Goal: Information Seeking & Learning: Check status

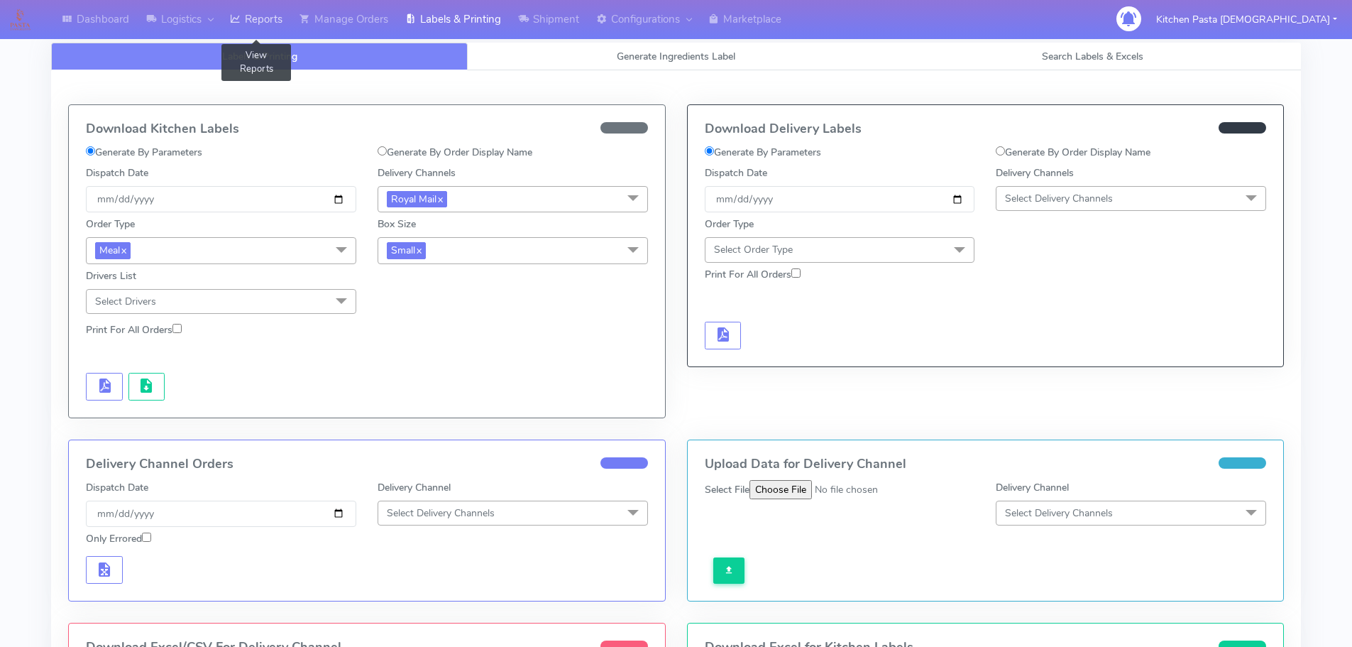
click at [265, 26] on link "Reports" at bounding box center [256, 19] width 70 height 39
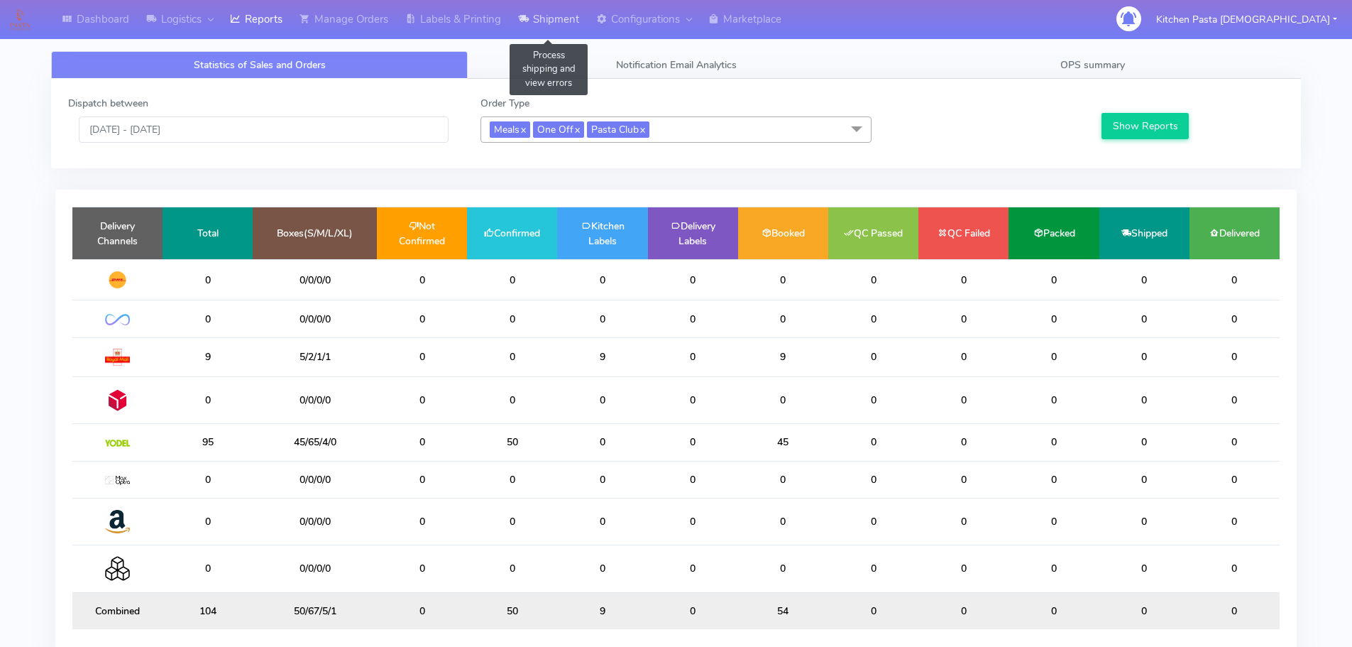
click at [545, 13] on link "Shipment" at bounding box center [549, 19] width 78 height 39
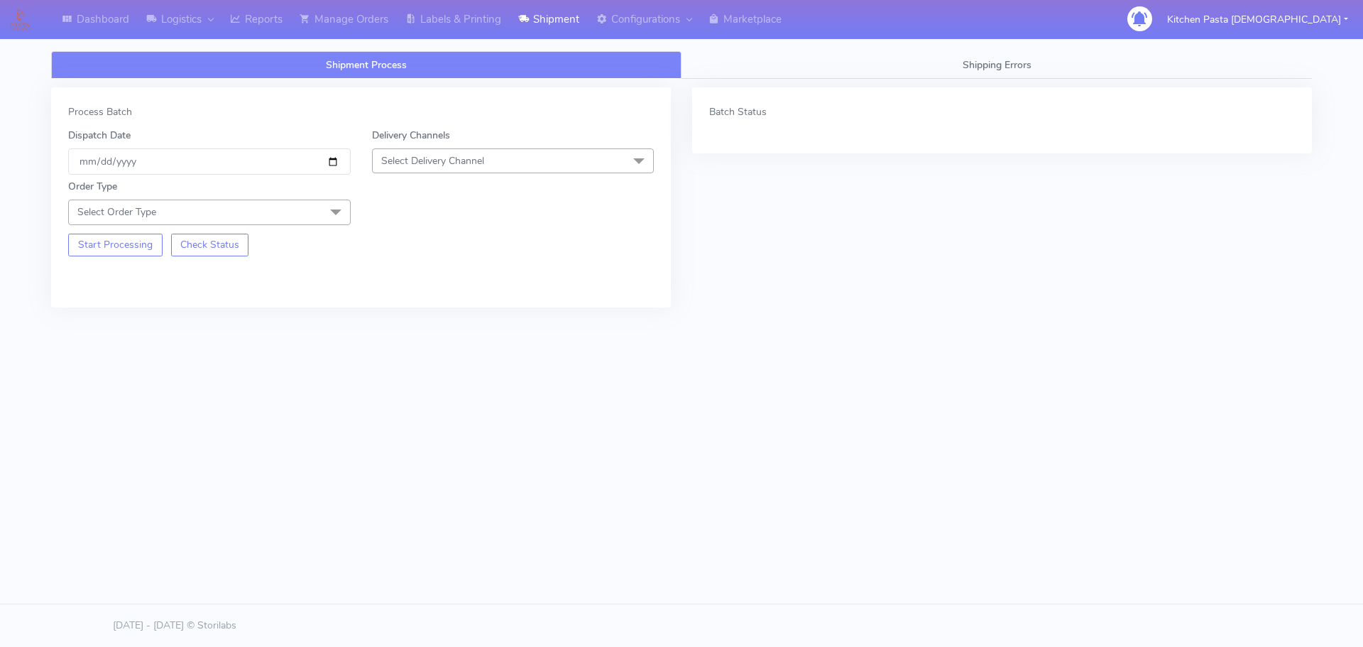
click at [445, 129] on label "Delivery Channels" at bounding box center [411, 135] width 78 height 15
click at [446, 157] on span "Select Delivery Channel" at bounding box center [432, 160] width 103 height 13
click at [428, 321] on div "Yodel" at bounding box center [513, 320] width 267 height 15
click at [310, 234] on div "Start Processing Check Status" at bounding box center [209, 240] width 304 height 31
click at [318, 194] on div "Order Type Select Order Type Meal Kit Gift QCOM ATAVI" at bounding box center [209, 201] width 304 height 45
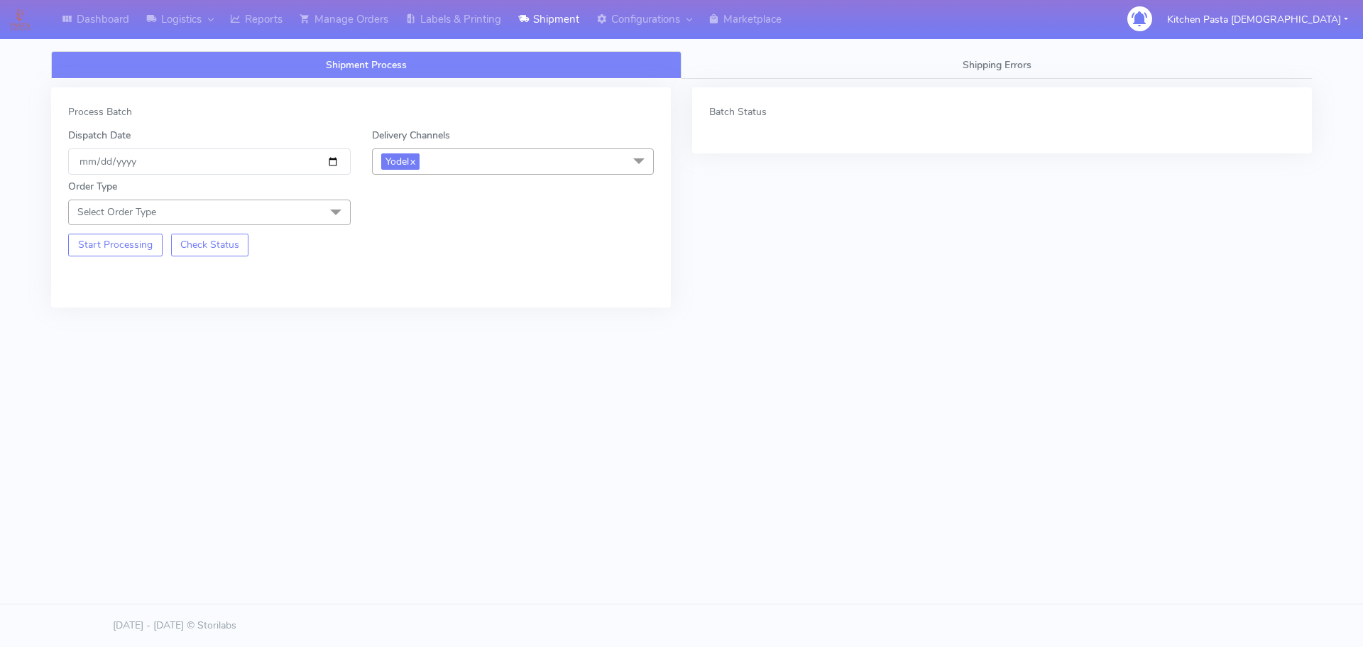
click at [279, 196] on div "Order Type Select Order Type Meal Kit Gift QCOM ATAVI" at bounding box center [209, 201] width 304 height 45
click at [280, 224] on span "Select Order Type" at bounding box center [209, 211] width 283 height 25
click at [241, 276] on div "Meal" at bounding box center [209, 278] width 267 height 15
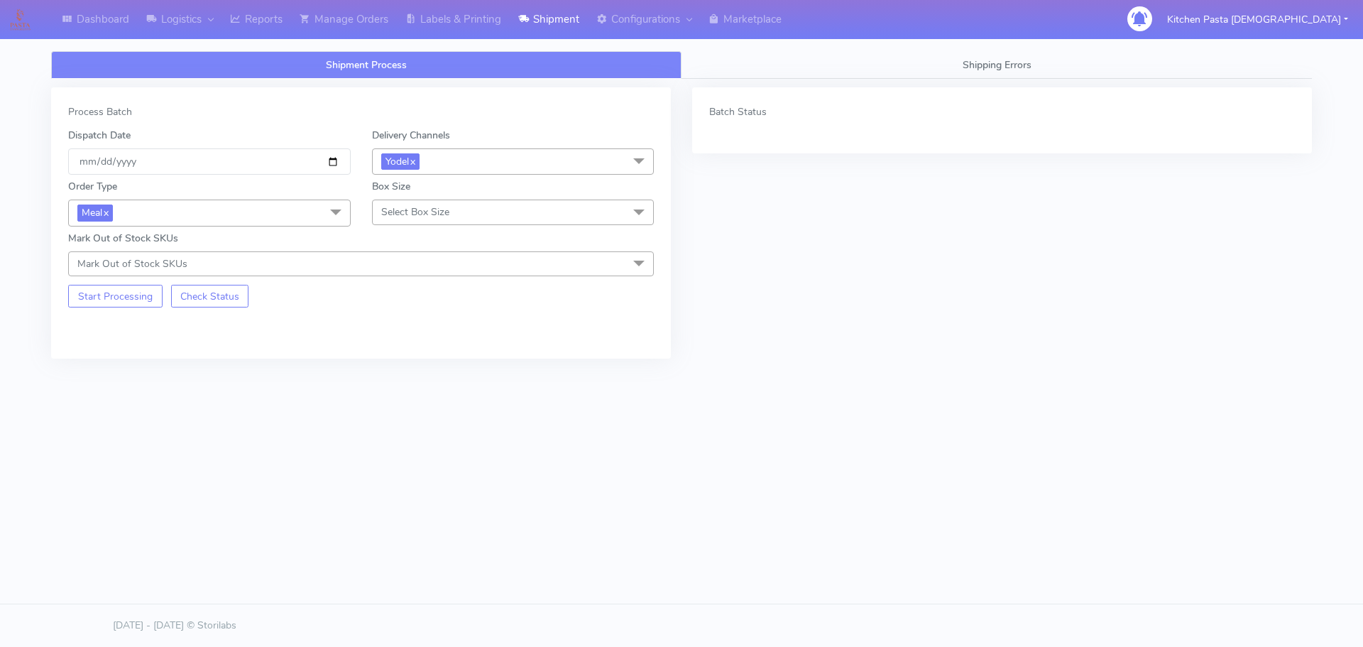
click at [498, 218] on span "Select Box Size" at bounding box center [513, 211] width 283 height 25
click at [422, 375] on div "Mega" at bounding box center [513, 372] width 267 height 15
click at [127, 299] on button "Start Processing" at bounding box center [115, 296] width 94 height 23
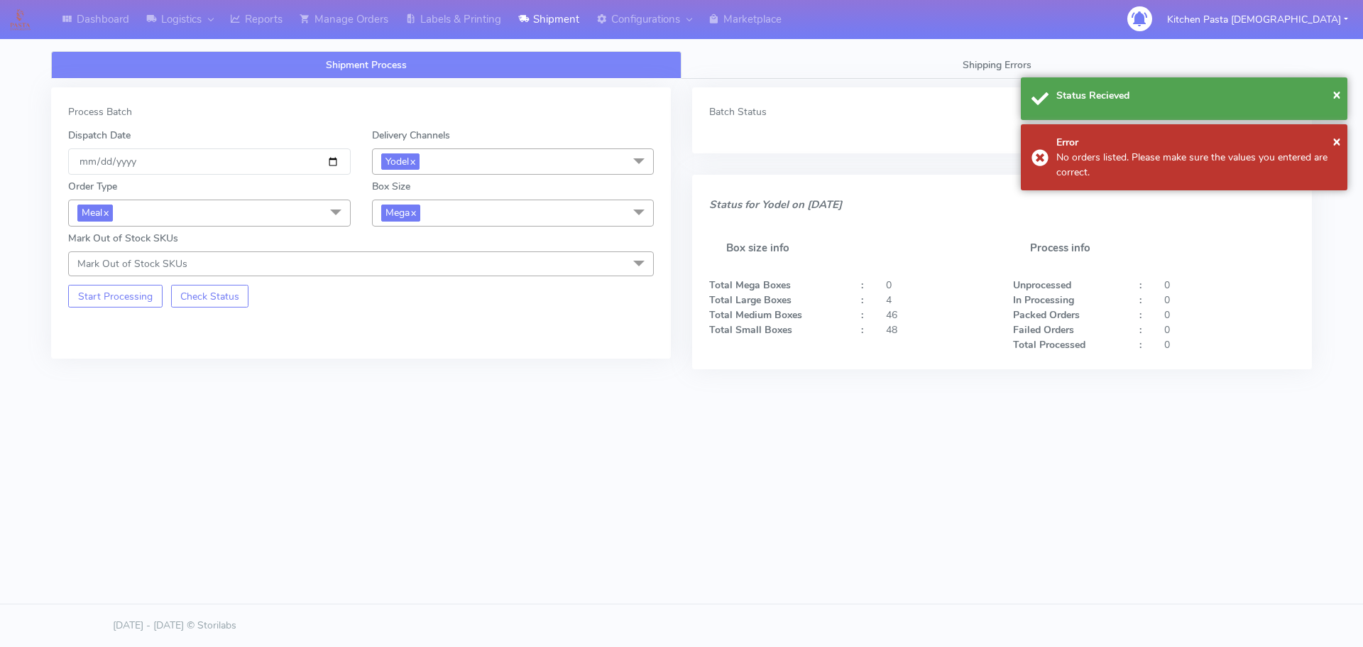
click at [486, 213] on span "Mega x" at bounding box center [513, 212] width 283 height 26
click at [412, 353] on div "Large" at bounding box center [513, 350] width 267 height 15
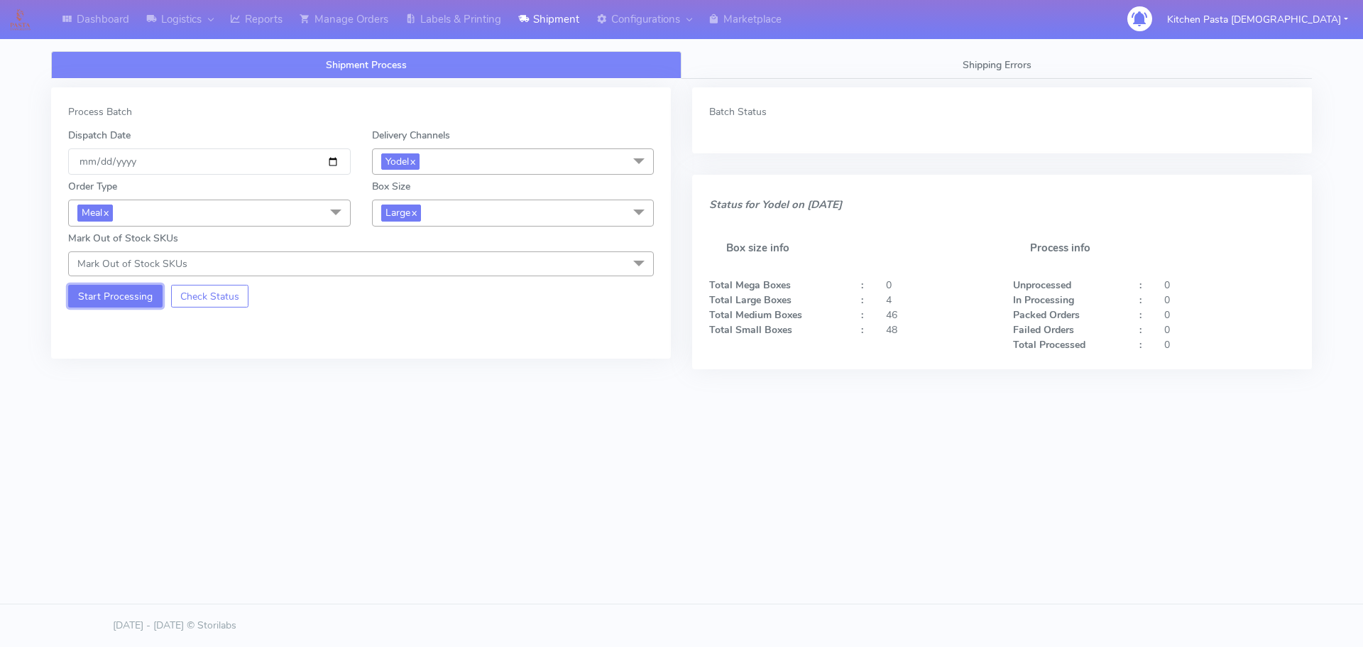
click at [121, 297] on button "Start Processing" at bounding box center [115, 296] width 94 height 23
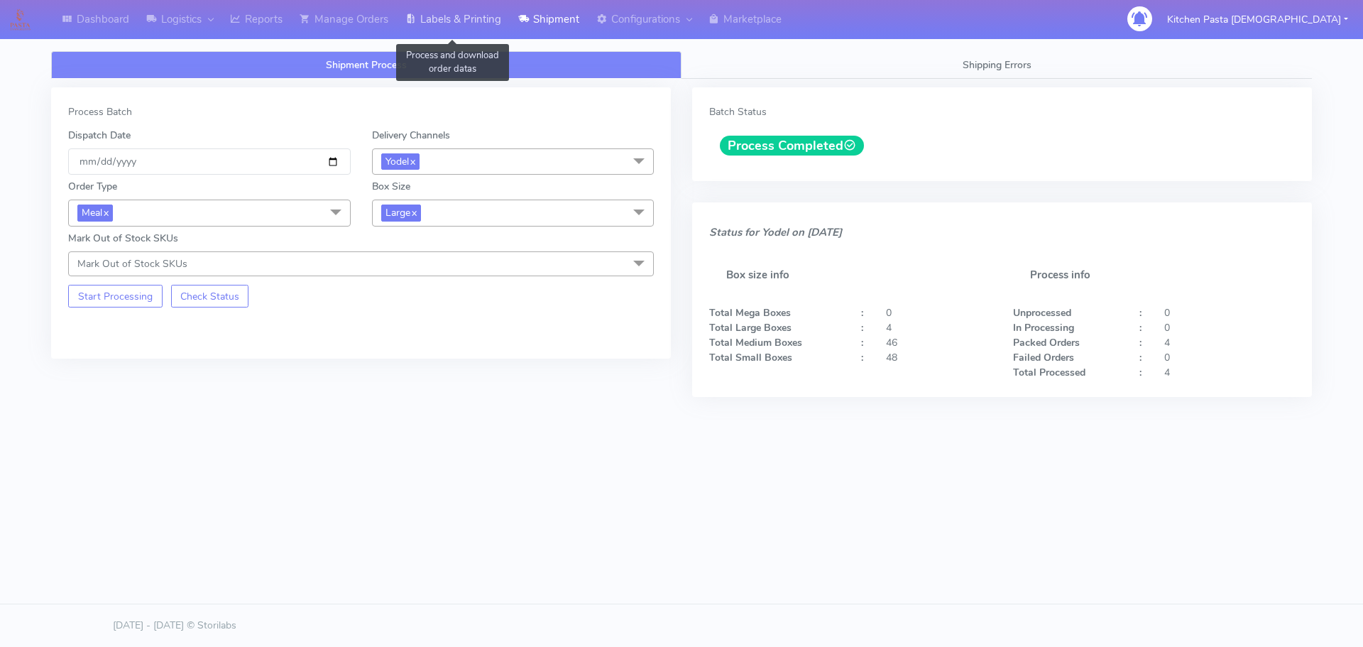
click at [415, 13] on icon at bounding box center [410, 19] width 11 height 14
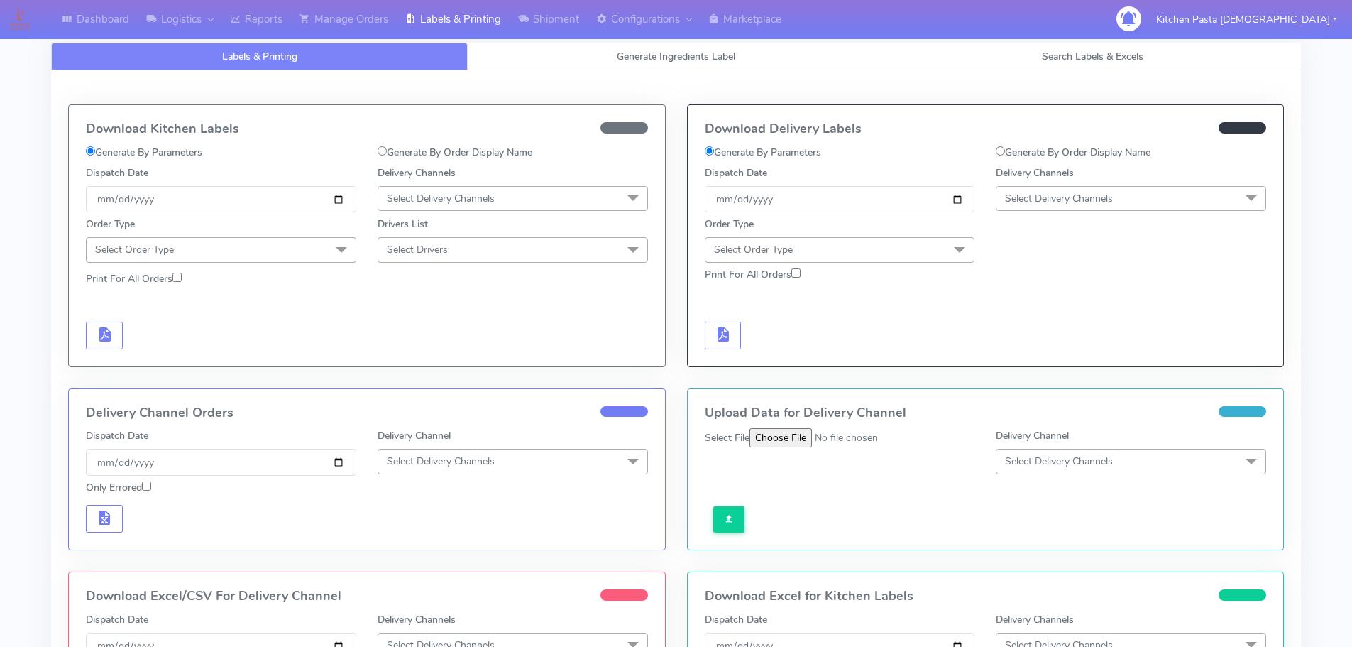
click at [1096, 192] on span "Select Delivery Channels" at bounding box center [1059, 198] width 108 height 13
click at [1051, 363] on div "Yodel" at bounding box center [1131, 358] width 255 height 15
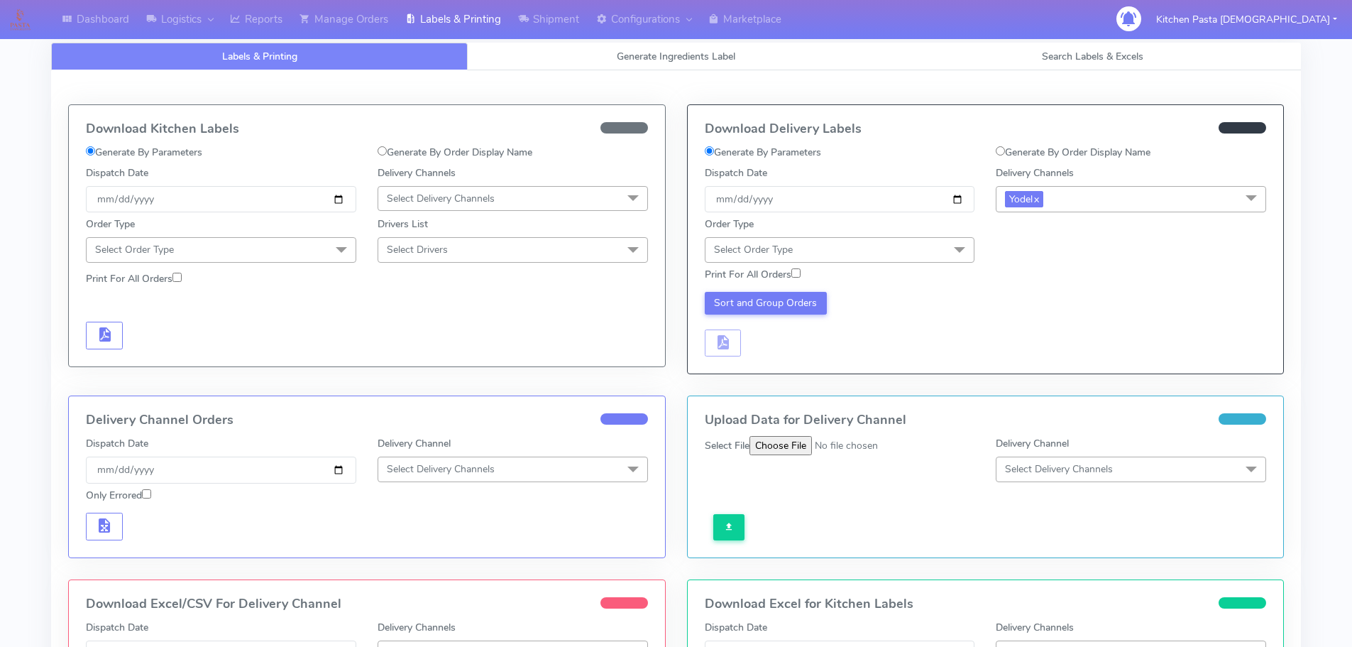
click at [950, 253] on span at bounding box center [960, 250] width 28 height 27
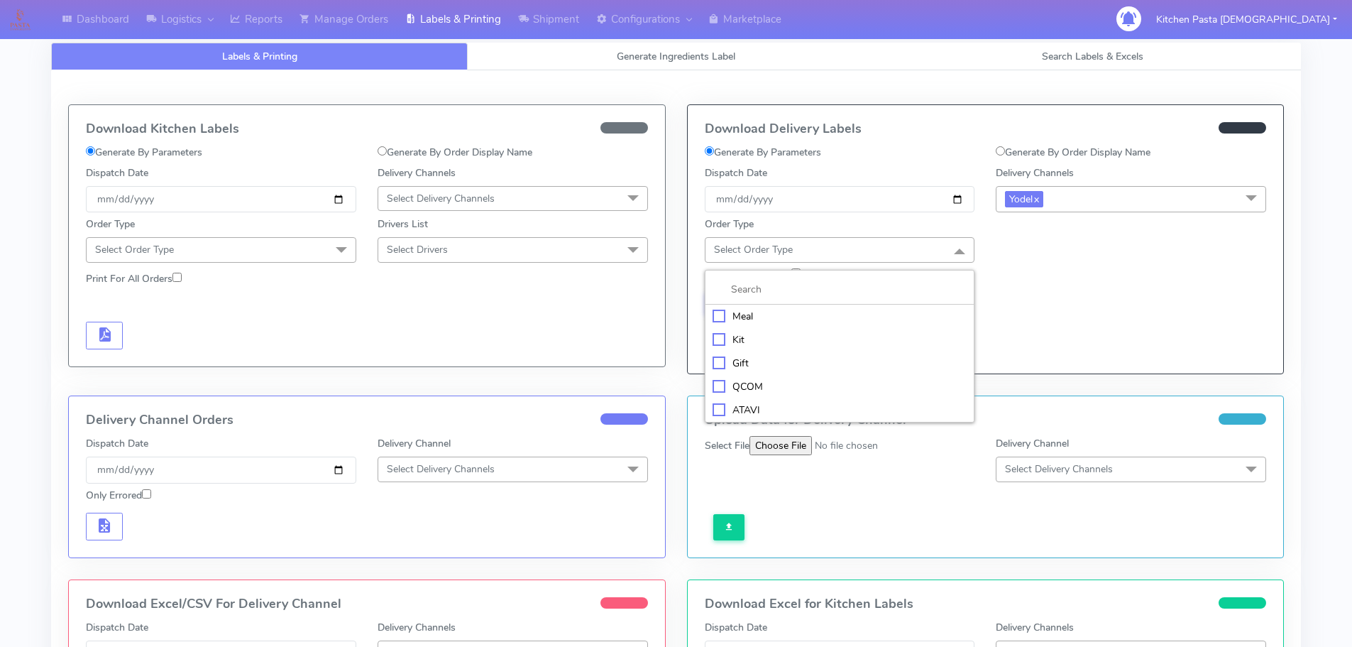
click at [842, 324] on li "Meal" at bounding box center [840, 316] width 269 height 23
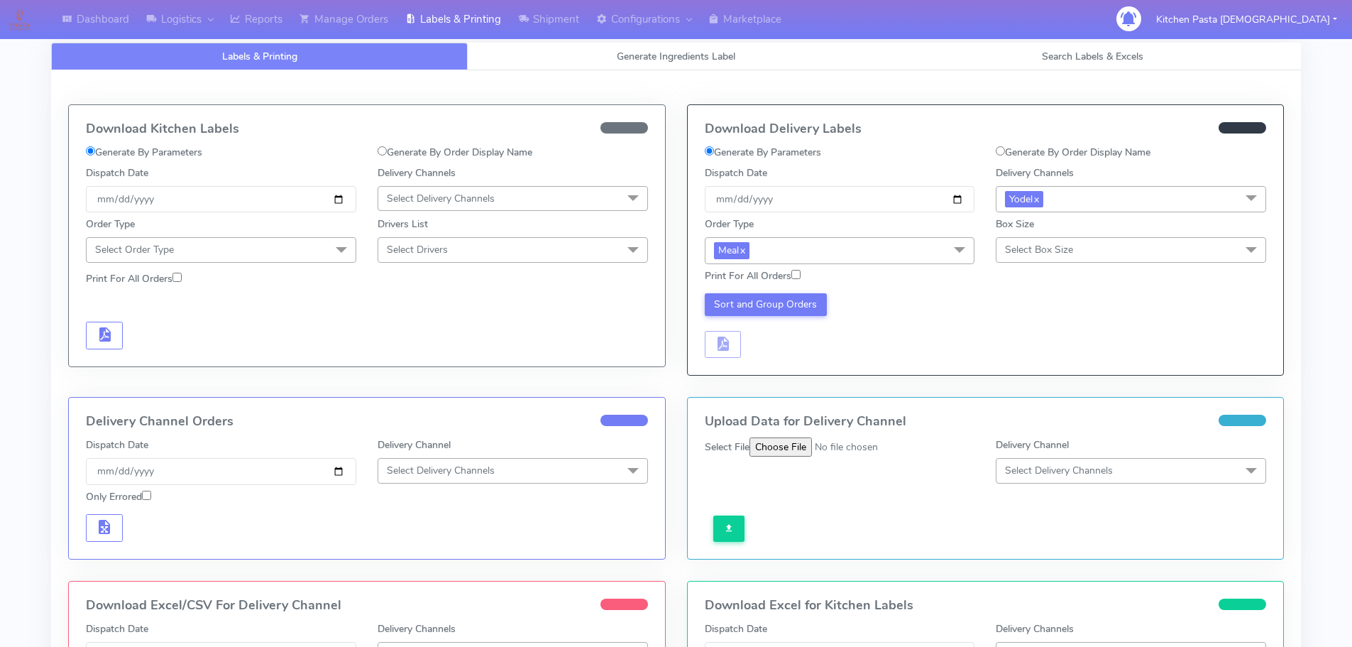
click at [1073, 242] on span "Select Box Size" at bounding box center [1131, 249] width 270 height 25
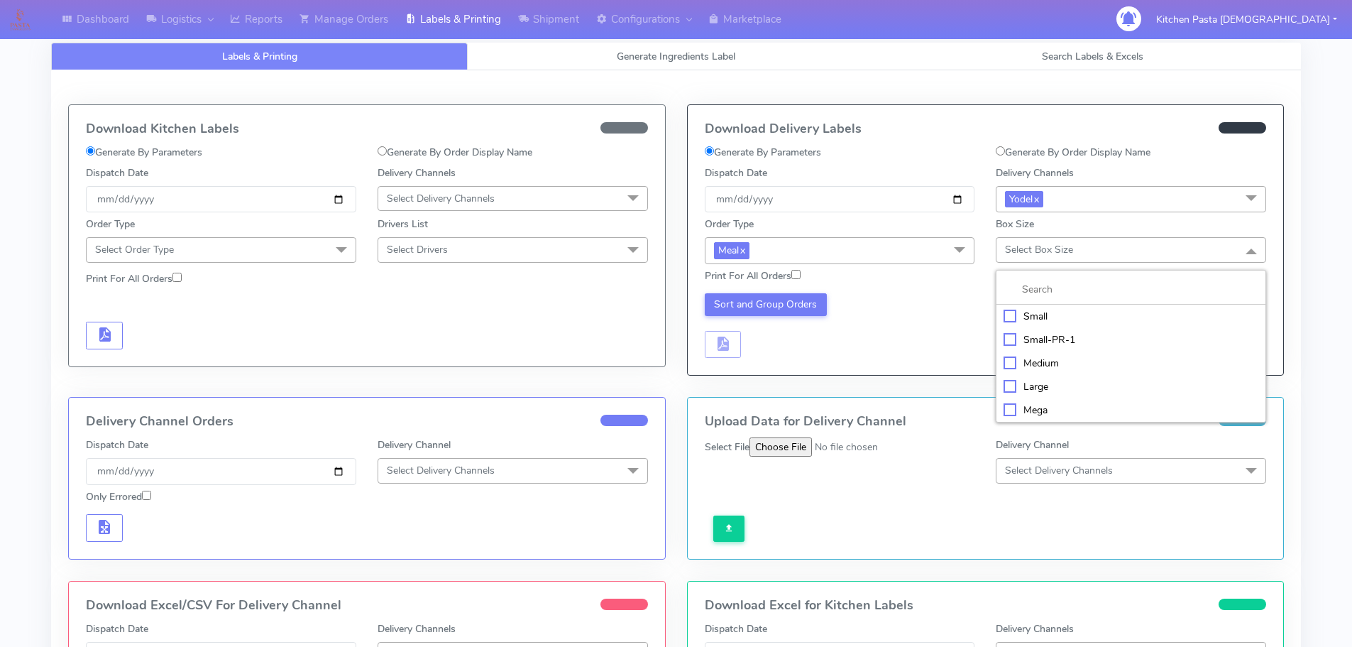
click at [1045, 385] on div "Large" at bounding box center [1131, 386] width 255 height 15
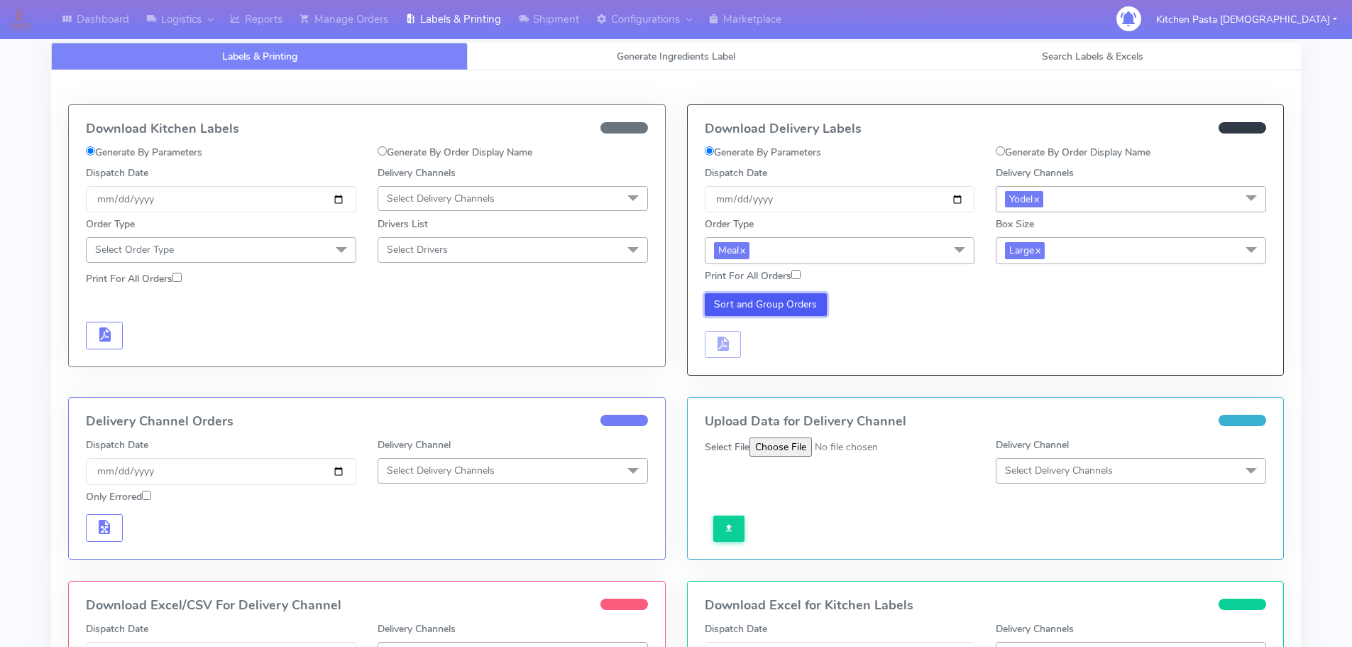
click at [801, 314] on button "Sort and Group Orders" at bounding box center [766, 304] width 123 height 23
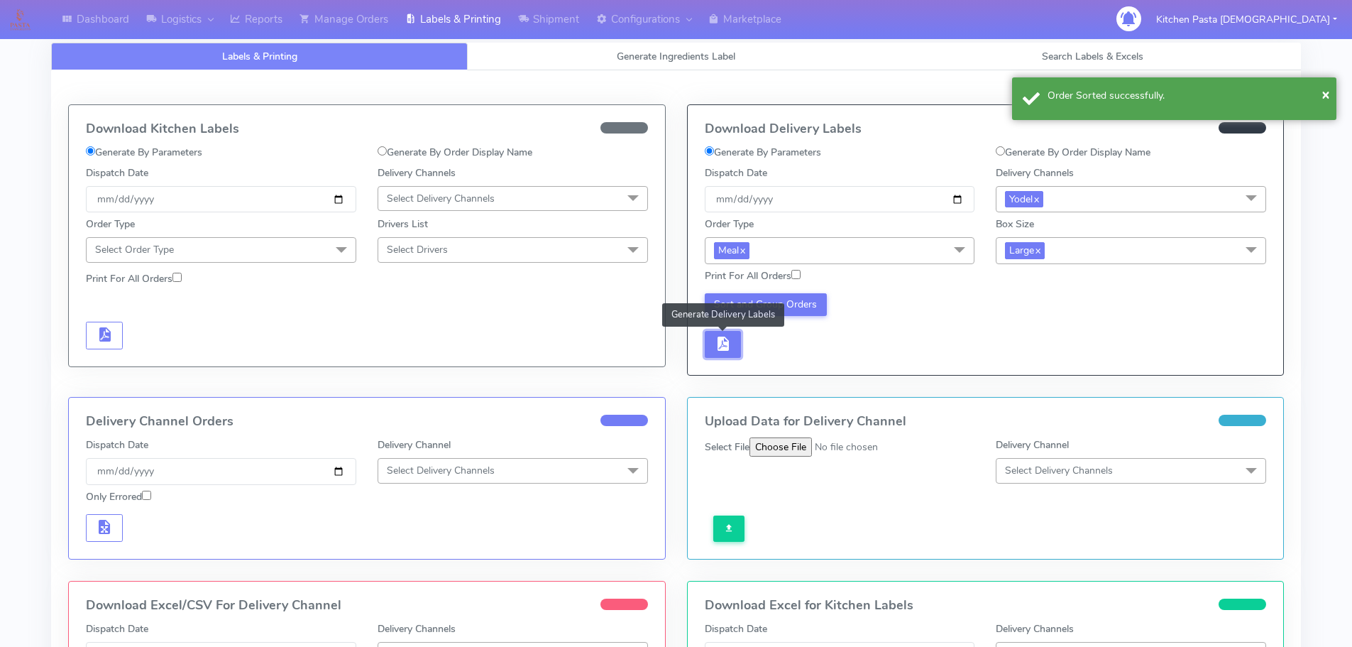
click at [721, 353] on span "button" at bounding box center [722, 346] width 17 height 13
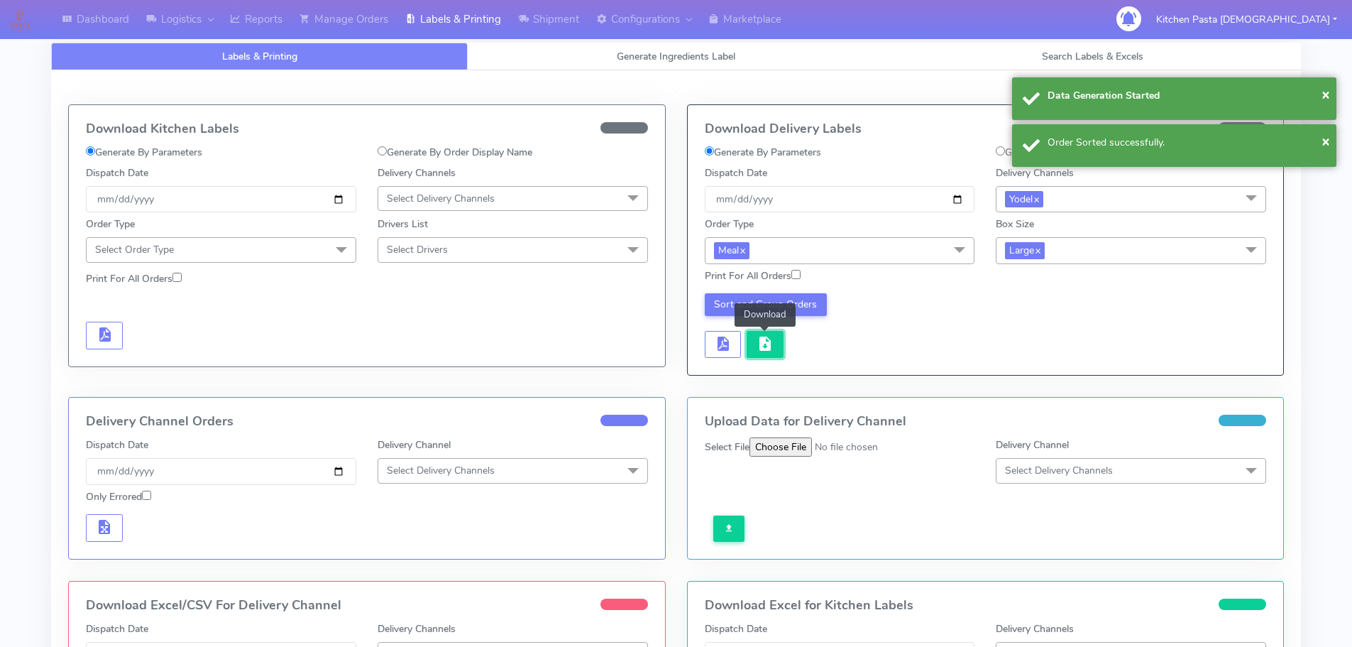
click at [759, 353] on span "button" at bounding box center [765, 346] width 17 height 13
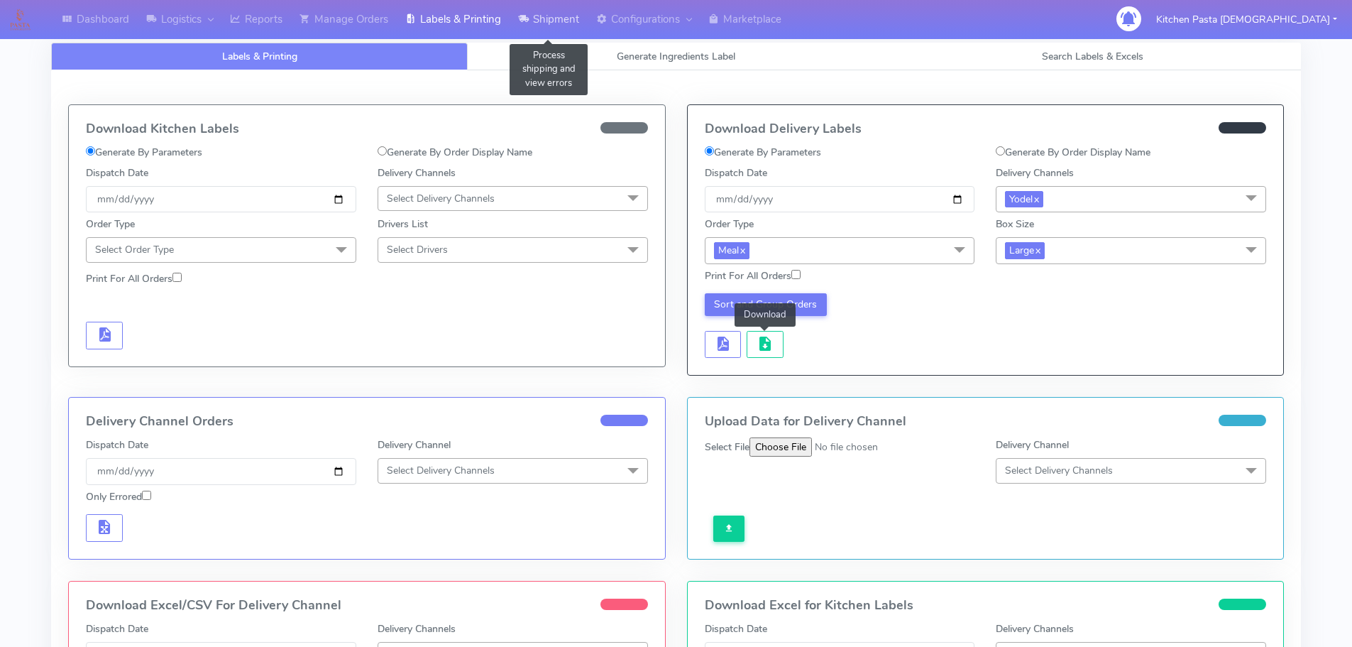
click at [557, 4] on link "Shipment" at bounding box center [549, 19] width 78 height 39
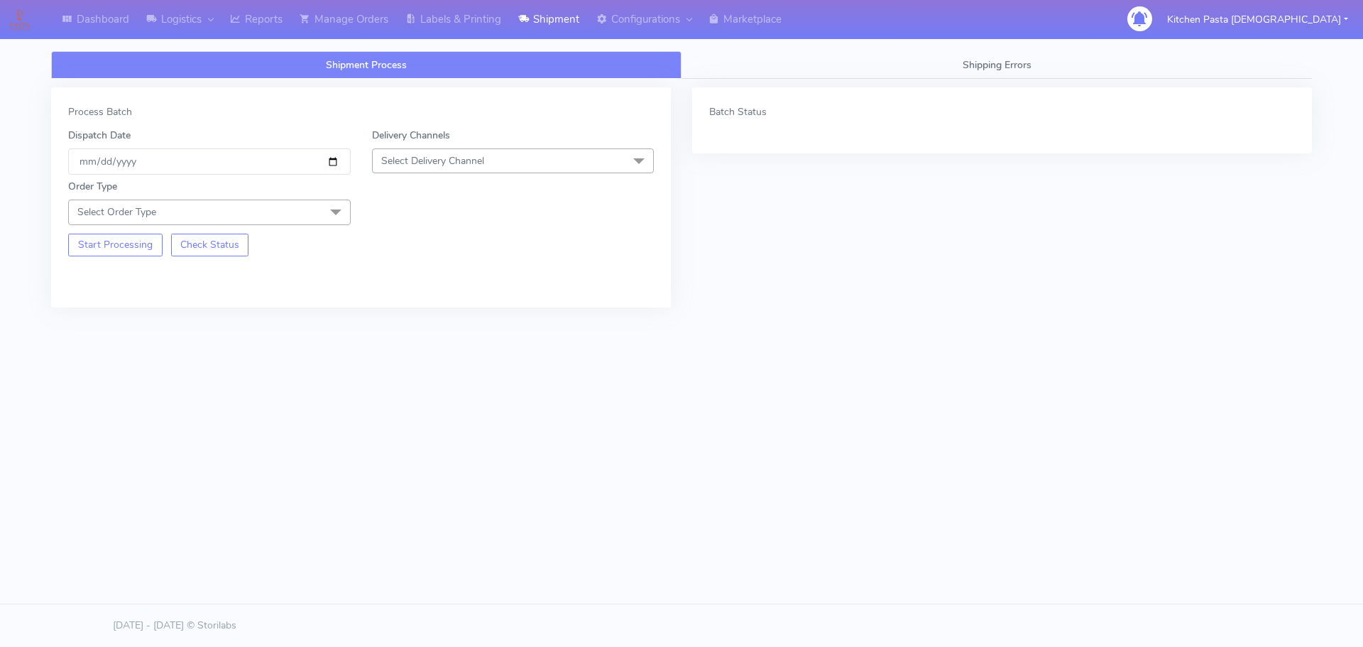
click at [439, 159] on span "Select Delivery Channel" at bounding box center [432, 160] width 103 height 13
click at [415, 324] on div "Yodel" at bounding box center [513, 320] width 267 height 15
click at [314, 214] on span "Select Order Type" at bounding box center [209, 211] width 283 height 25
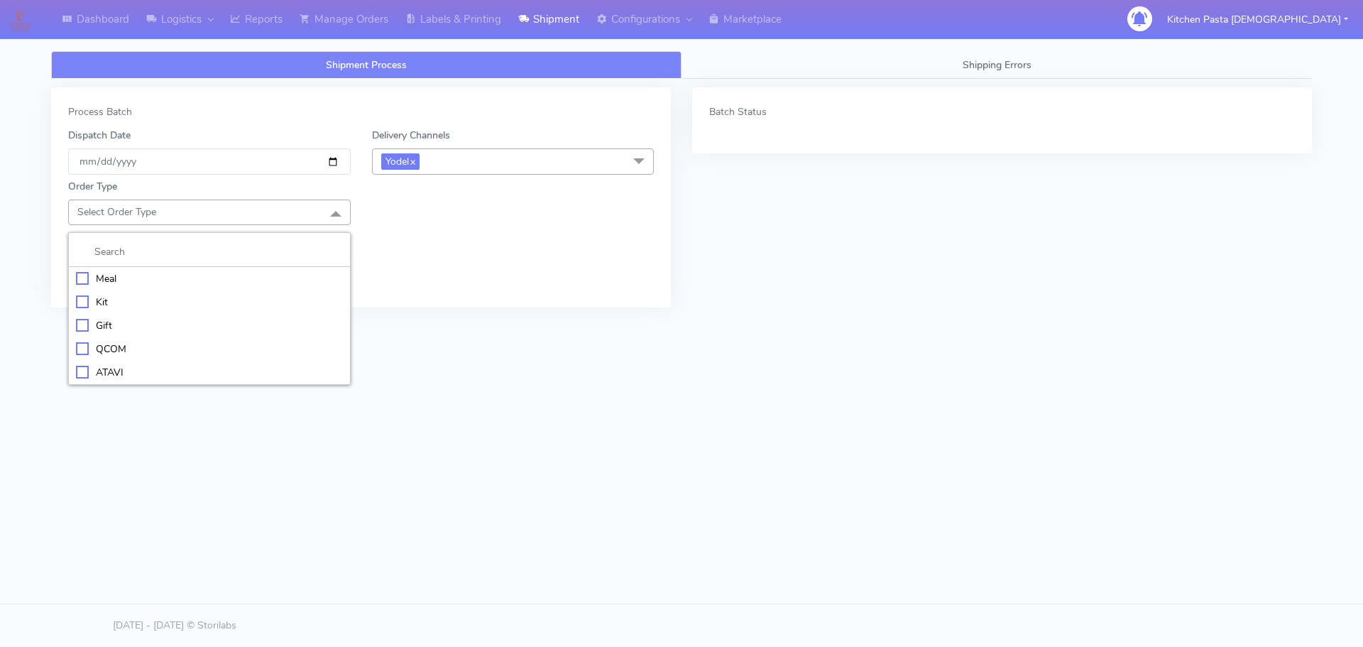
click at [236, 275] on div "Meal" at bounding box center [209, 278] width 267 height 15
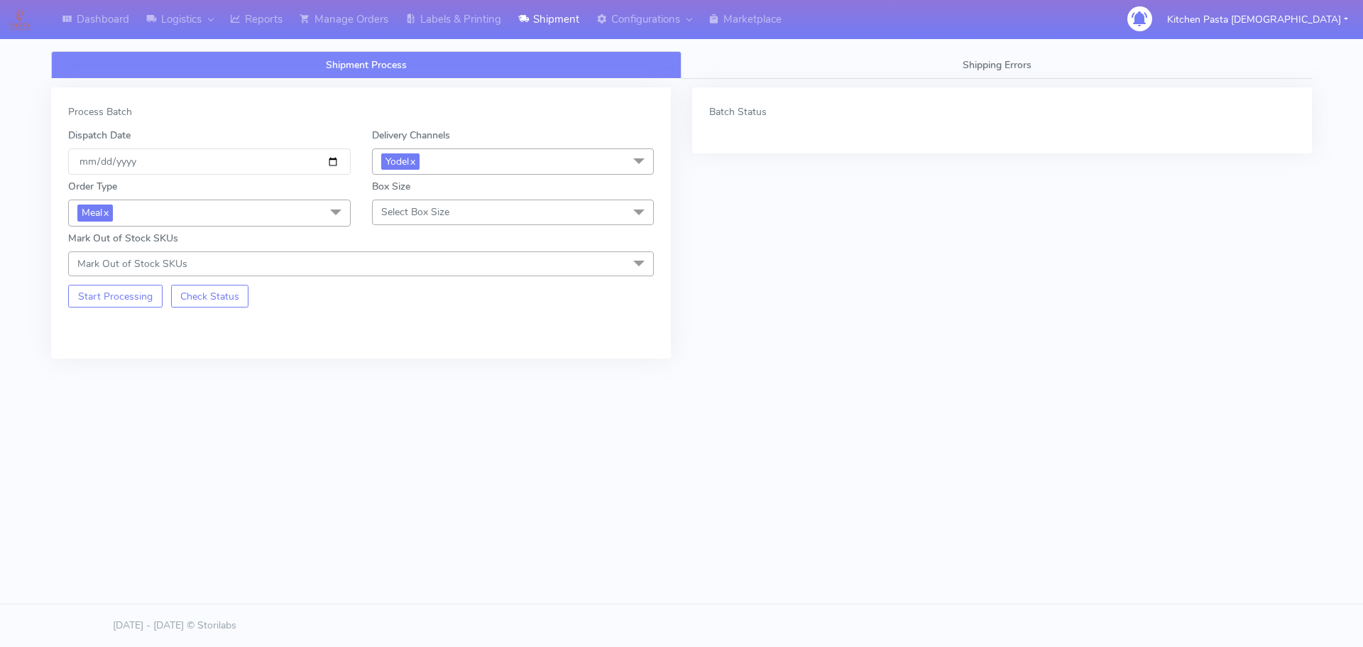
click at [436, 214] on span "Select Box Size" at bounding box center [415, 211] width 68 height 13
click at [432, 329] on div "Medium" at bounding box center [513, 325] width 267 height 15
click at [140, 286] on button "Start Processing" at bounding box center [115, 296] width 94 height 23
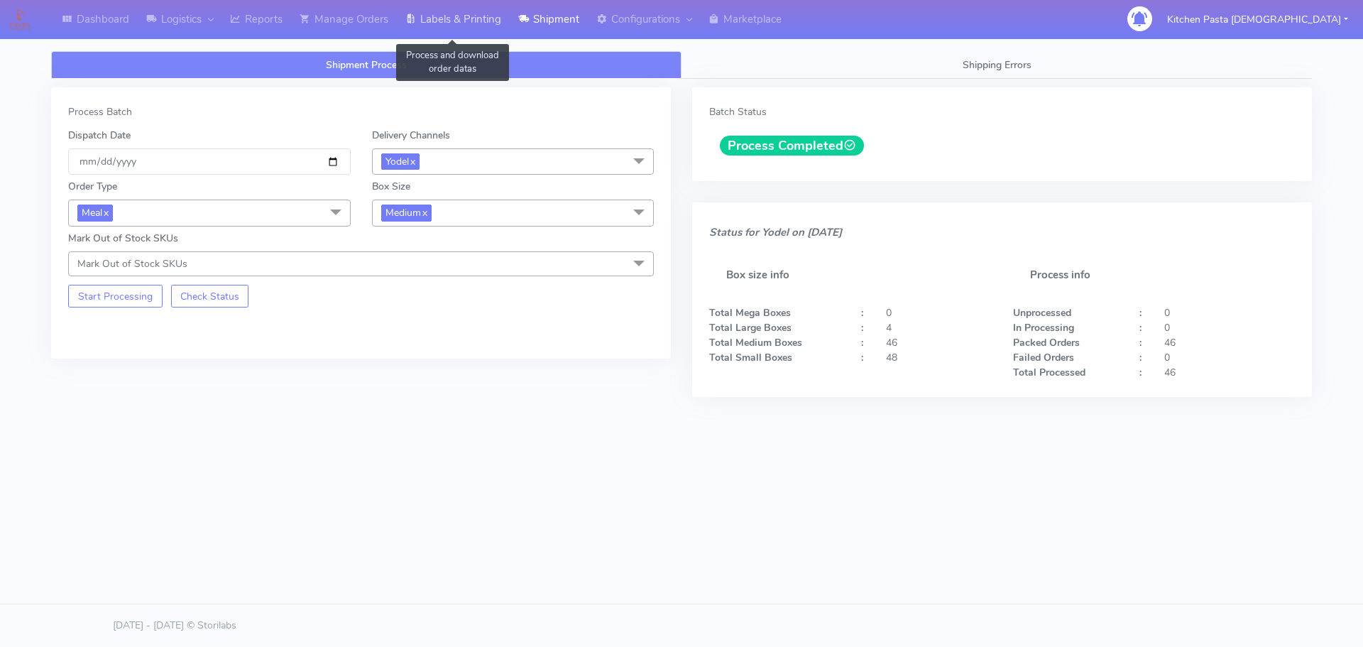
click at [449, 6] on link "Labels & Printing" at bounding box center [453, 19] width 113 height 39
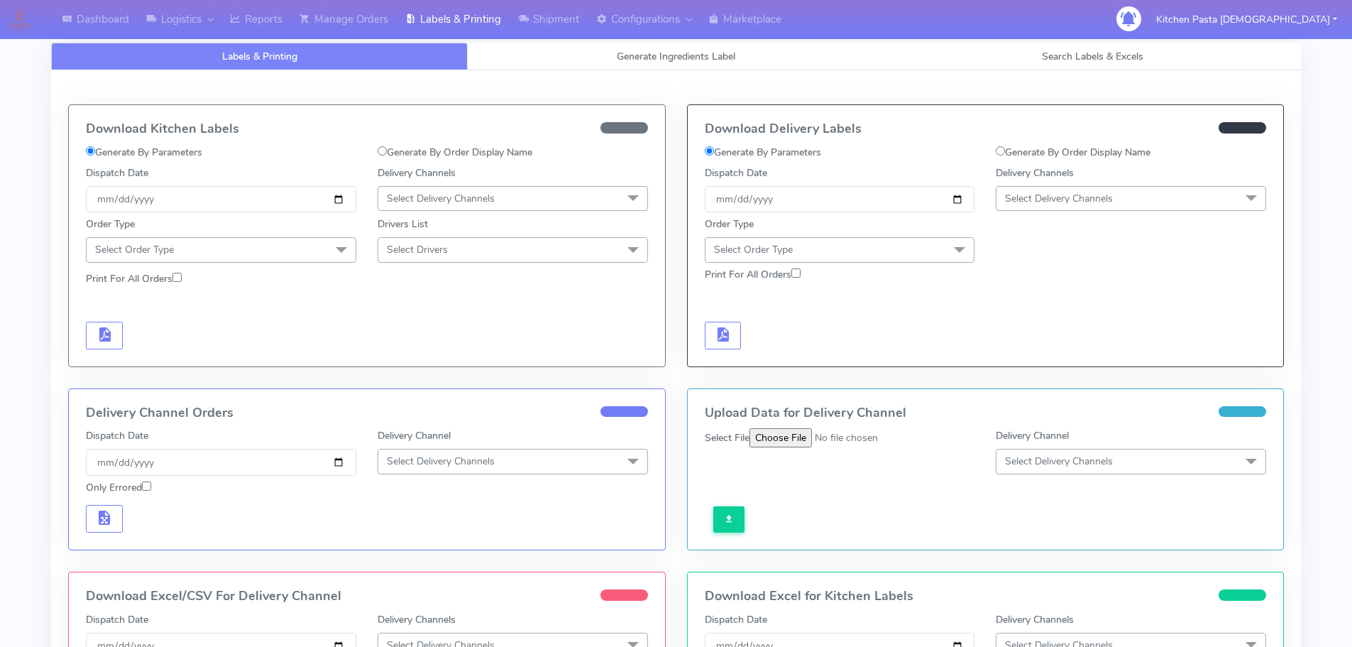
click at [1097, 194] on span "Select Delivery Channels" at bounding box center [1059, 198] width 108 height 13
click at [1043, 346] on li "Yodel" at bounding box center [1131, 357] width 269 height 23
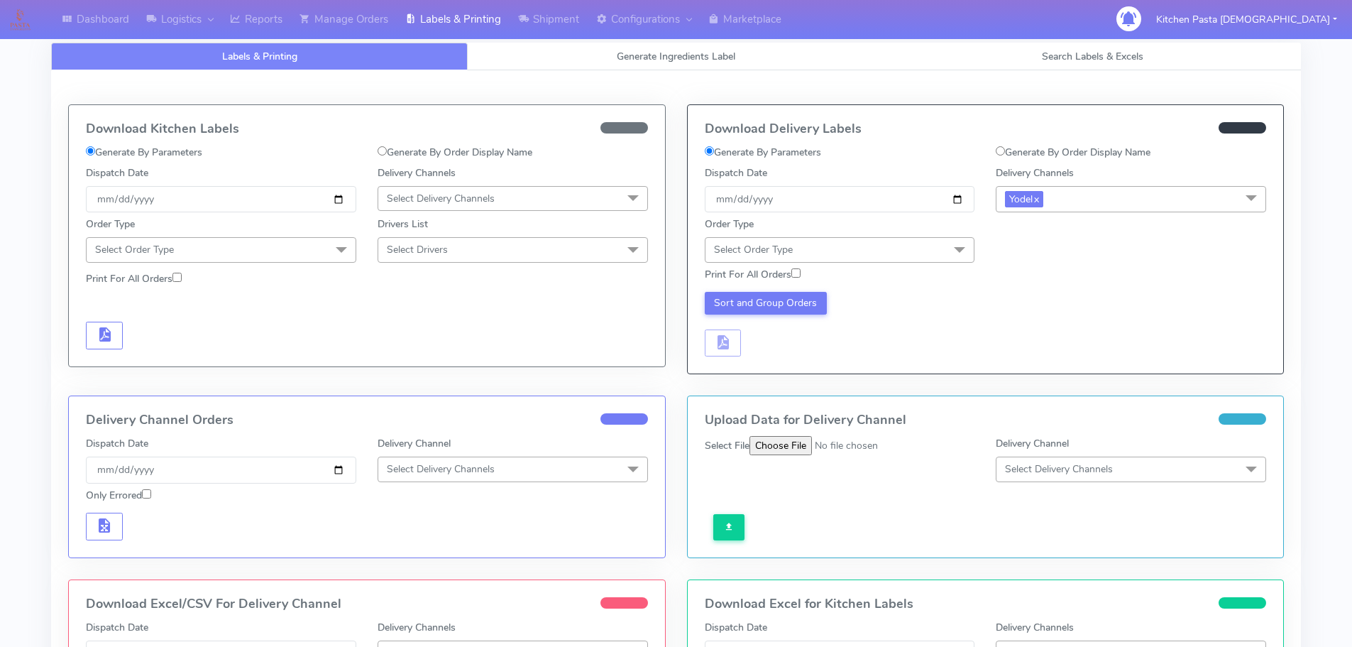
click at [965, 274] on div "Print For All Orders" at bounding box center [840, 277] width 292 height 21
click at [949, 244] on span at bounding box center [960, 250] width 28 height 27
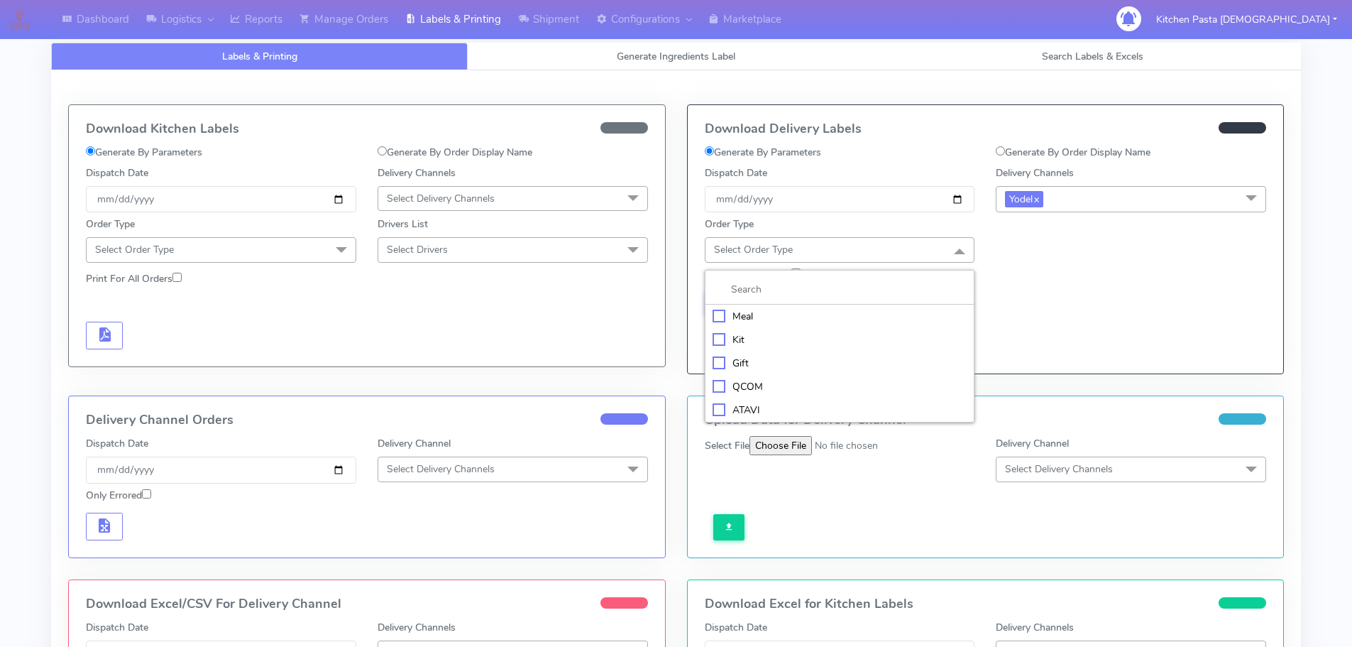
click at [857, 305] on li "Meal" at bounding box center [840, 316] width 269 height 23
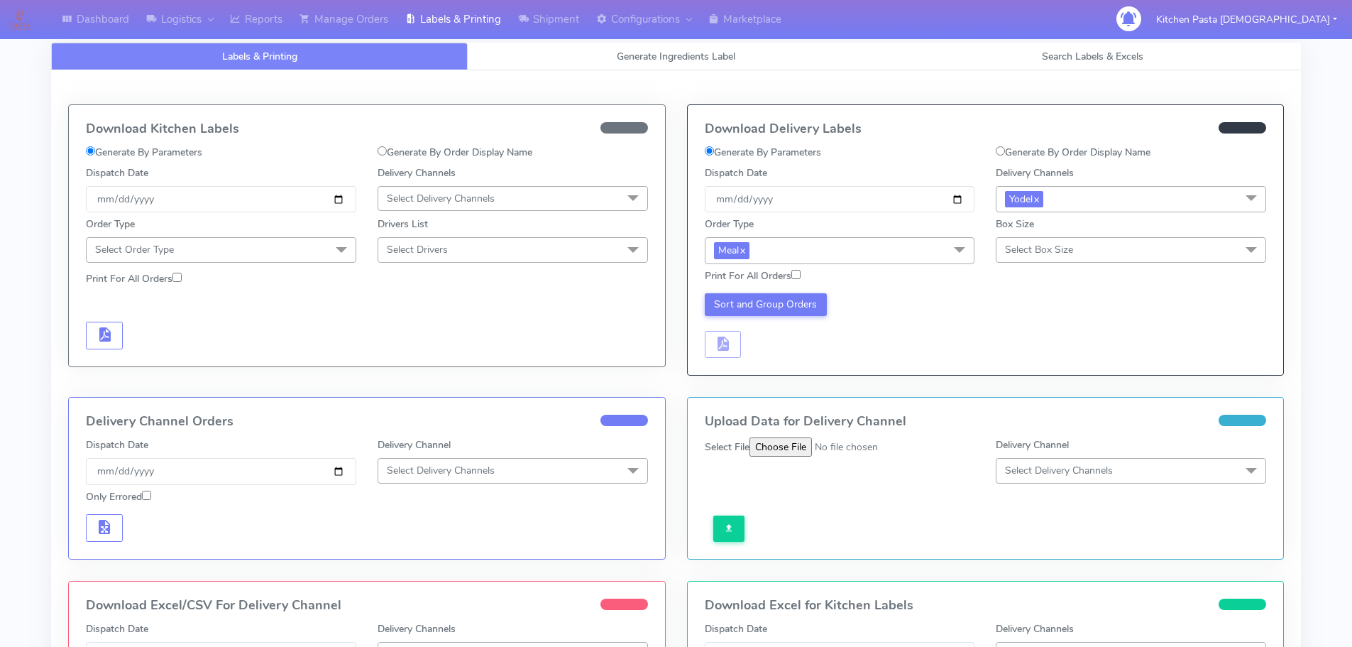
click at [1117, 254] on span "Select Box Size" at bounding box center [1131, 249] width 270 height 25
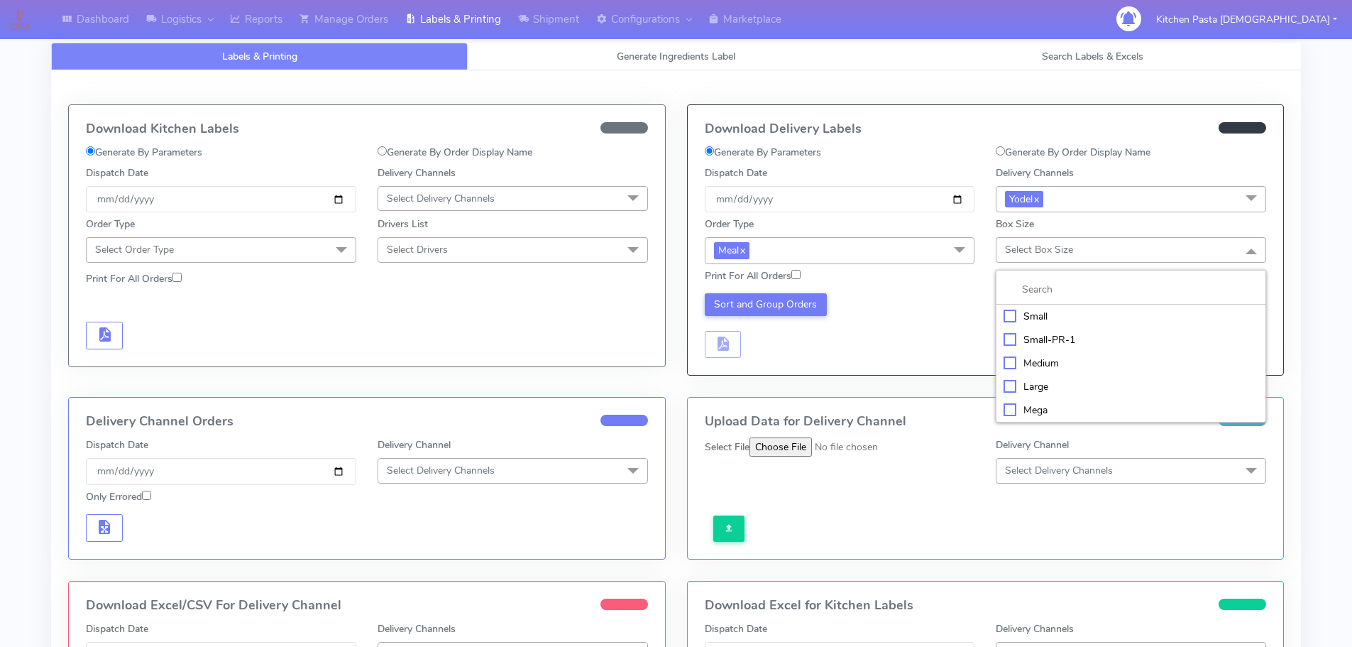
click at [1036, 356] on div "Medium" at bounding box center [1131, 363] width 255 height 15
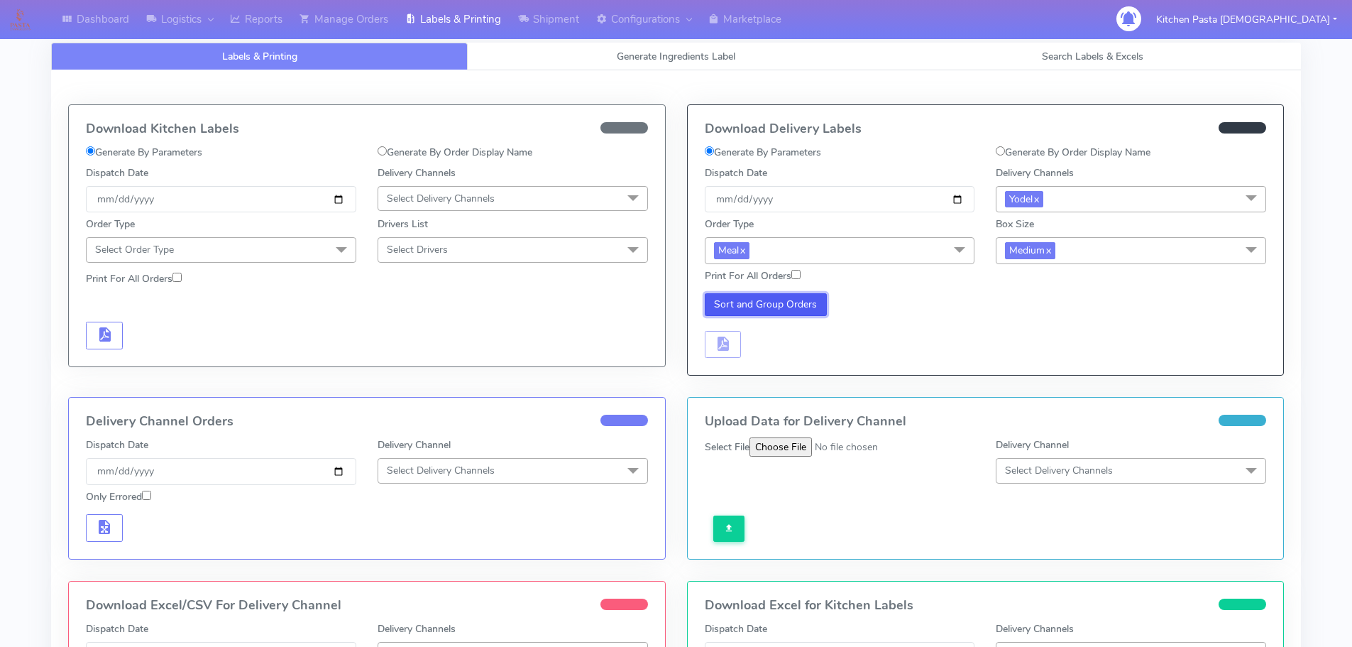
click at [801, 306] on button "Sort and Group Orders" at bounding box center [766, 304] width 123 height 23
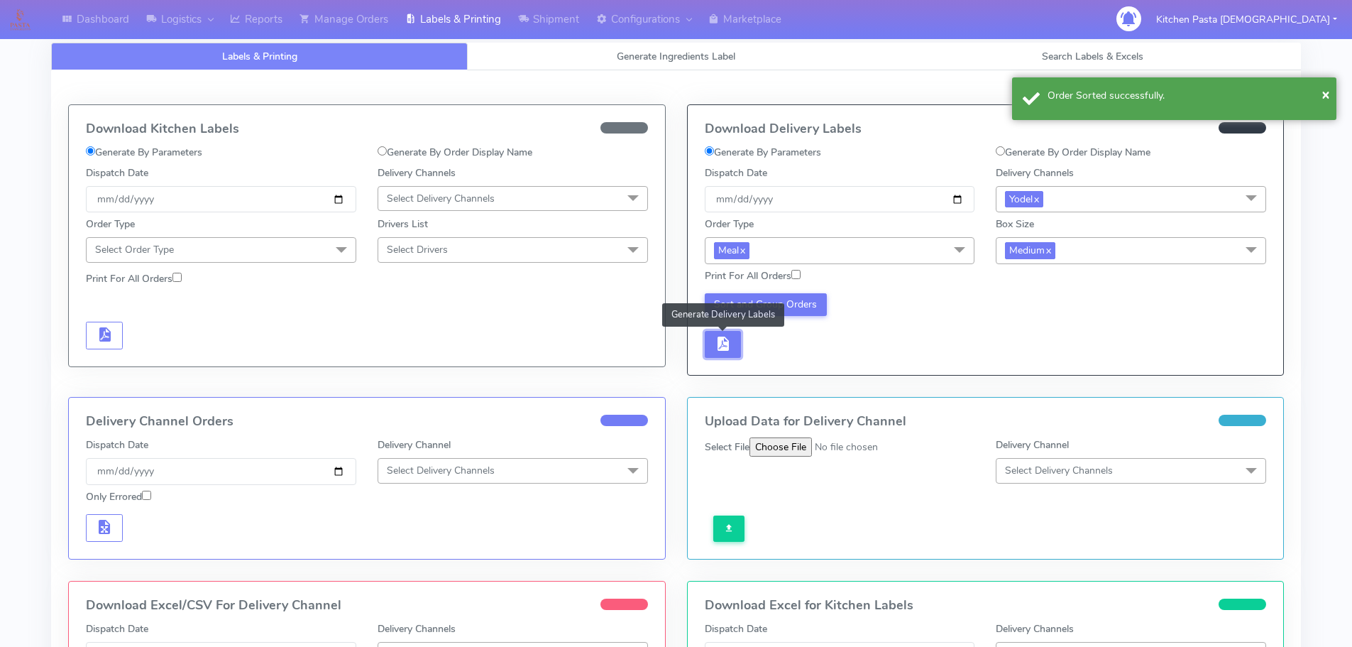
click at [717, 340] on span "button" at bounding box center [722, 346] width 17 height 13
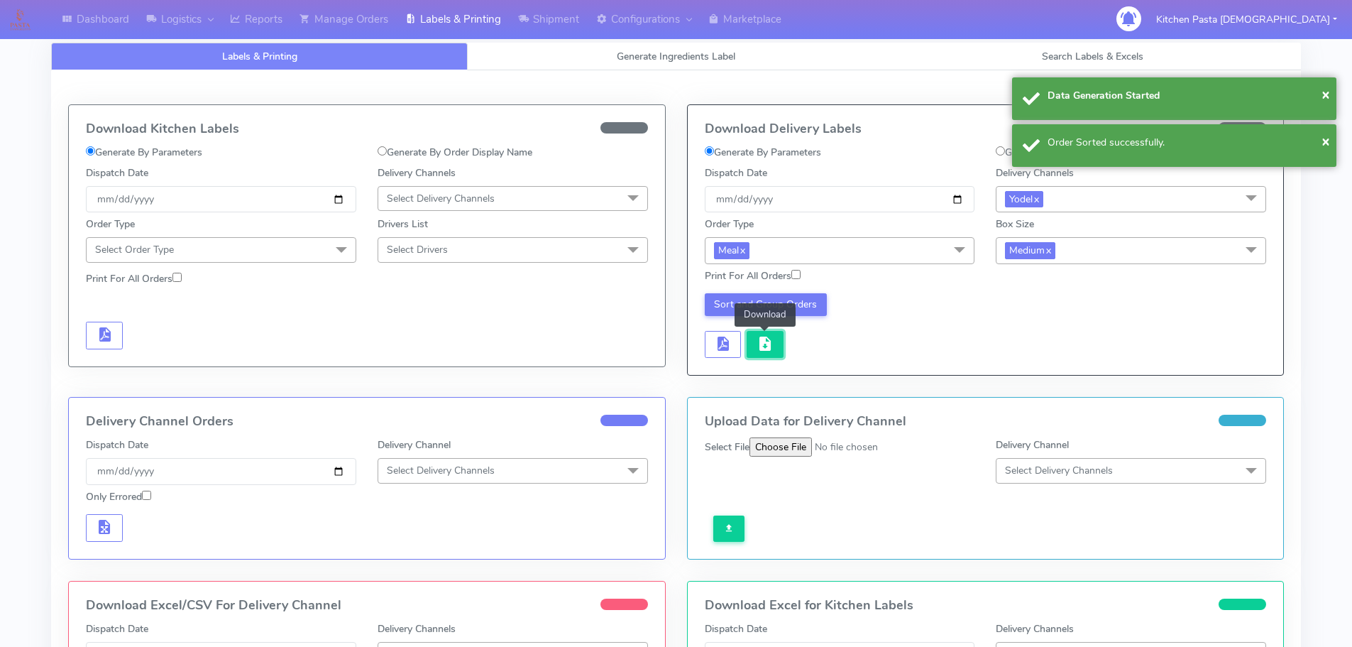
click at [774, 343] on button "button" at bounding box center [765, 345] width 37 height 28
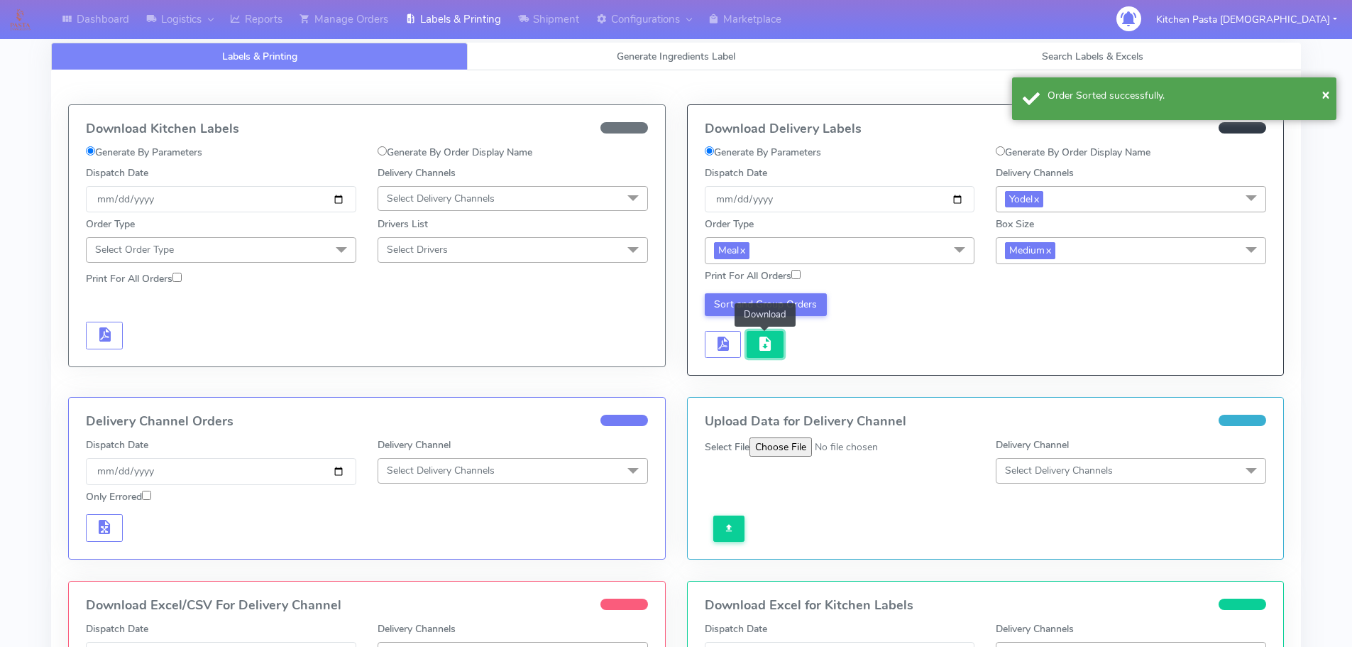
click at [781, 342] on button "button" at bounding box center [765, 345] width 37 height 28
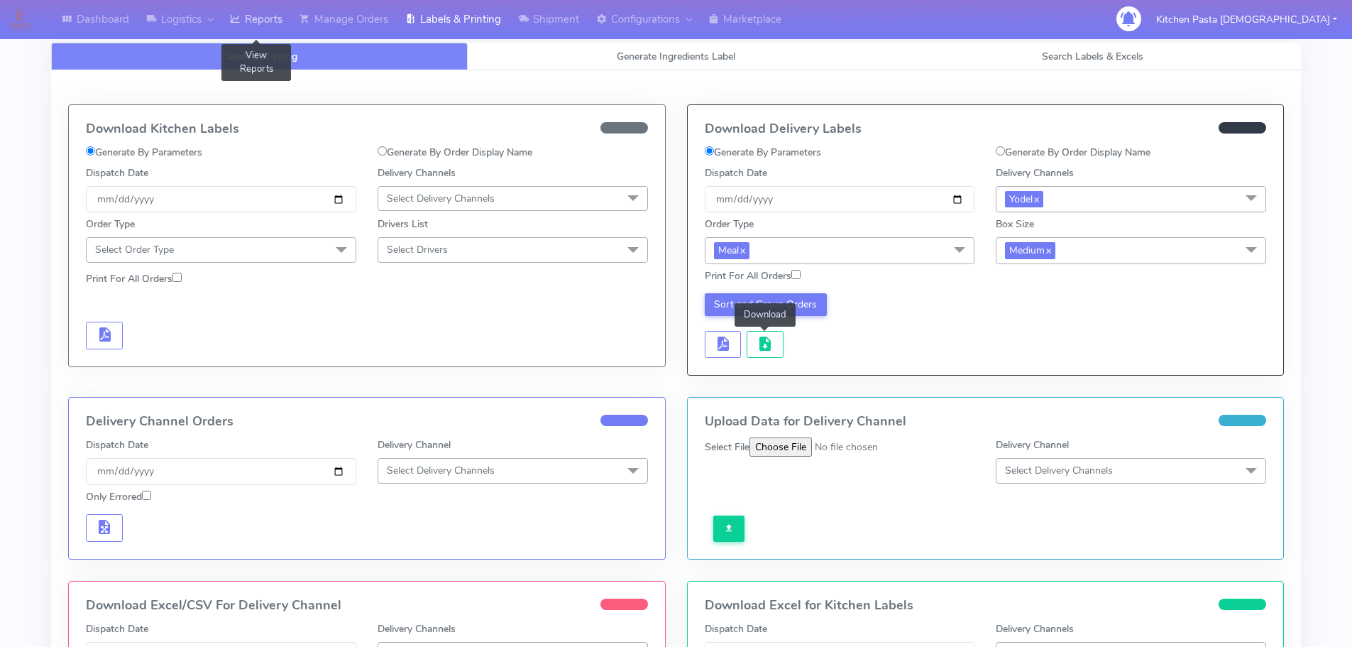
click at [266, 27] on link "Reports" at bounding box center [256, 19] width 70 height 39
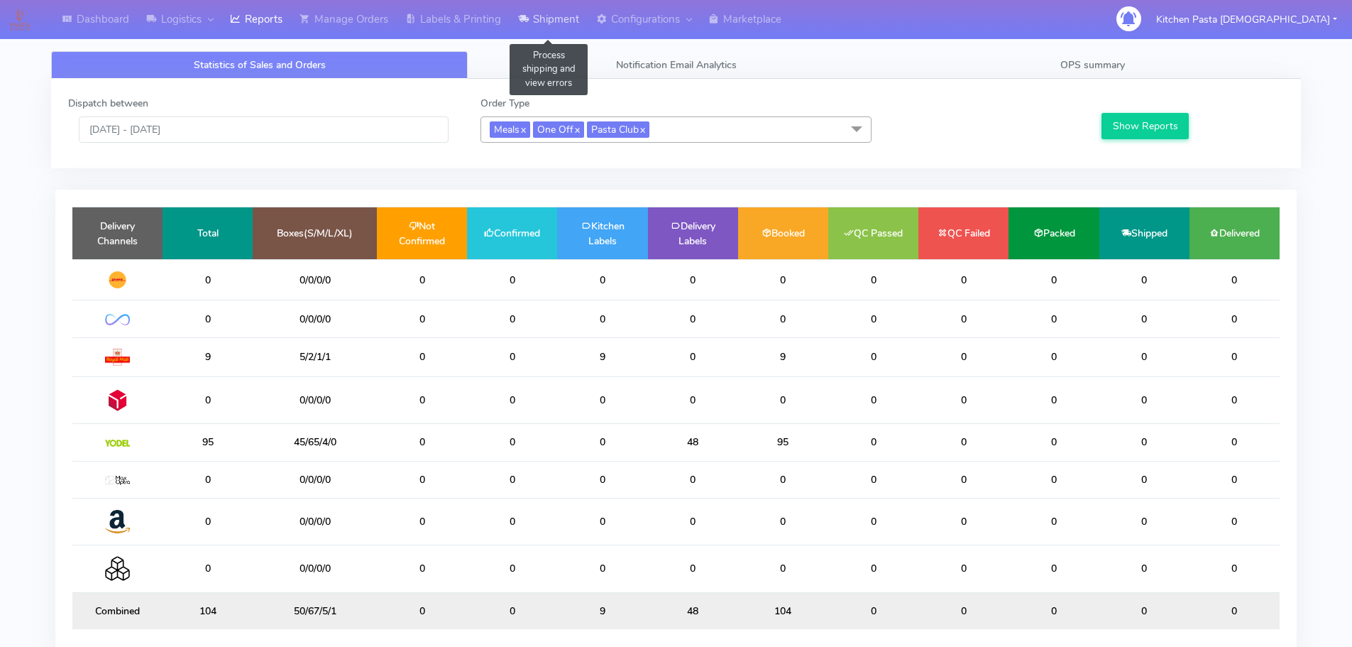
click at [571, 10] on link "Shipment" at bounding box center [549, 19] width 78 height 39
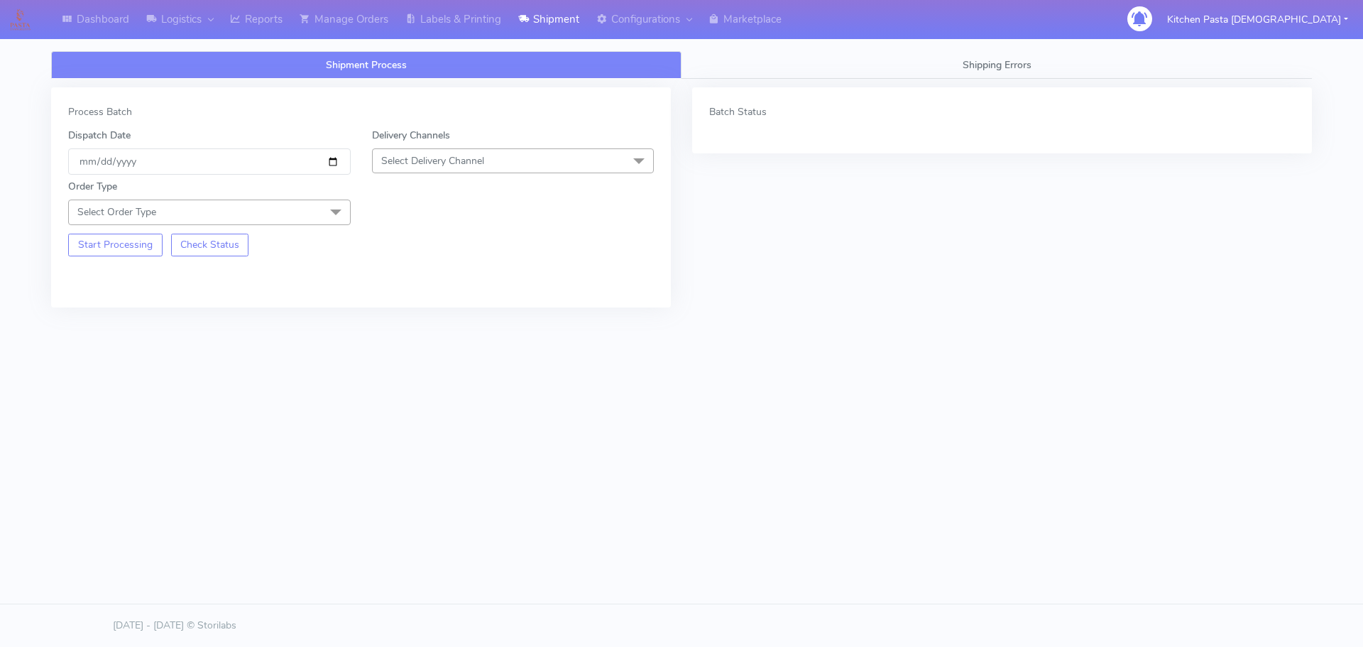
click at [507, 170] on span "Select Delivery Channel" at bounding box center [513, 160] width 283 height 25
click at [410, 321] on div "Yodel" at bounding box center [513, 320] width 267 height 15
click at [325, 226] on div "Start Processing Check Status" at bounding box center [209, 240] width 304 height 31
click at [314, 205] on span "Select Order Type" at bounding box center [209, 211] width 283 height 25
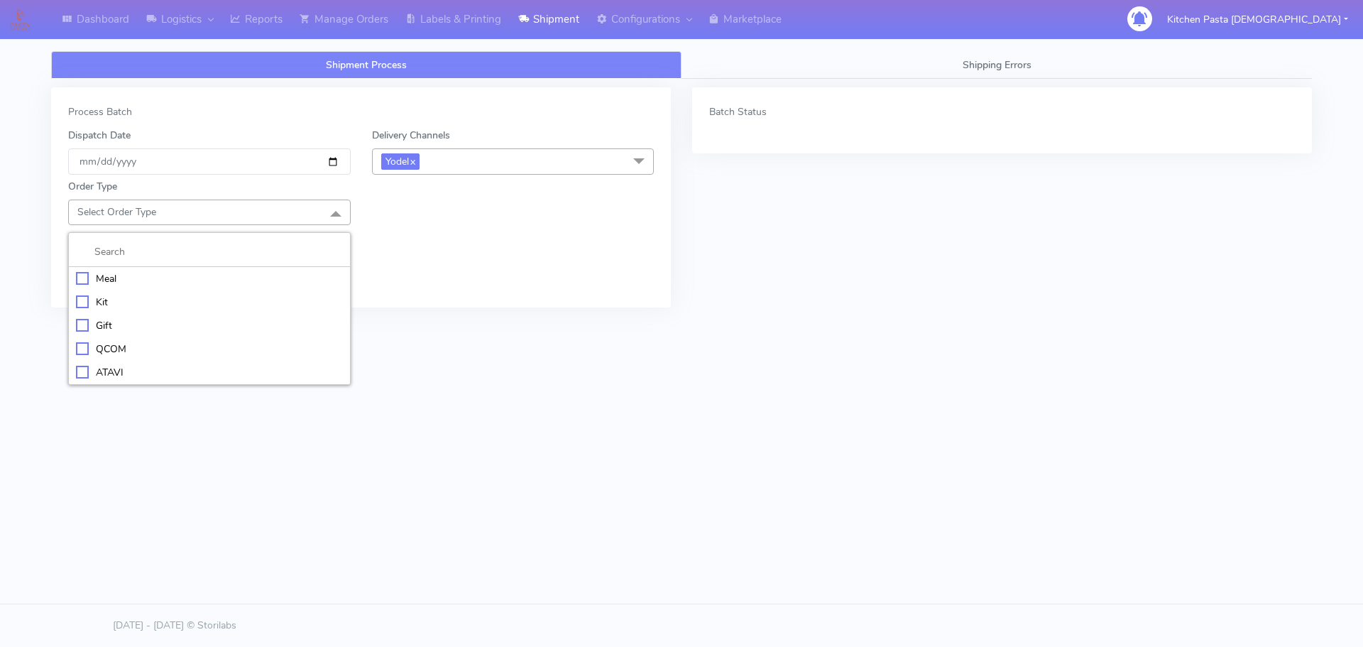
click at [229, 271] on div "Meal" at bounding box center [209, 278] width 267 height 15
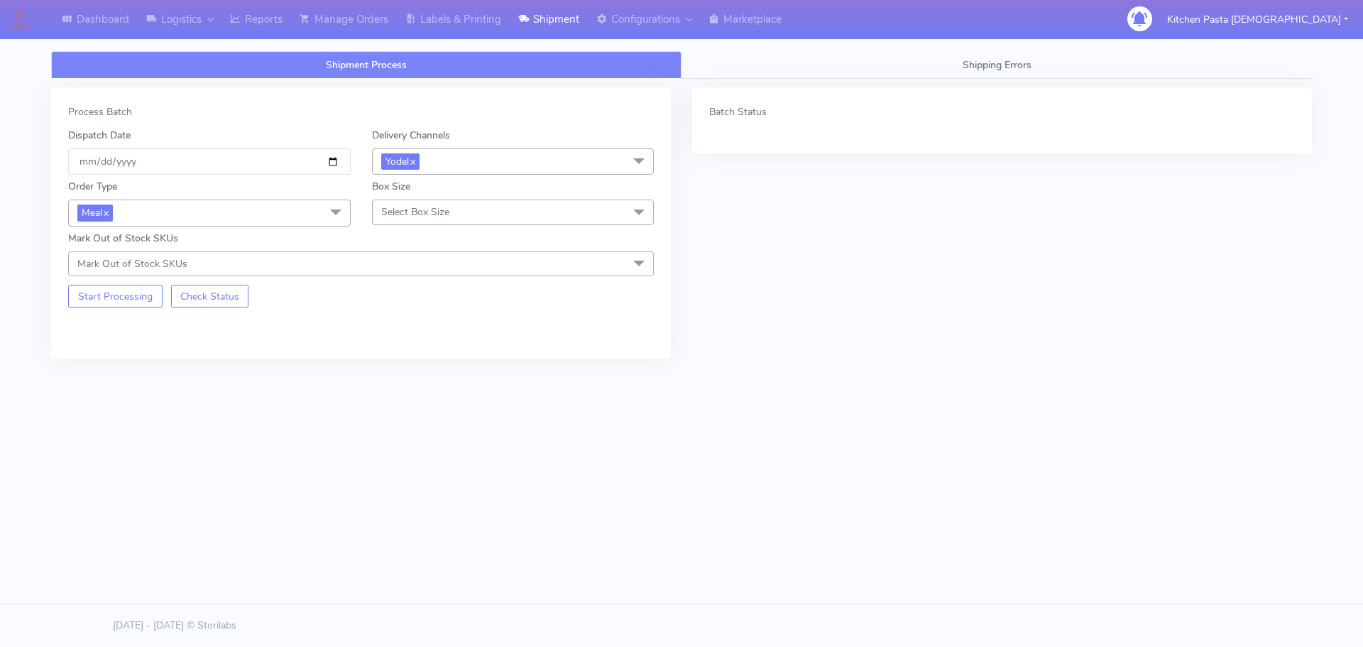
click at [442, 219] on span "Select Box Size" at bounding box center [415, 211] width 68 height 13
click at [438, 273] on div "Small" at bounding box center [513, 278] width 267 height 15
click at [123, 301] on button "Start Processing" at bounding box center [115, 296] width 94 height 23
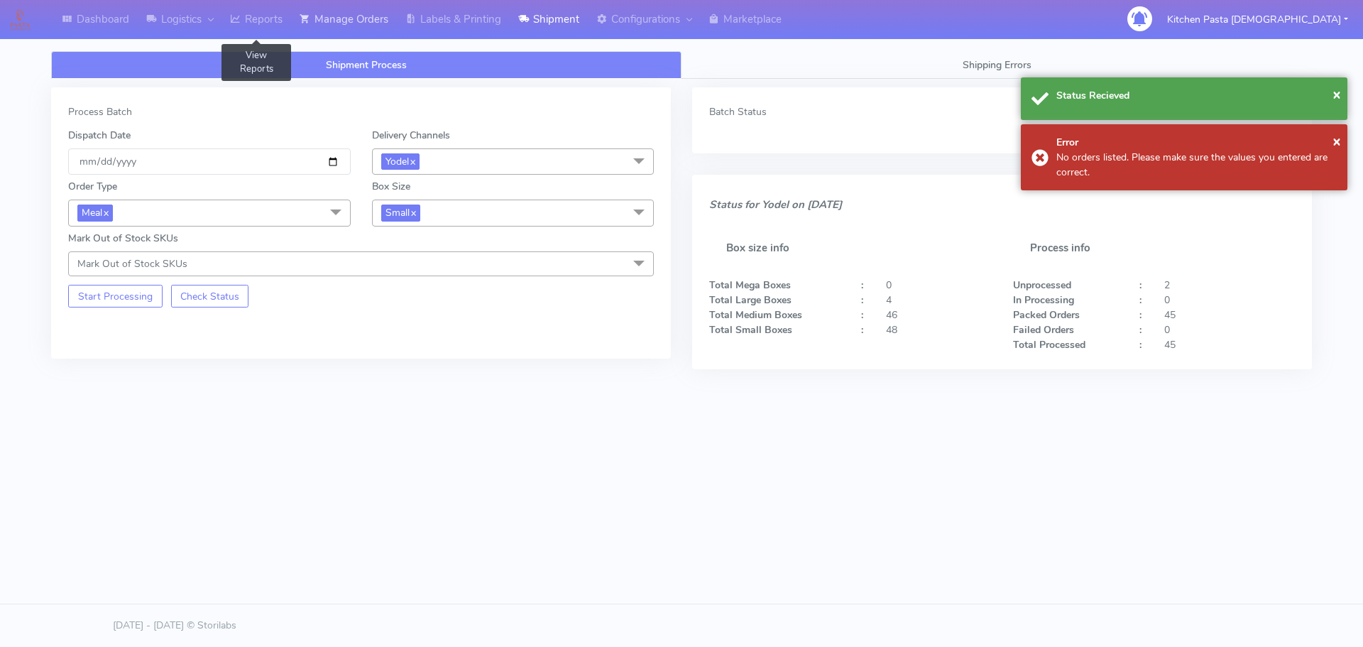
click at [296, 35] on link "Manage Orders" at bounding box center [344, 19] width 106 height 39
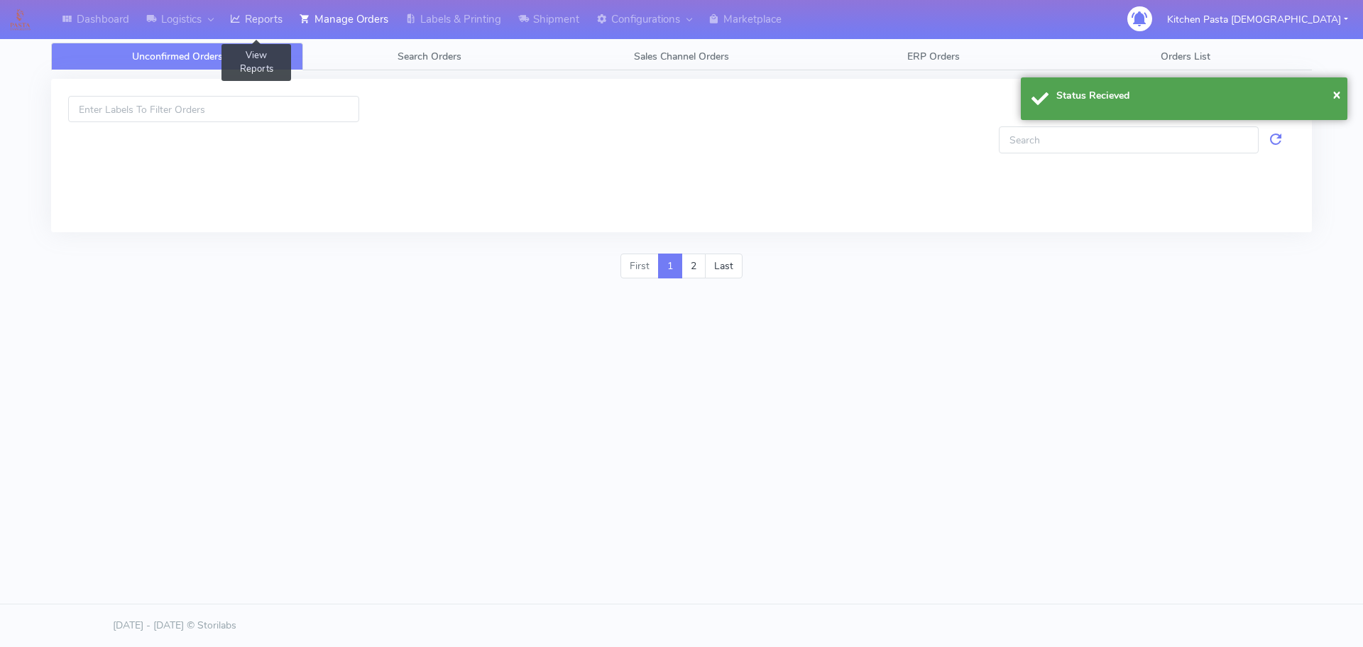
click at [278, 21] on link "Reports" at bounding box center [256, 19] width 70 height 39
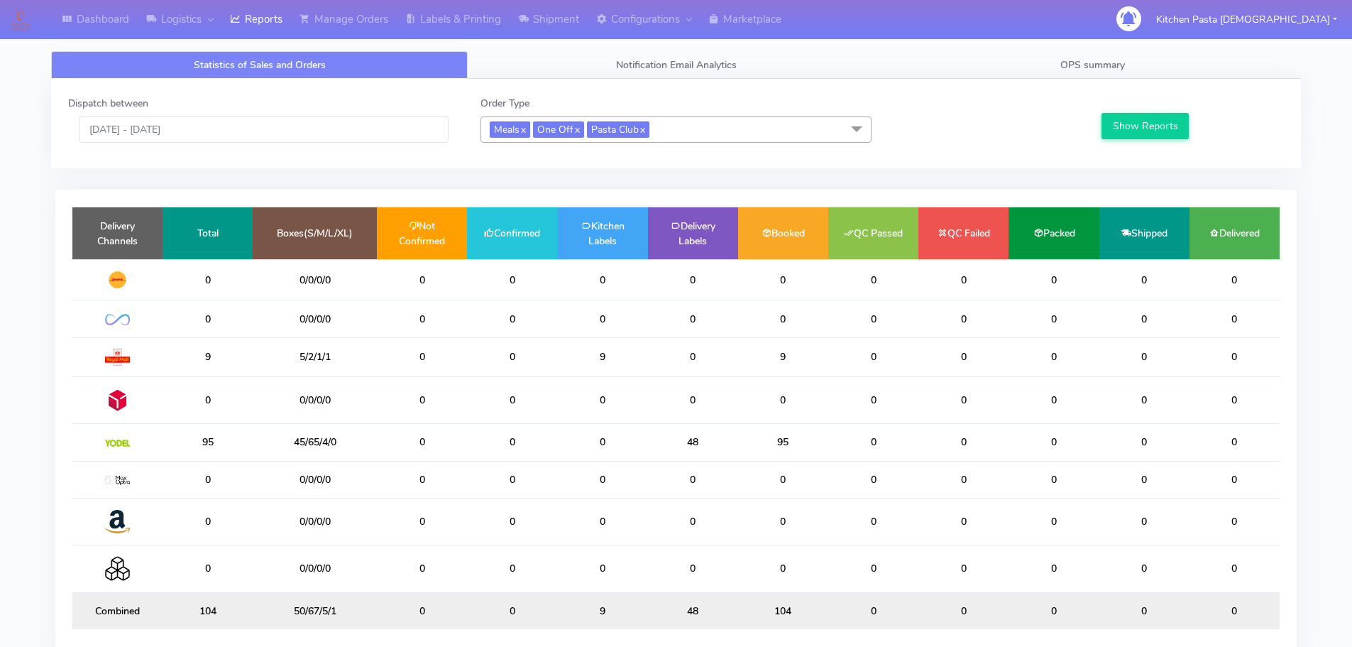
click at [339, 439] on td "45/65/4/0" at bounding box center [315, 442] width 124 height 37
drag, startPoint x: 339, startPoint y: 439, endPoint x: 287, endPoint y: 447, distance: 52.3
click at [287, 447] on td "45/65/4/0" at bounding box center [315, 442] width 124 height 37
click at [300, 442] on td "45/65/4/0" at bounding box center [315, 442] width 124 height 37
drag, startPoint x: 302, startPoint y: 440, endPoint x: 292, endPoint y: 437, distance: 11.2
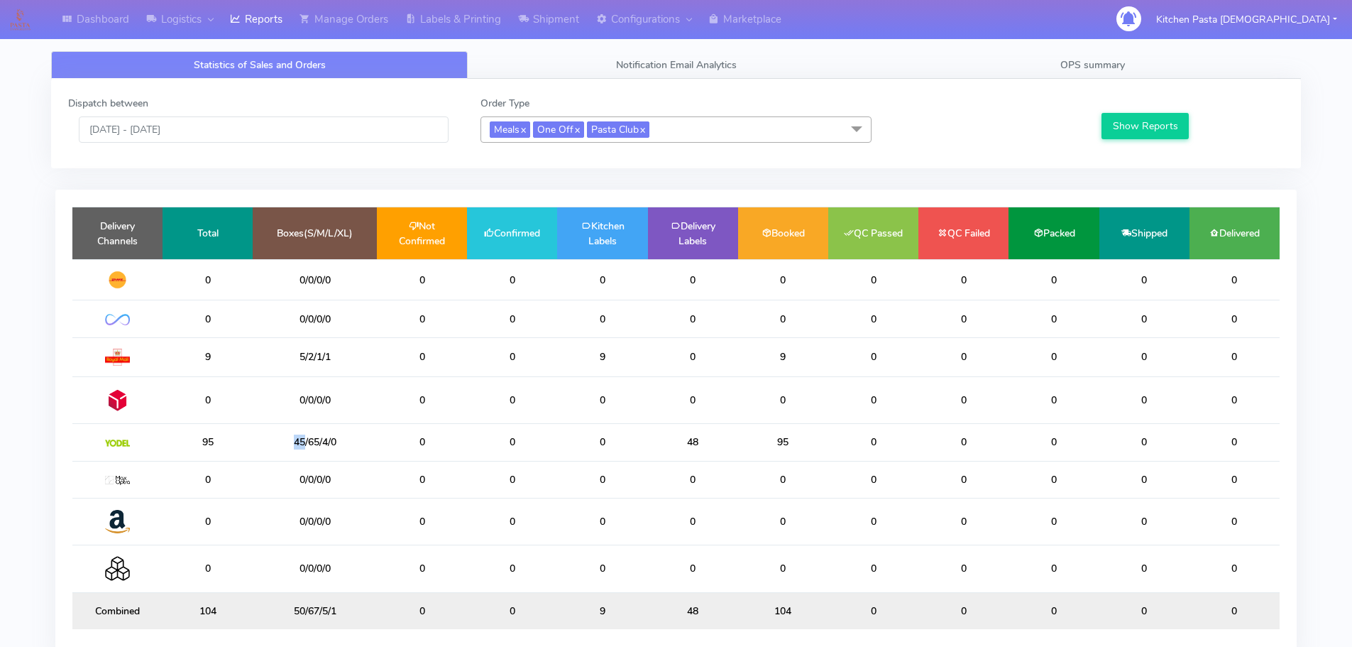
click at [292, 437] on td "45/65/4/0" at bounding box center [315, 442] width 124 height 37
drag, startPoint x: 503, startPoint y: 444, endPoint x: 493, endPoint y: 444, distance: 9.9
click at [493, 444] on td "0" at bounding box center [512, 442] width 90 height 37
drag, startPoint x: 526, startPoint y: 438, endPoint x: 505, endPoint y: 439, distance: 21.3
click at [505, 439] on td "0" at bounding box center [512, 442] width 90 height 37
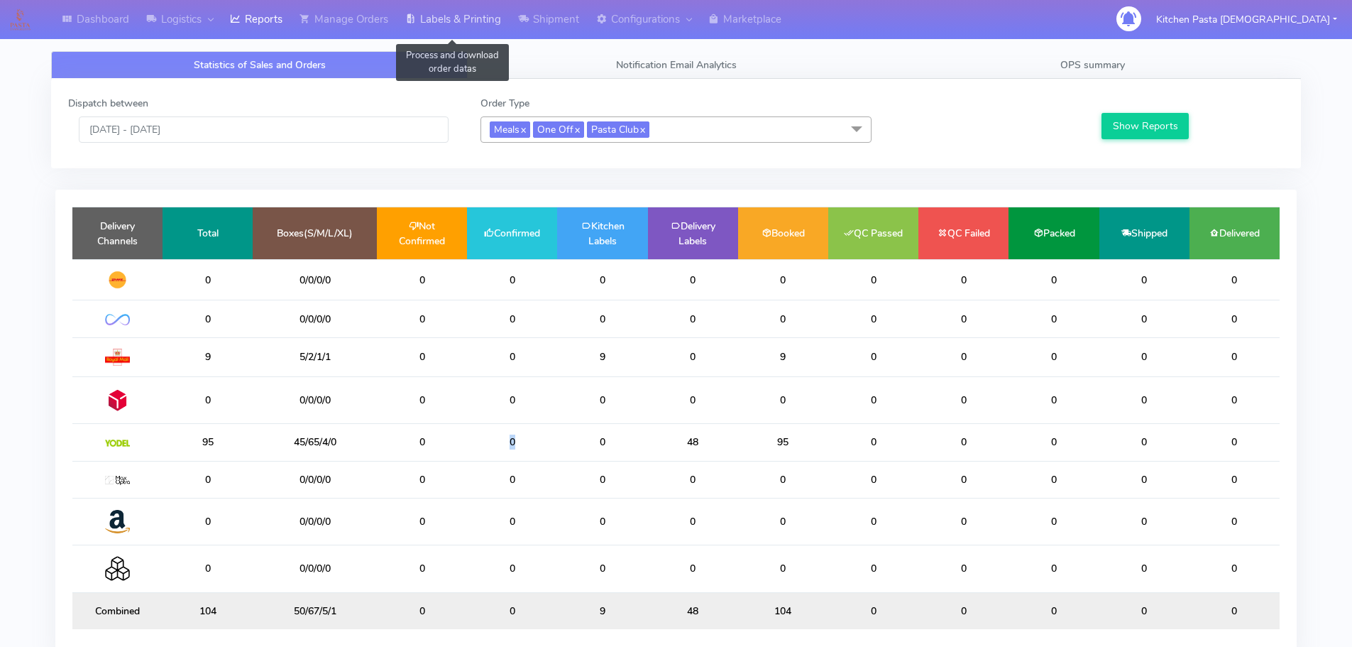
click at [491, 18] on link "Labels & Printing" at bounding box center [453, 19] width 113 height 39
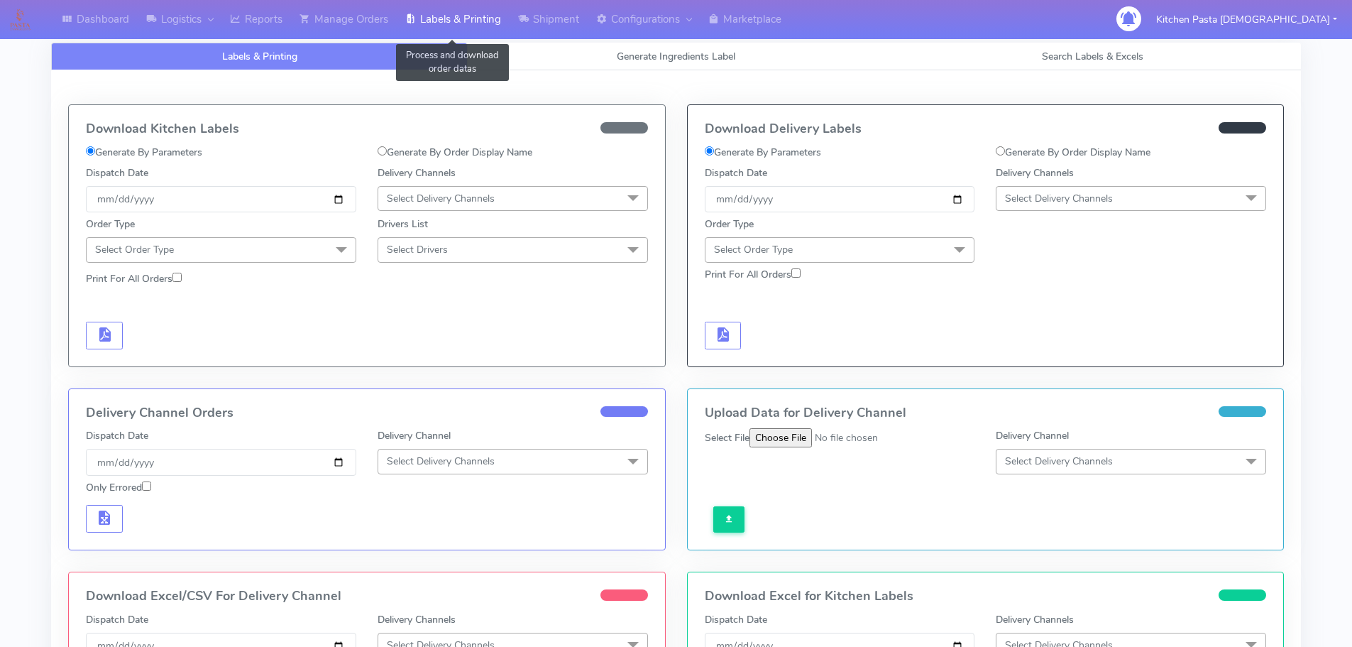
select select "All"
click at [1055, 50] on span "Search Labels & Excels" at bounding box center [1093, 56] width 102 height 13
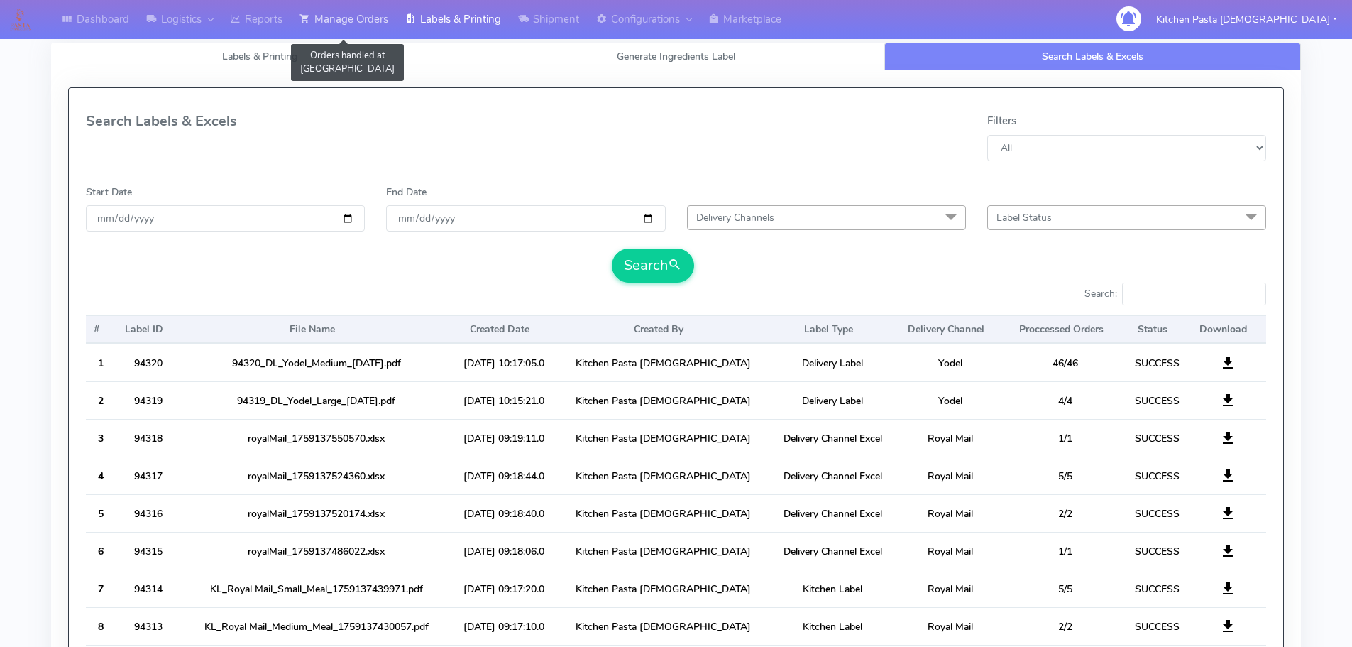
click at [376, 29] on link "Manage Orders" at bounding box center [344, 19] width 106 height 39
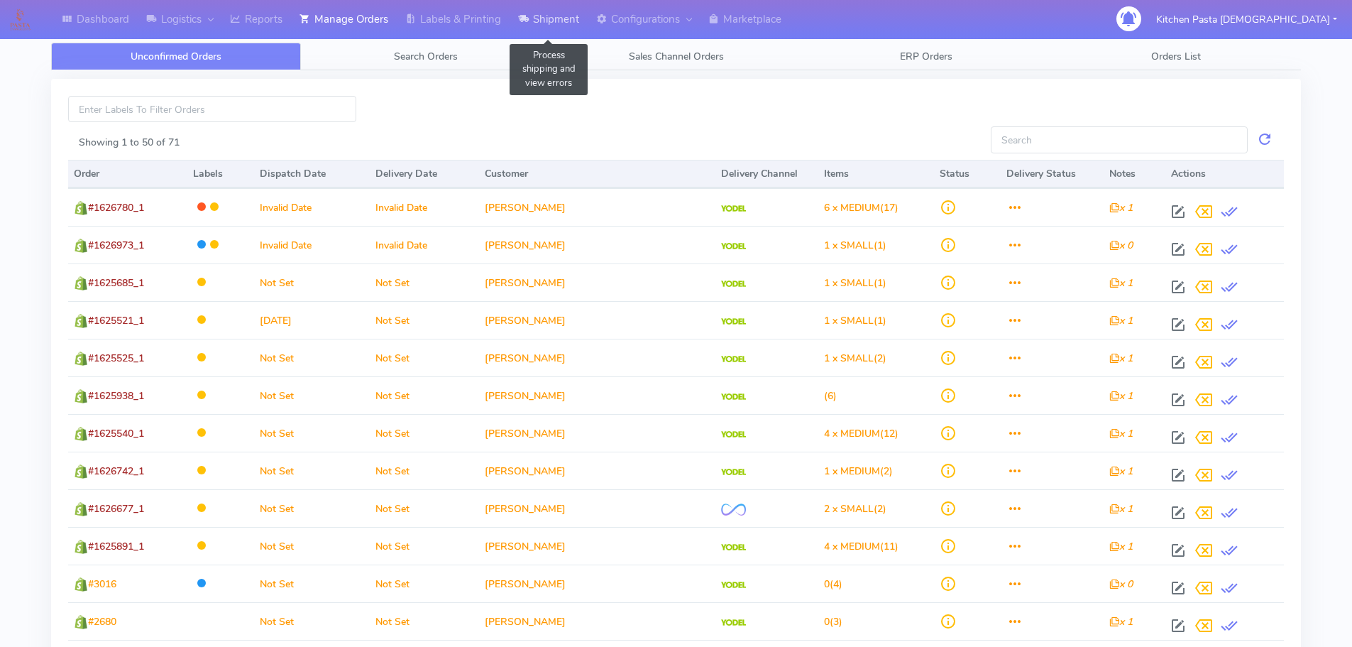
click at [567, 19] on link "Shipment" at bounding box center [549, 19] width 78 height 39
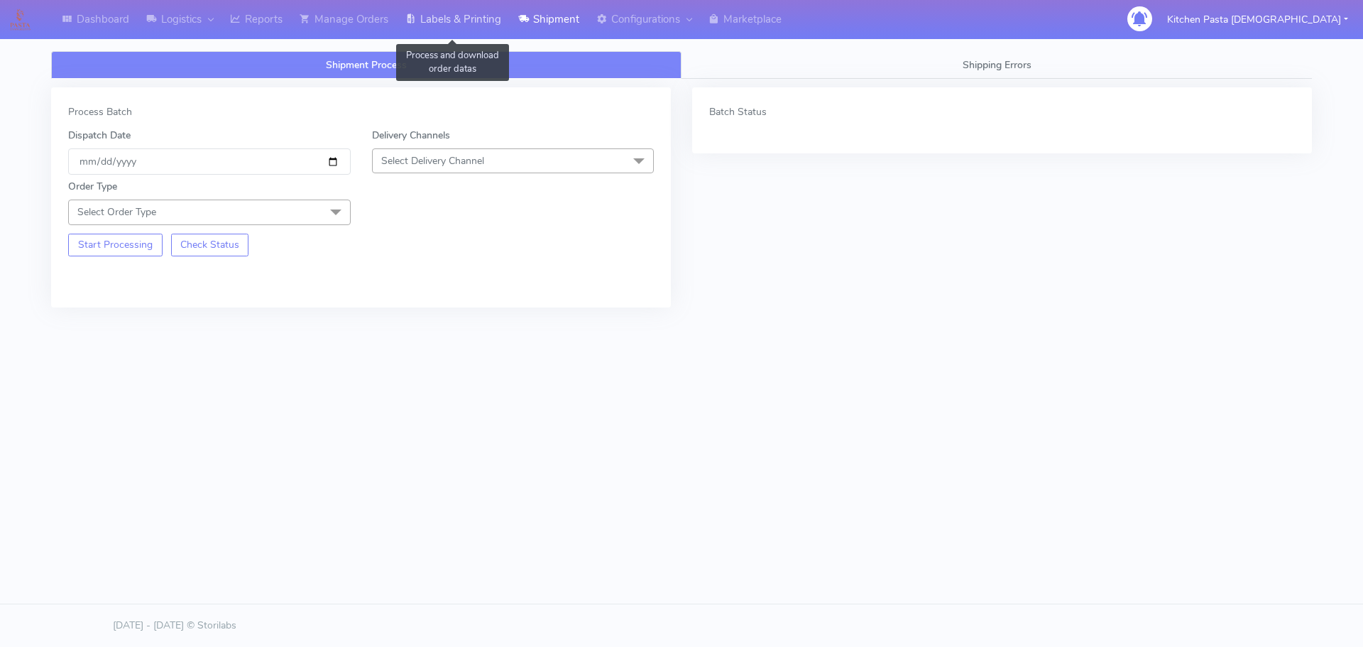
click at [469, 16] on link "Labels & Printing" at bounding box center [453, 19] width 113 height 39
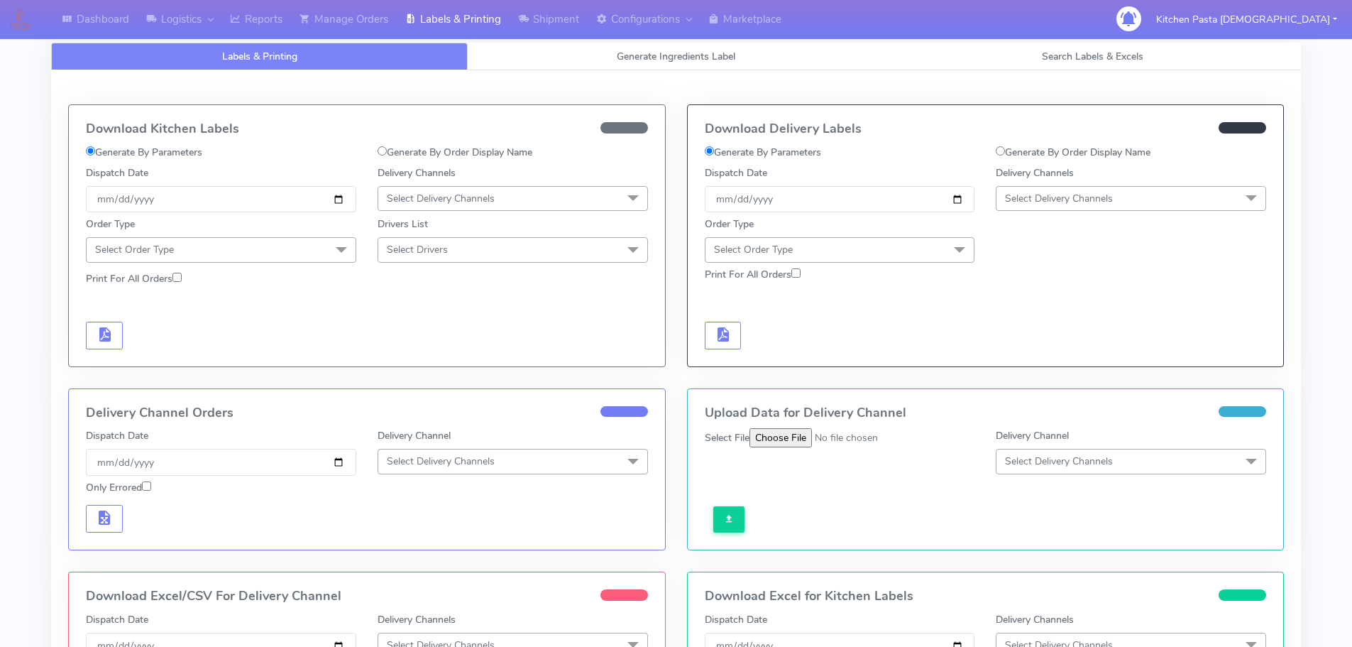
click at [1037, 199] on span "Select Delivery Channels" at bounding box center [1059, 198] width 108 height 13
click at [1049, 349] on li "Yodel" at bounding box center [1131, 357] width 269 height 23
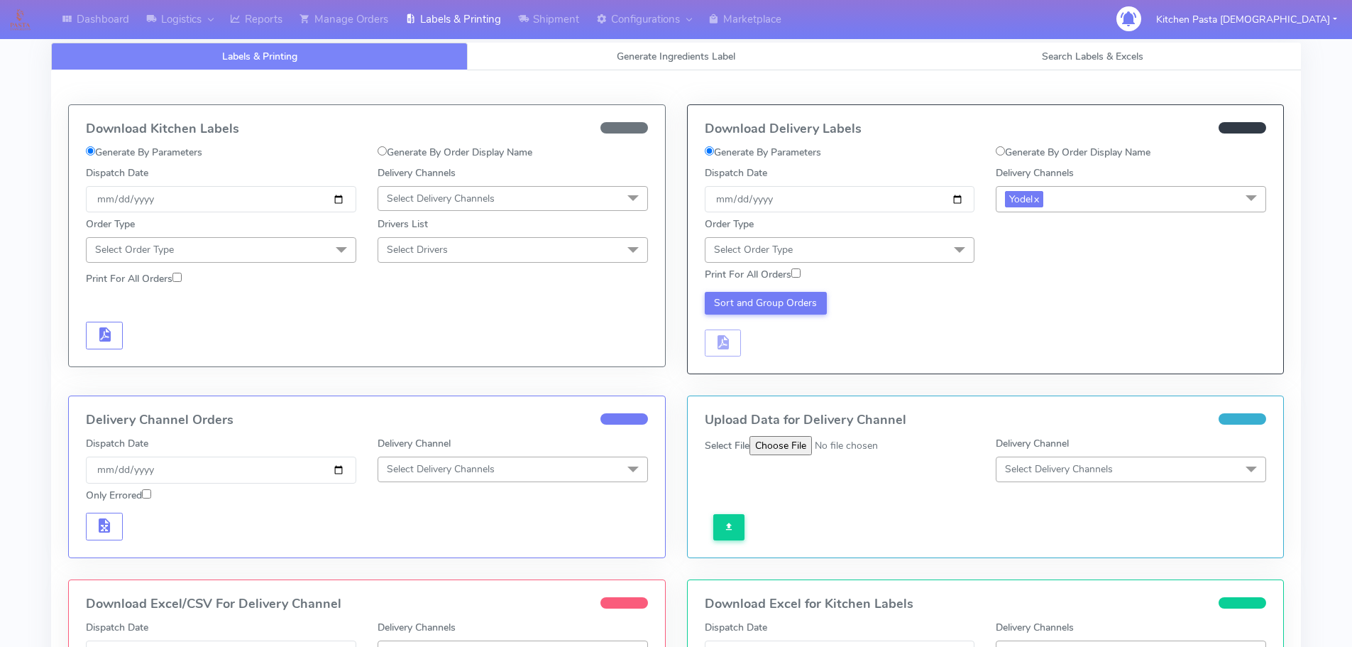
click at [943, 243] on span "Select Order Type" at bounding box center [840, 249] width 270 height 25
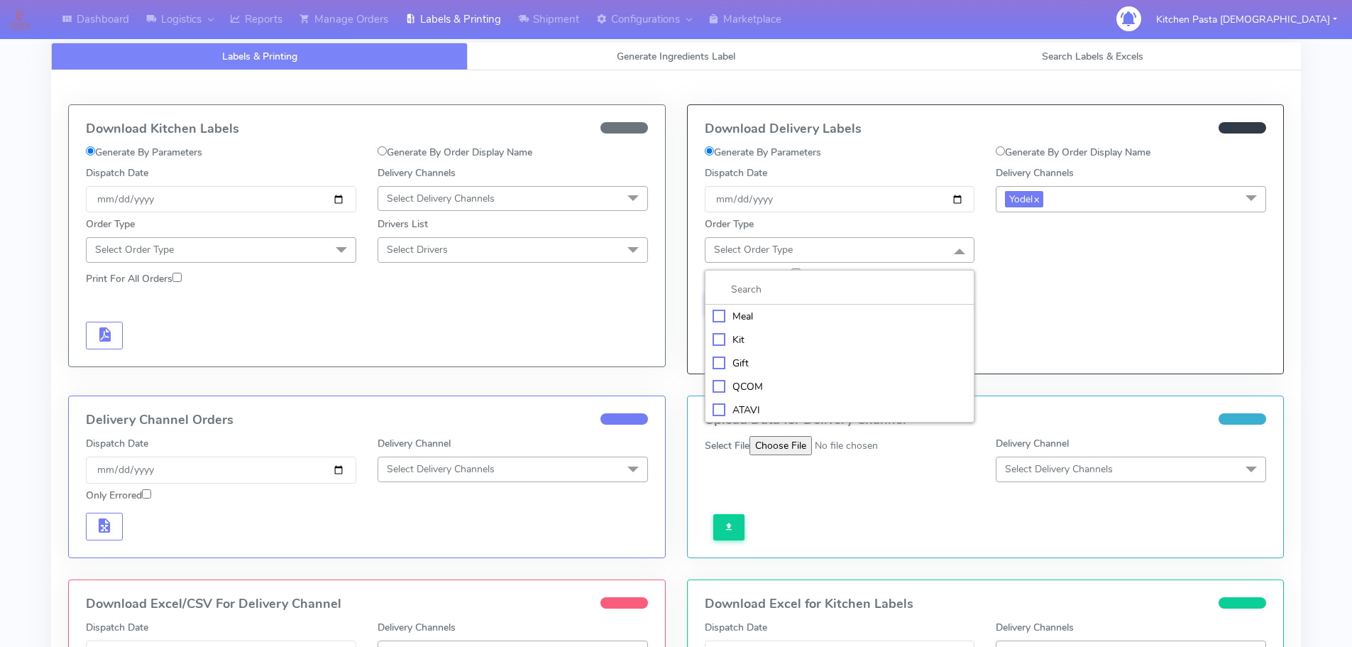
click at [818, 310] on div "Meal" at bounding box center [840, 316] width 255 height 15
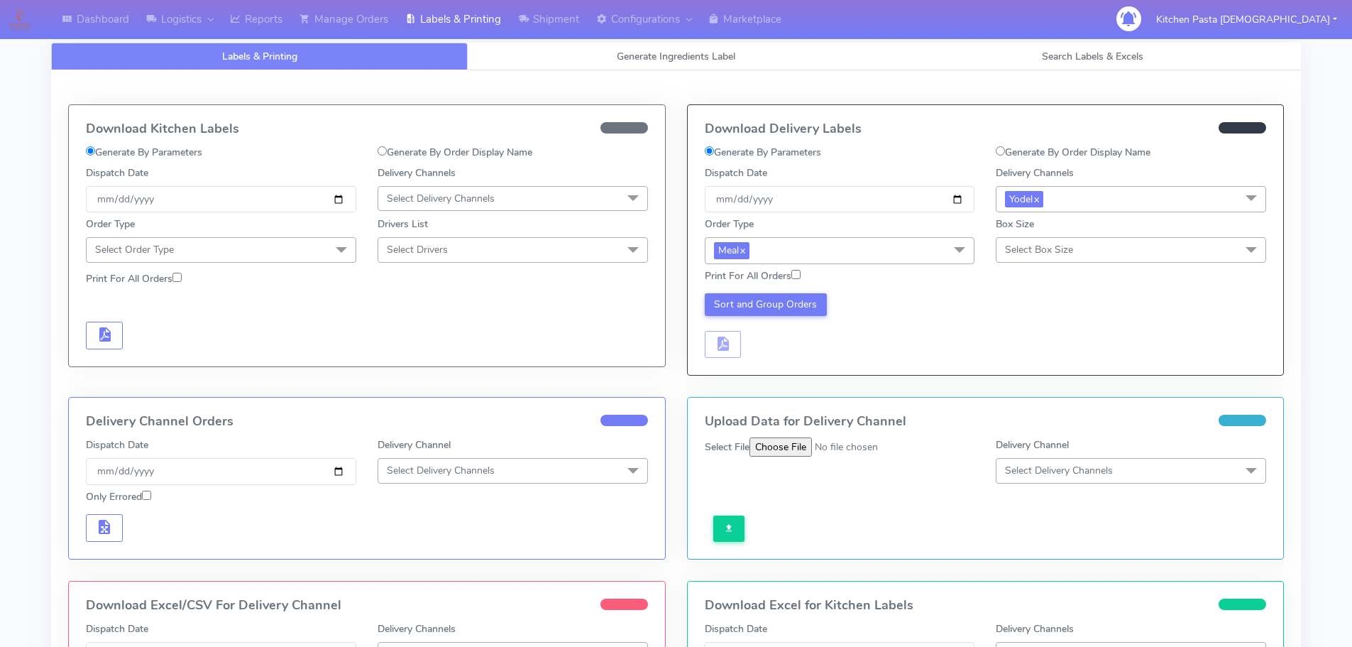
click at [1047, 255] on span "Select Box Size" at bounding box center [1039, 249] width 68 height 13
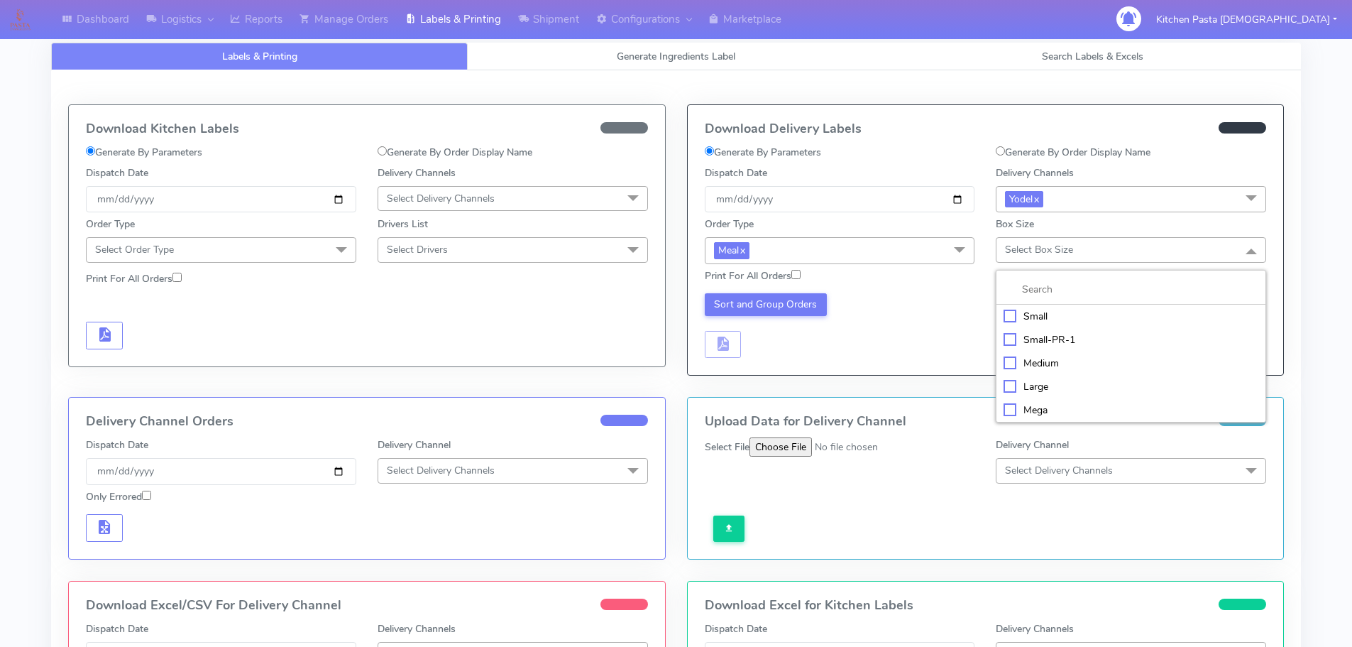
click at [1056, 319] on div "Small" at bounding box center [1131, 316] width 255 height 15
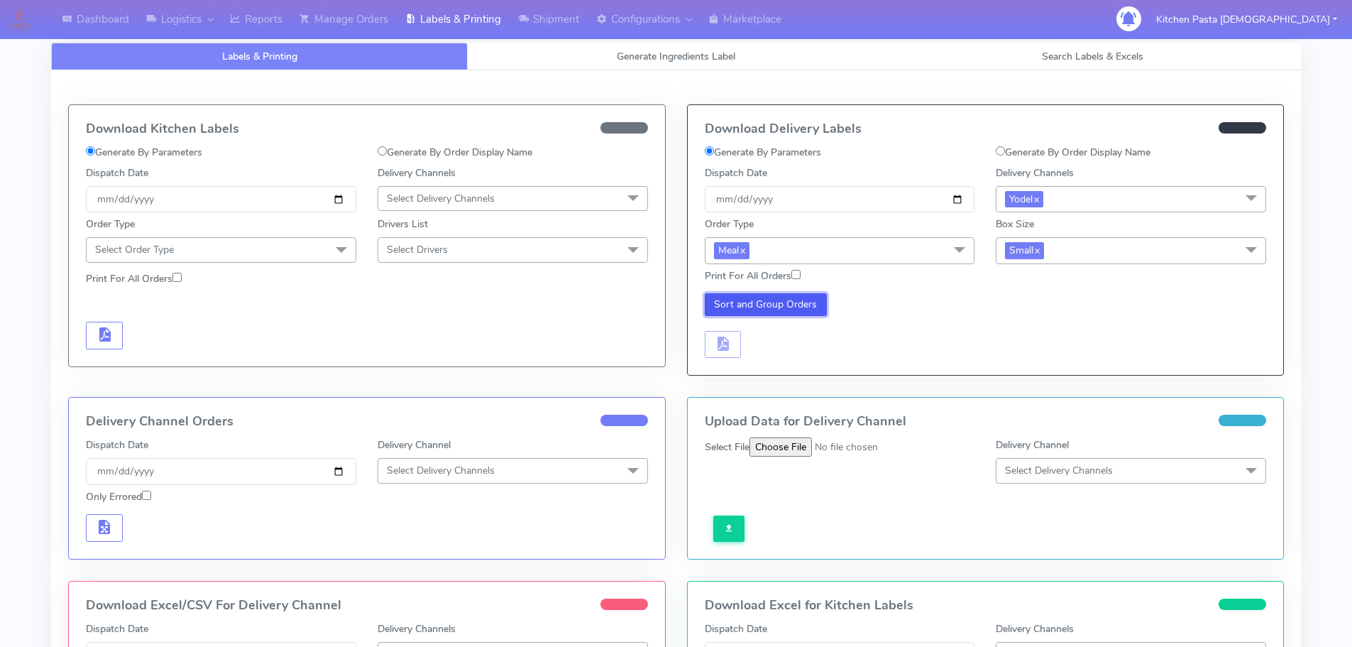
click at [753, 293] on button "Sort and Group Orders" at bounding box center [766, 304] width 123 height 23
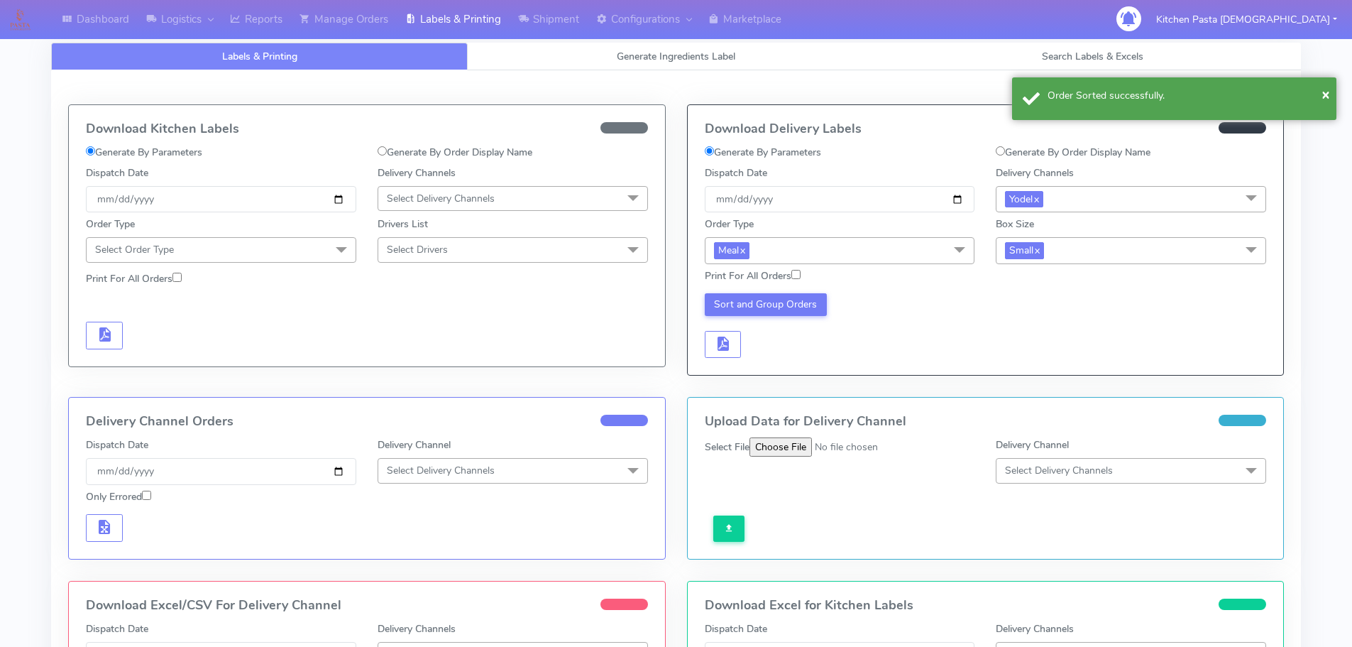
click at [743, 357] on div "Sort and Group Orders" at bounding box center [840, 325] width 292 height 65
click at [738, 354] on button "button" at bounding box center [723, 345] width 37 height 28
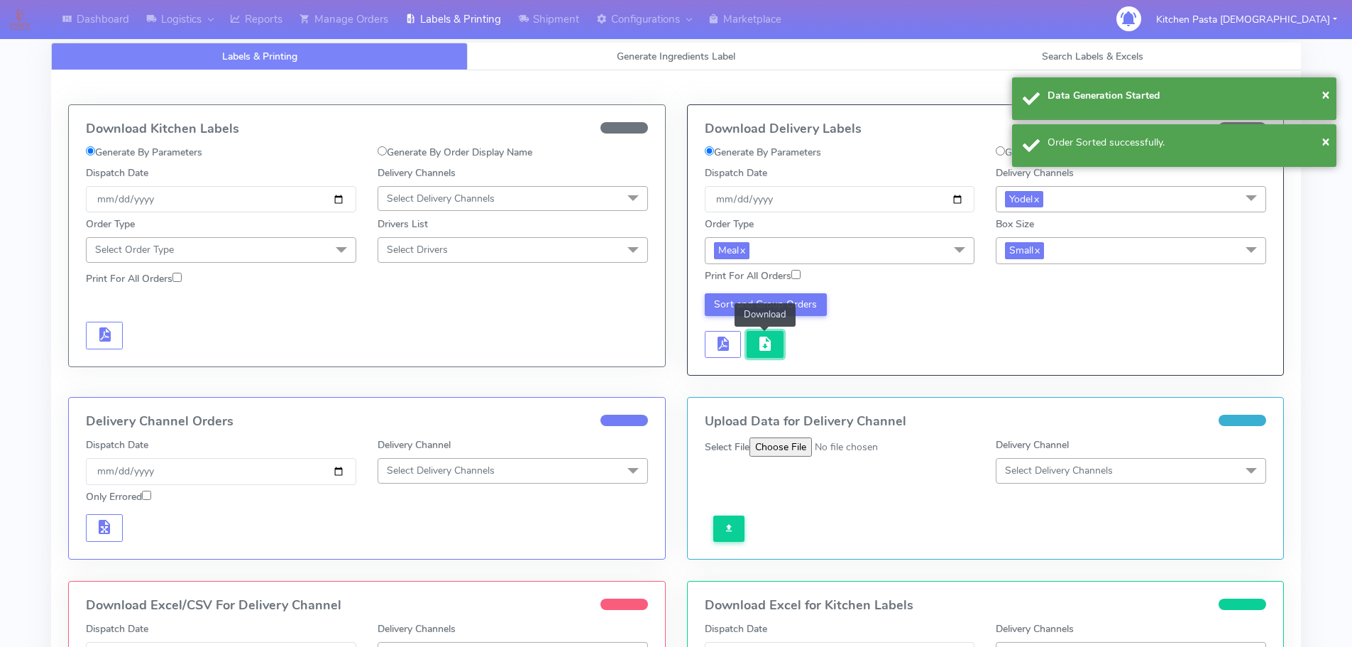
click at [765, 349] on span "button" at bounding box center [765, 346] width 17 height 13
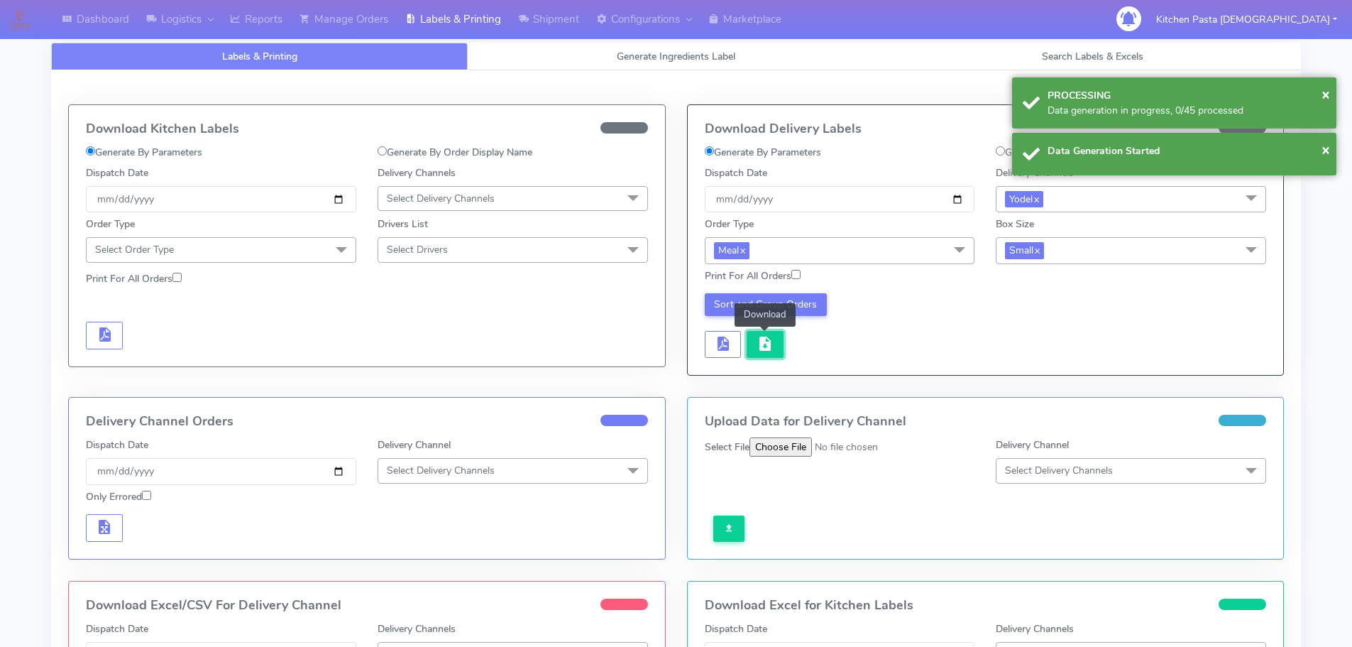
click at [773, 349] on span "button" at bounding box center [765, 346] width 17 height 13
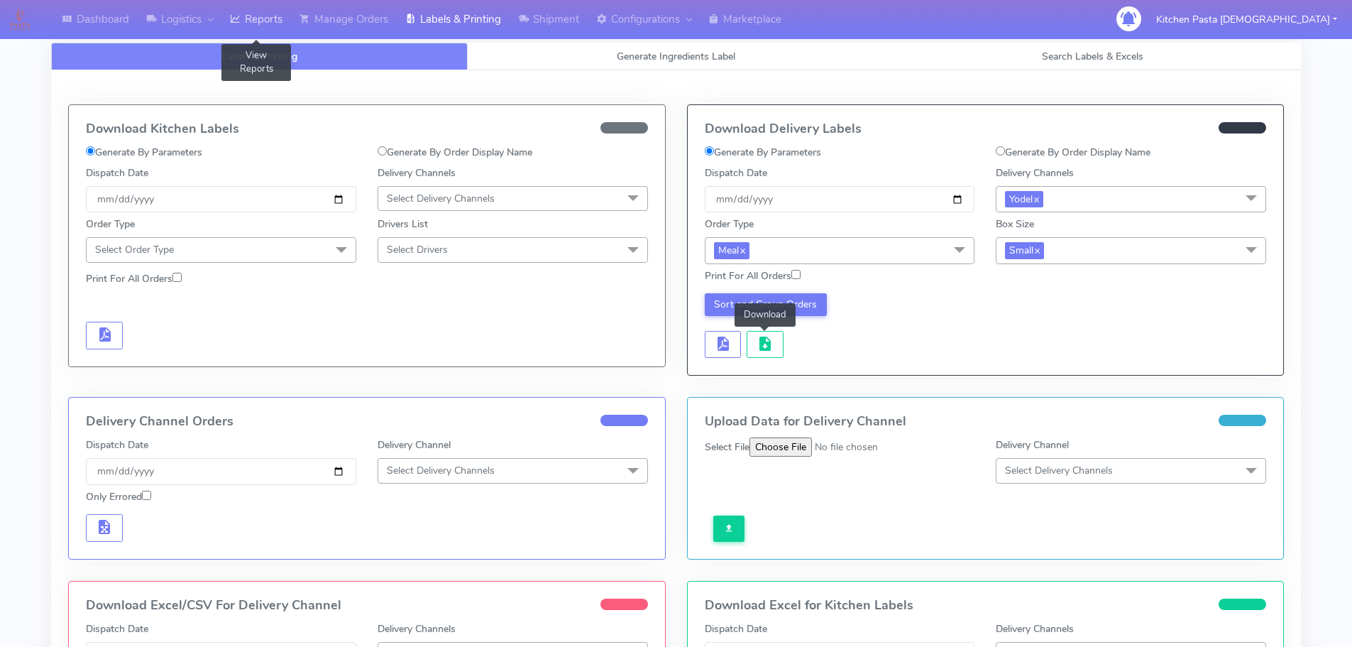
click at [291, 29] on link "Reports" at bounding box center [256, 19] width 70 height 39
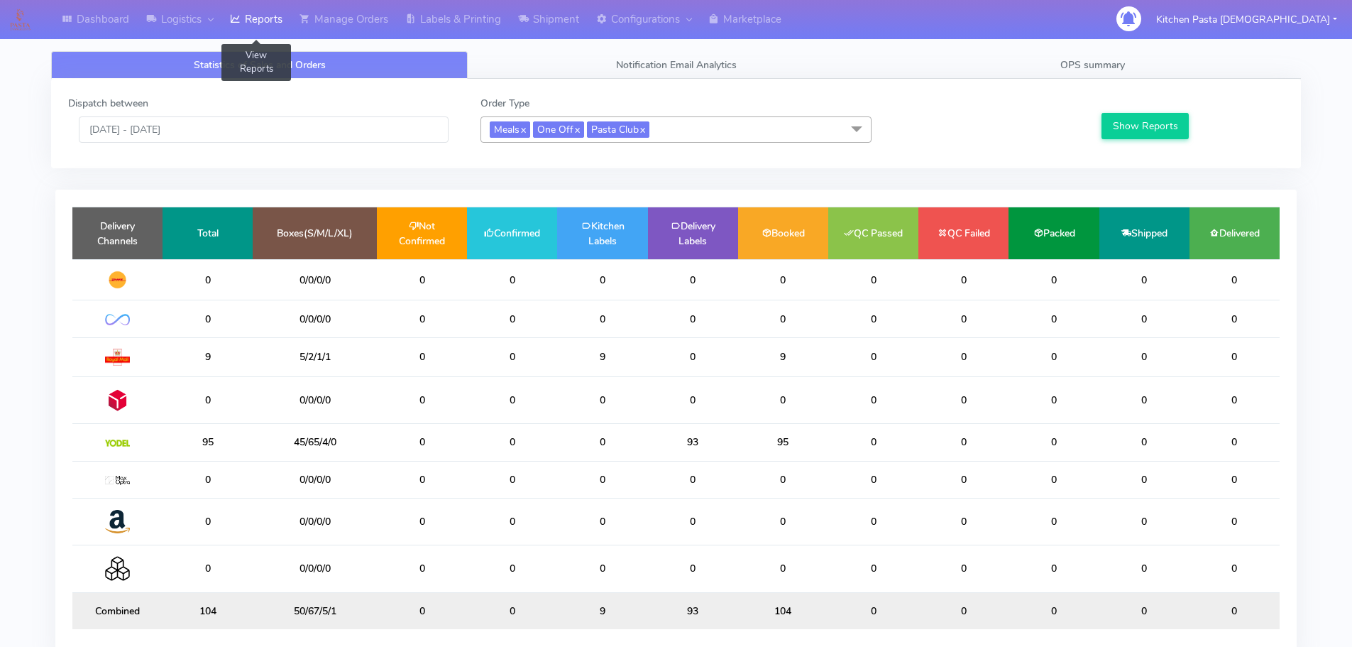
click at [256, 29] on link "Reports" at bounding box center [256, 19] width 70 height 39
click at [708, 132] on span "Meals x One Off x Pasta Club x" at bounding box center [676, 129] width 391 height 26
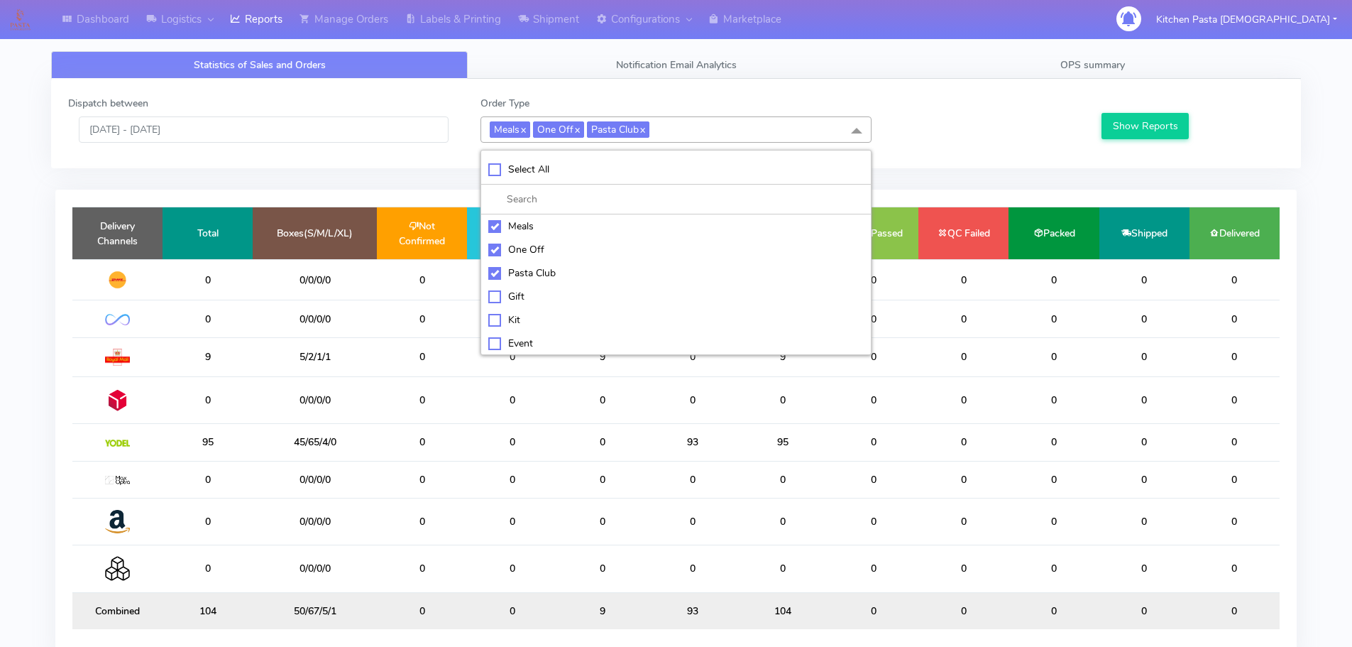
click at [635, 173] on div "Select All" at bounding box center [676, 169] width 376 height 15
checkbox input "true"
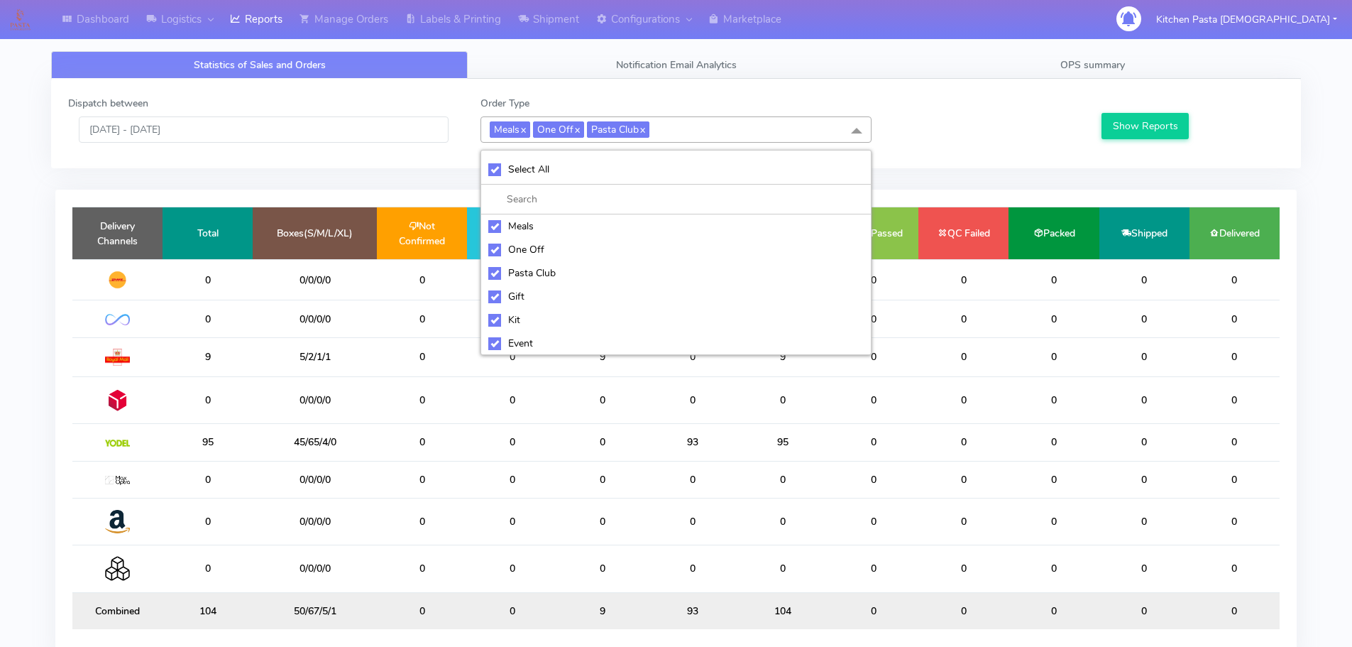
checkbox input "true"
click at [635, 173] on div "UnSelect All" at bounding box center [676, 169] width 376 height 15
checkbox input "false"
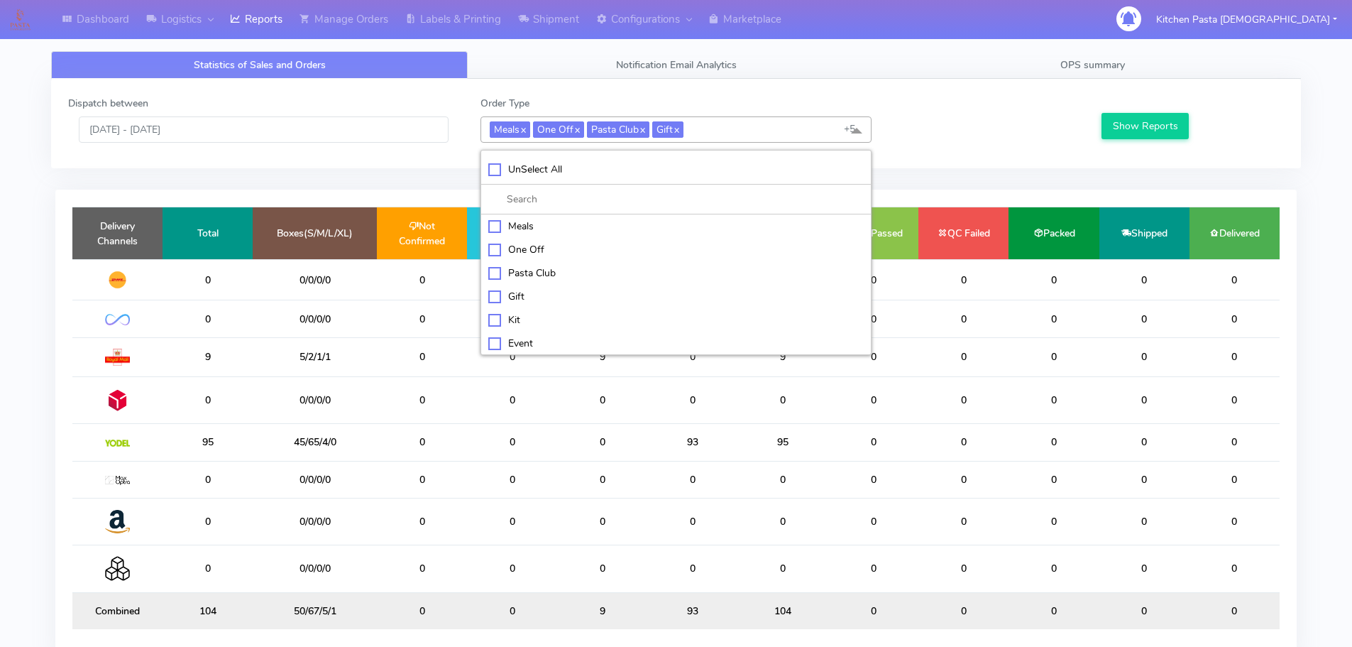
checkbox input "false"
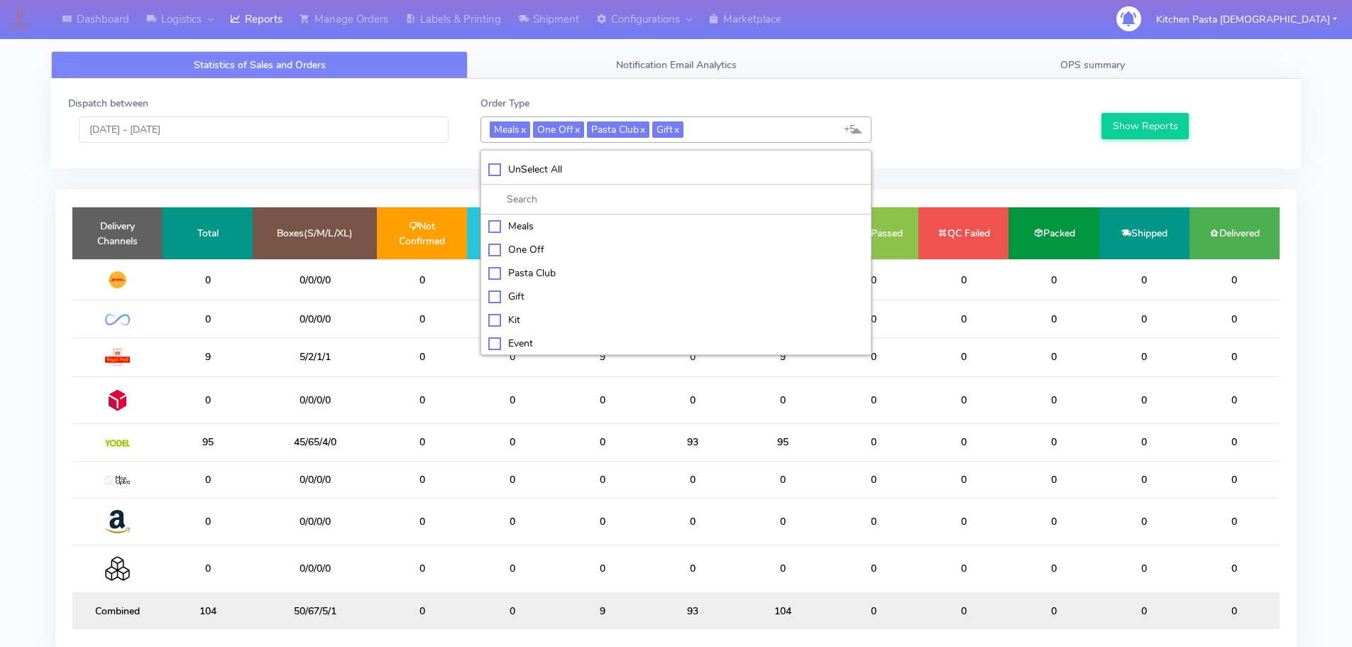
checkbox input "false"
click at [564, 306] on li "Gift" at bounding box center [676, 294] width 390 height 23
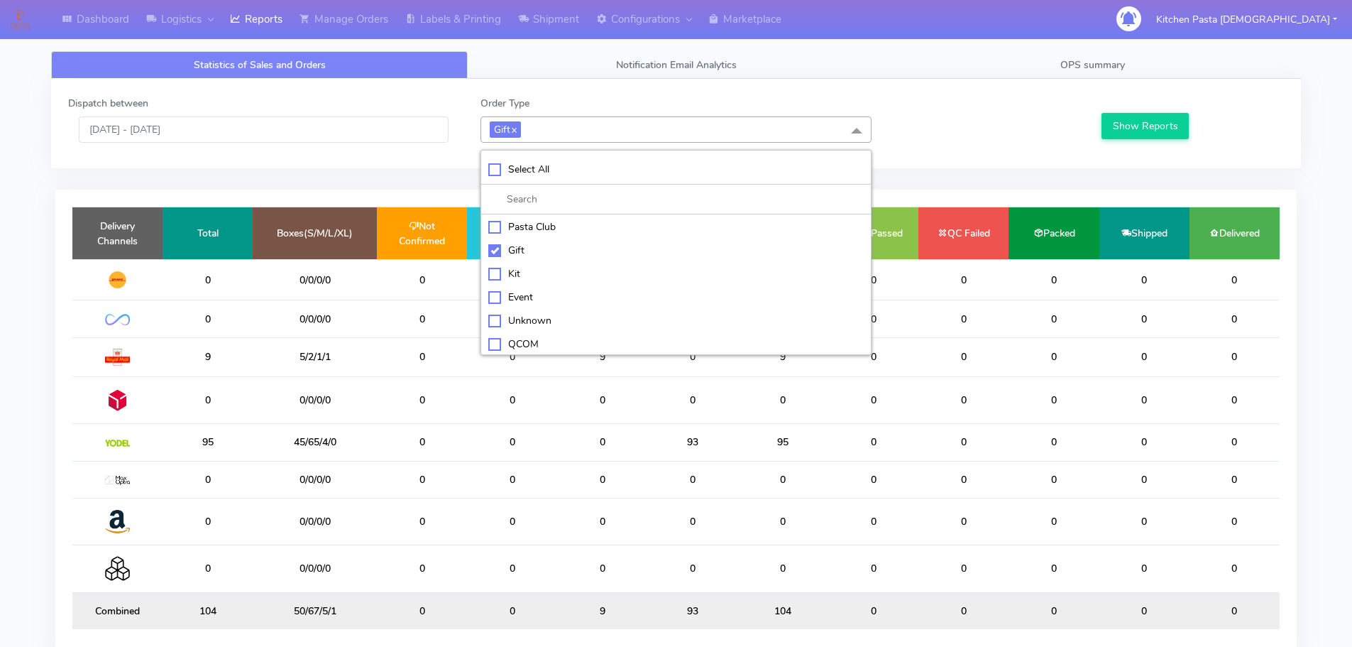
scroll to position [71, 0]
click at [540, 224] on div "Gift" at bounding box center [676, 225] width 376 height 15
checkbox input "false"
click at [539, 246] on div "Kit" at bounding box center [676, 247] width 376 height 15
checkbox input "true"
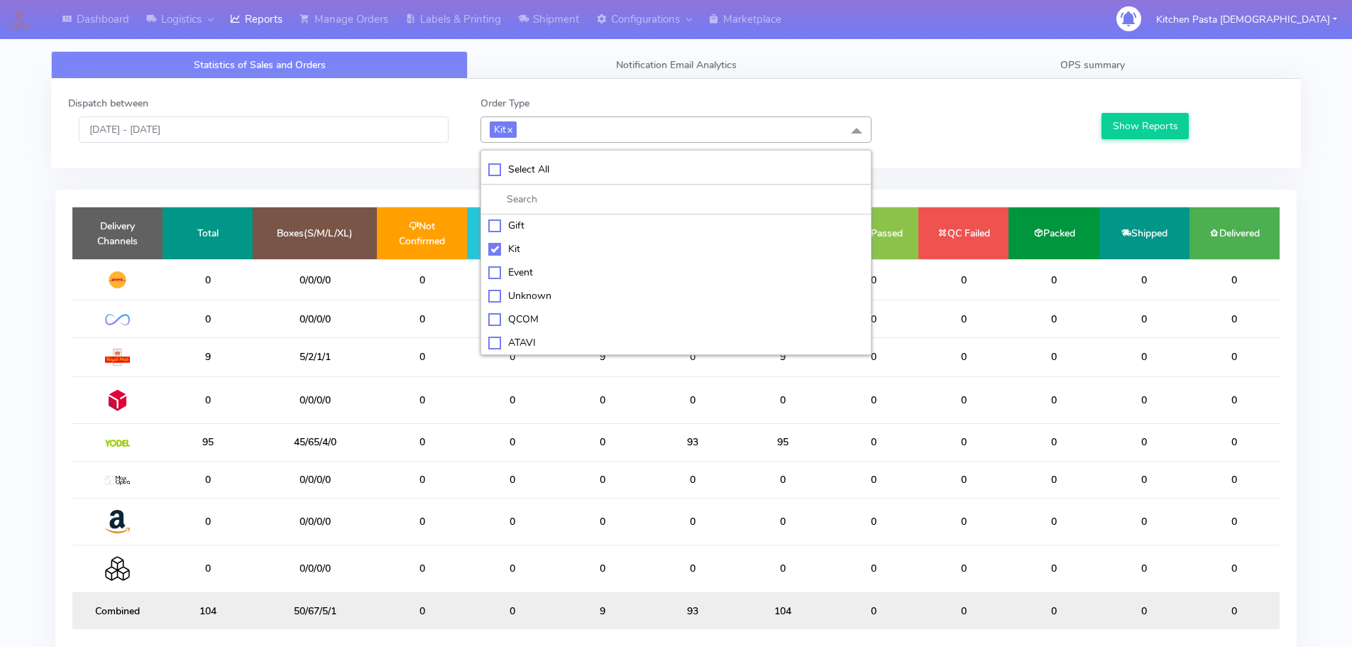
click at [541, 351] on li "ATAVI" at bounding box center [676, 342] width 390 height 23
checkbox input "true"
click at [1165, 133] on button "Show Reports" at bounding box center [1145, 126] width 87 height 26
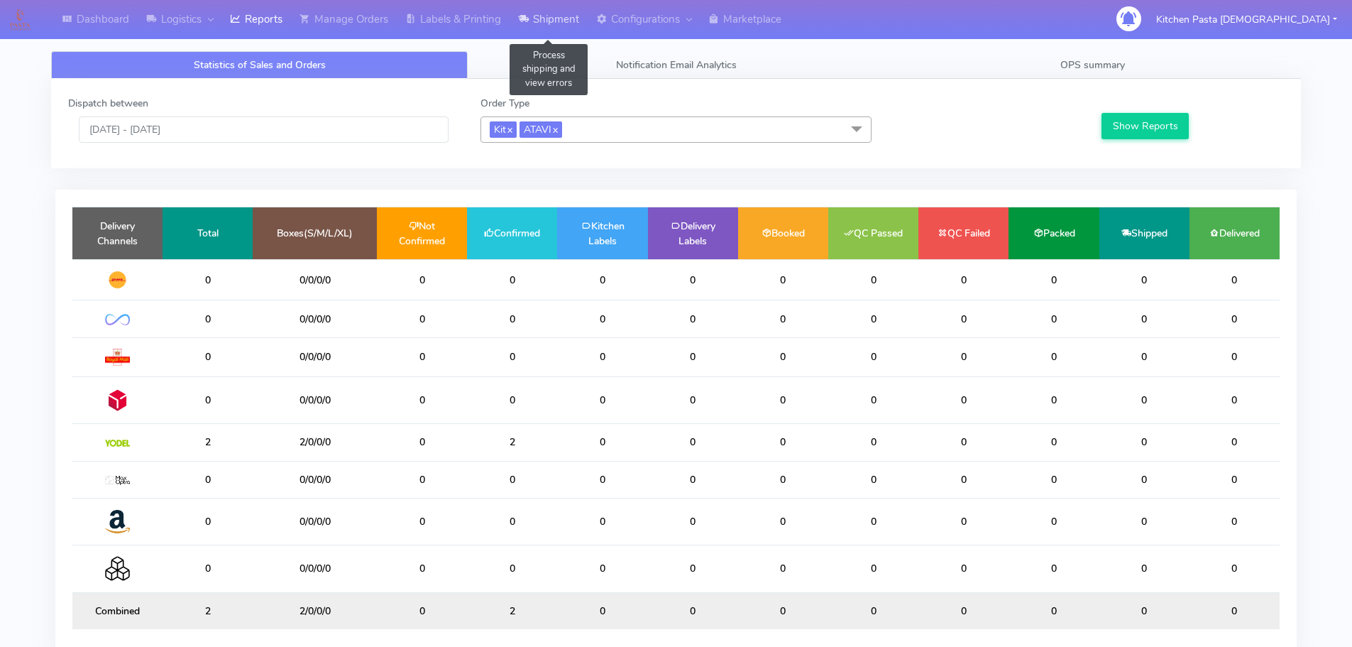
click at [544, 26] on link "Shipment" at bounding box center [549, 19] width 78 height 39
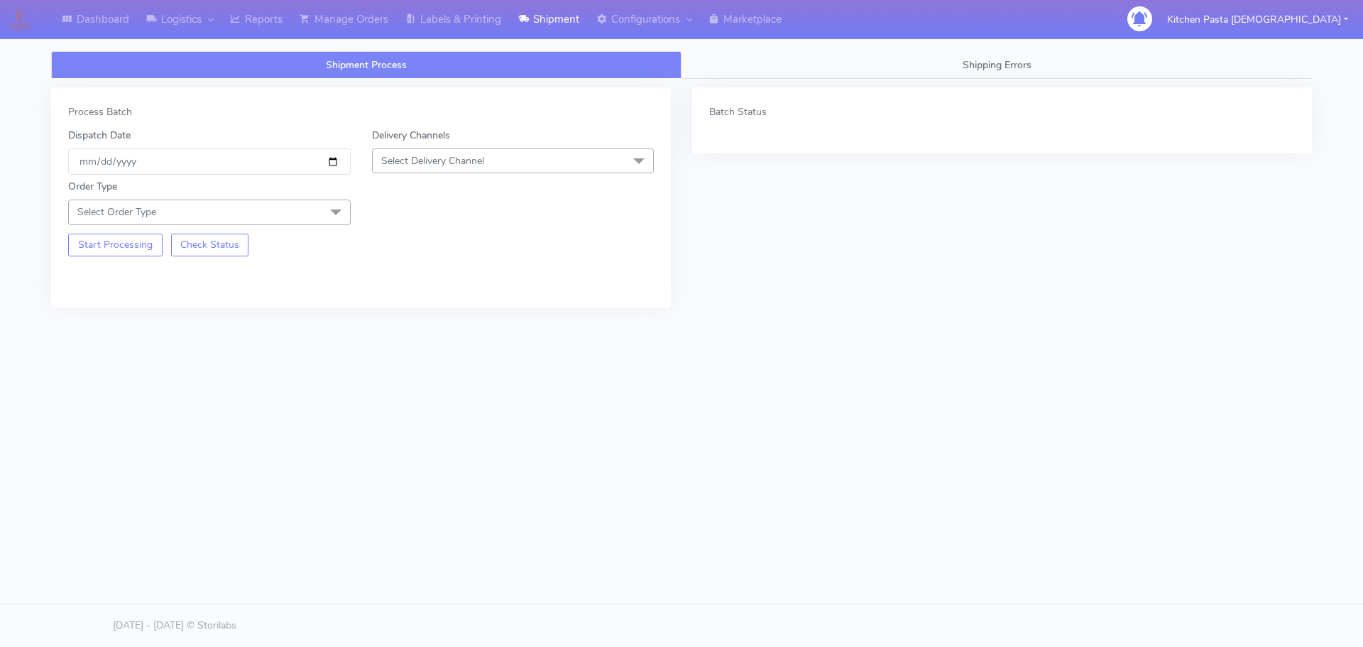
click at [529, 156] on span "Select Delivery Channel" at bounding box center [513, 160] width 283 height 25
click at [415, 333] on li "MaxOptra" at bounding box center [513, 343] width 281 height 23
checkbox input "true"
click at [456, 172] on span "MaxOptra x" at bounding box center [513, 161] width 283 height 26
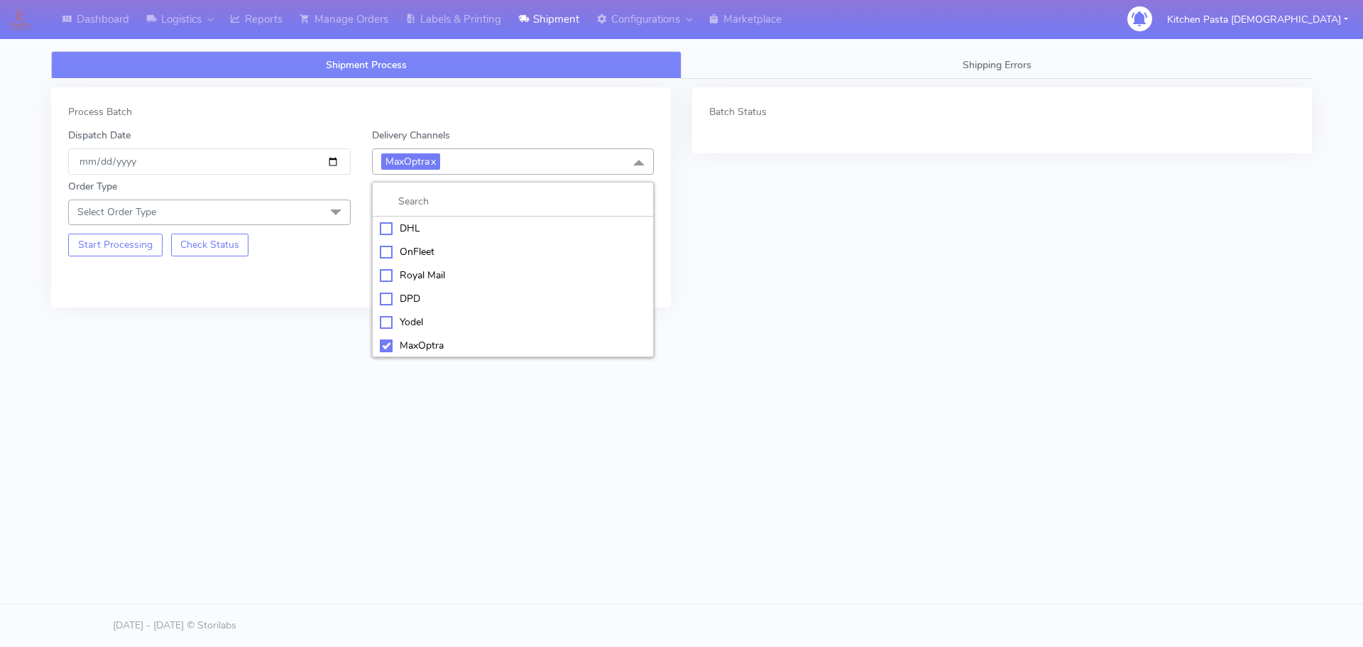
click at [437, 315] on div "Yodel" at bounding box center [513, 321] width 267 height 15
click at [313, 217] on span "Select Order Type" at bounding box center [209, 211] width 283 height 25
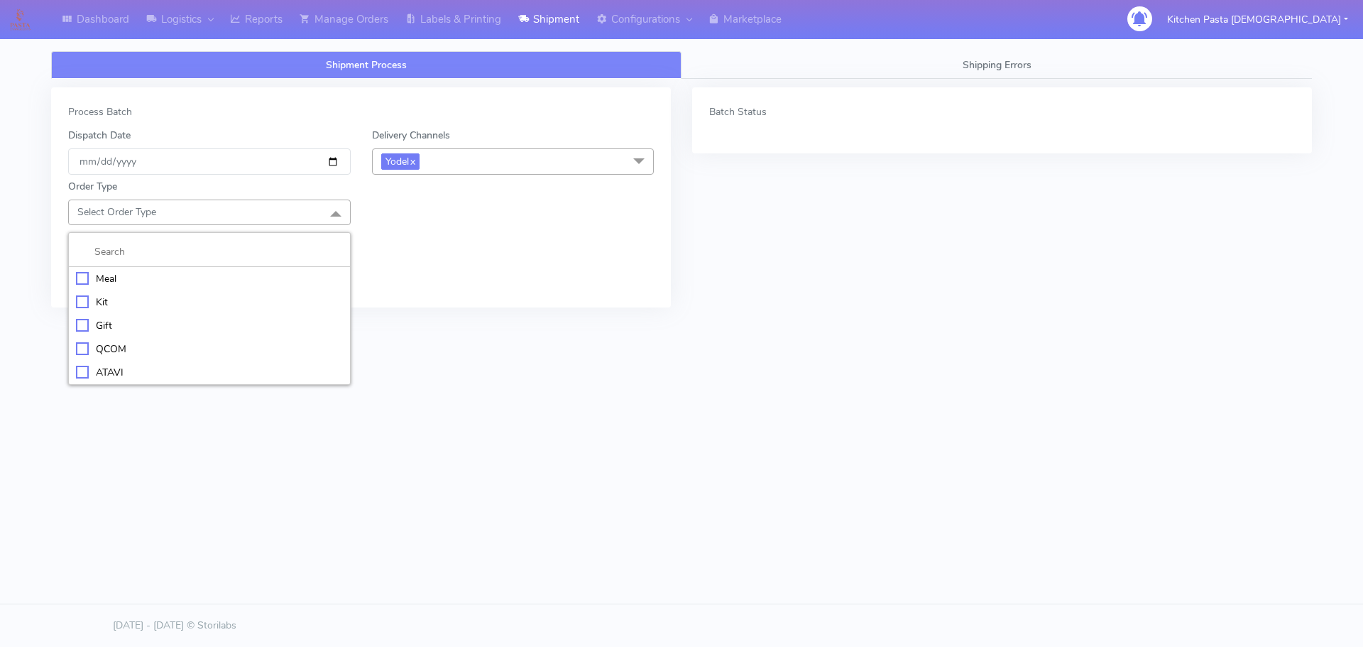
click at [148, 287] on li "Meal" at bounding box center [209, 278] width 281 height 23
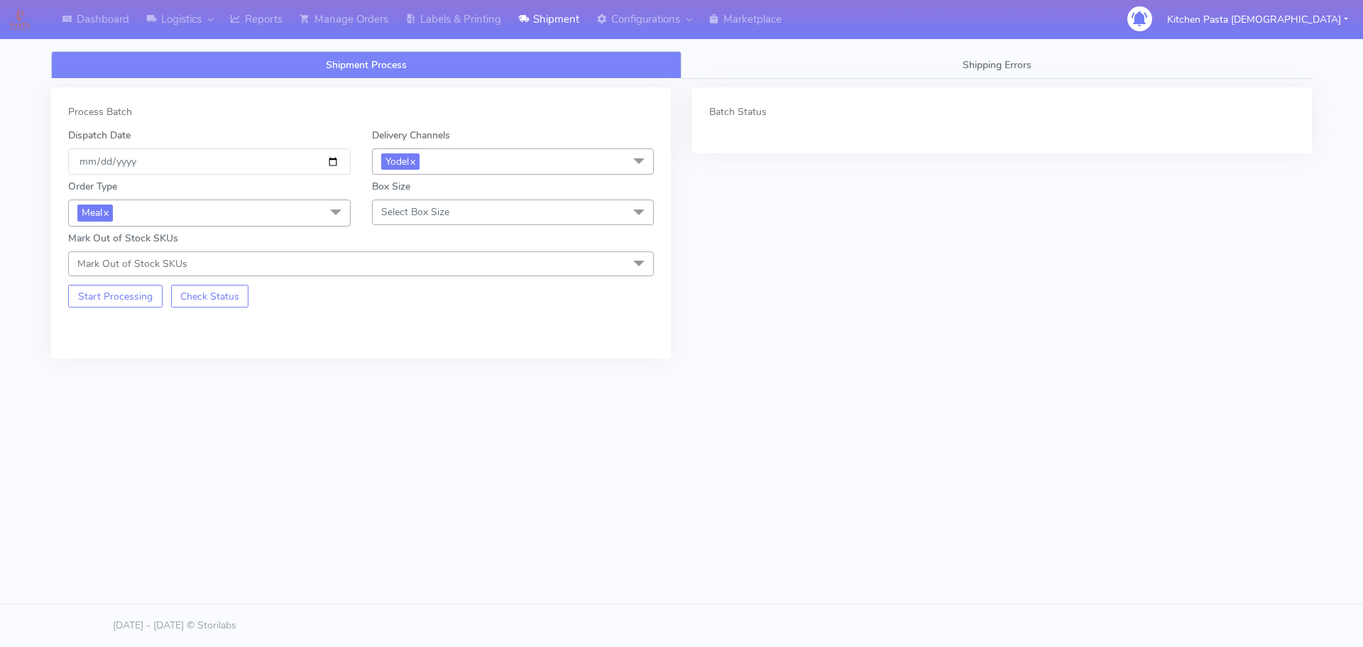
click at [193, 221] on span "Meal x" at bounding box center [209, 212] width 283 height 26
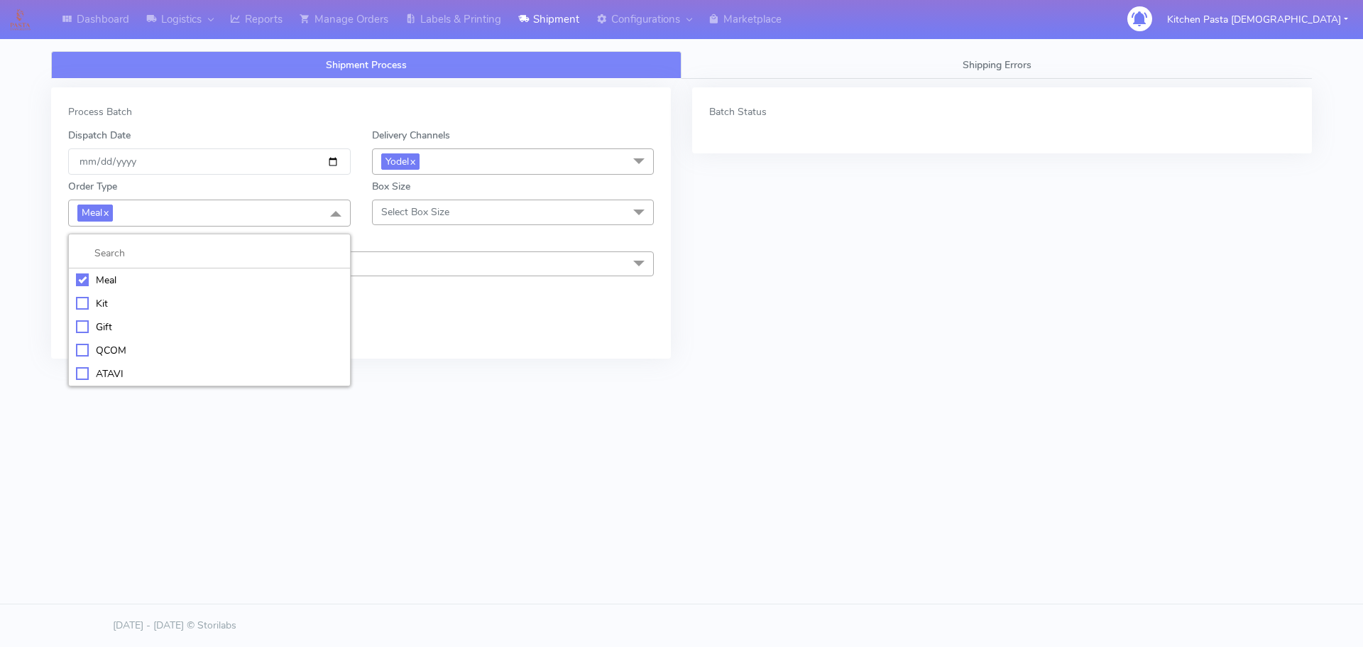
click at [168, 305] on div "Kit" at bounding box center [209, 303] width 267 height 15
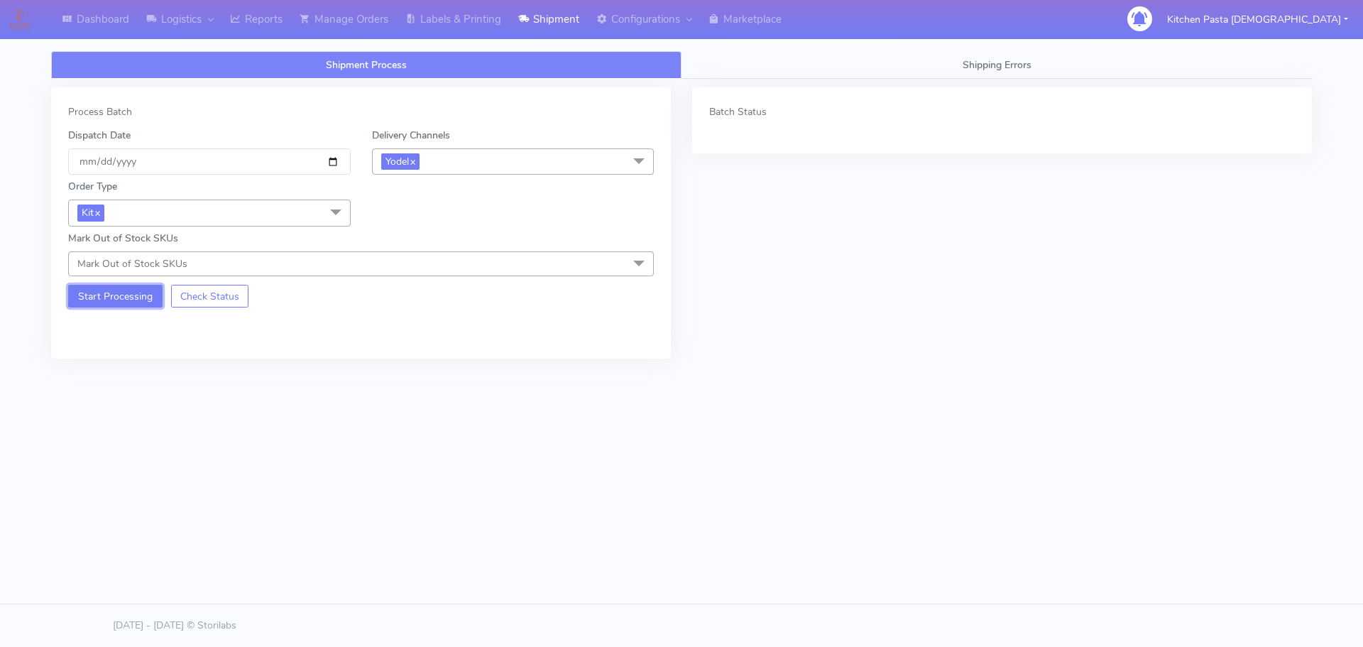
click at [87, 305] on button "Start Processing" at bounding box center [115, 296] width 94 height 23
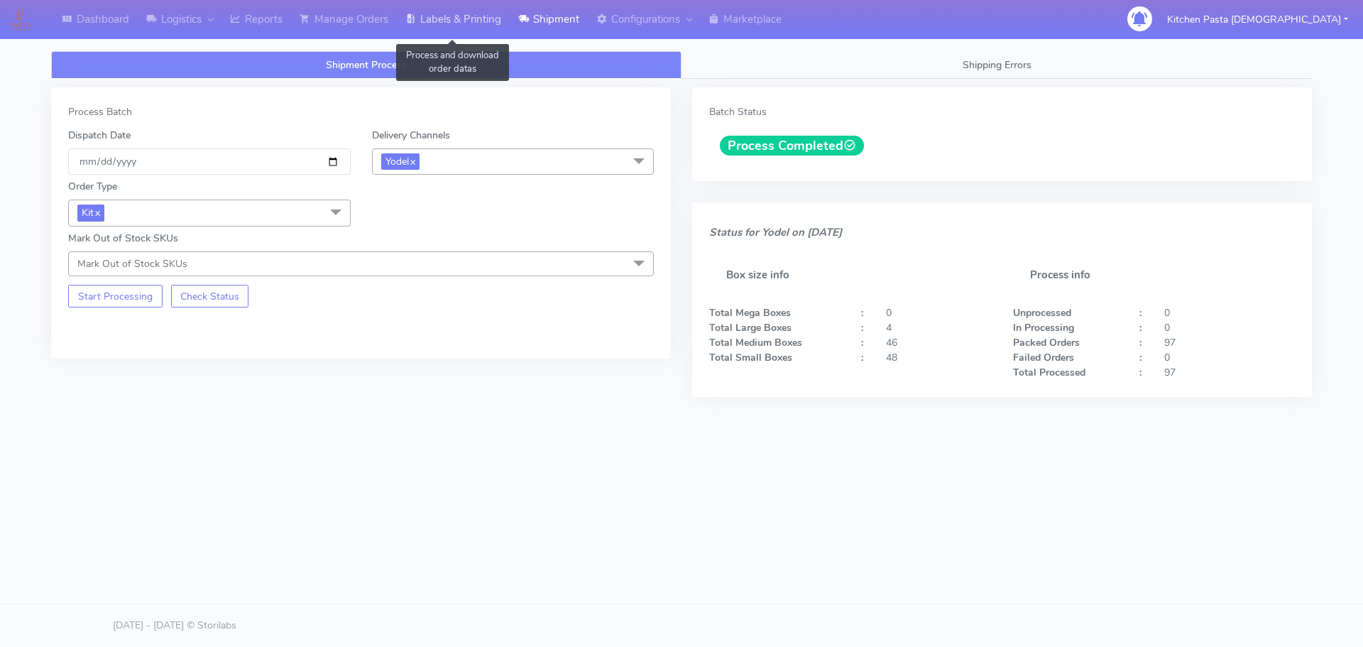
drag, startPoint x: 423, startPoint y: 14, endPoint x: 454, endPoint y: 23, distance: 31.9
click at [423, 14] on link "Labels & Printing" at bounding box center [453, 19] width 113 height 39
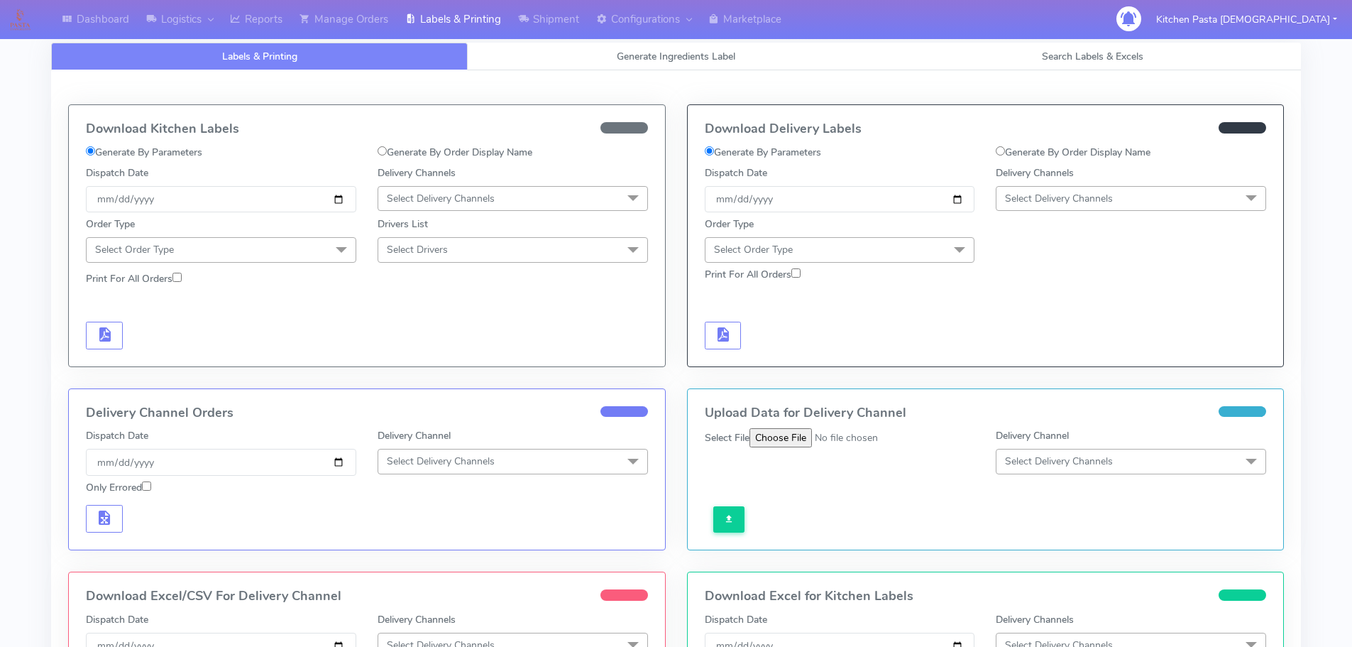
click at [1136, 199] on span "Select Delivery Channels" at bounding box center [1131, 198] width 270 height 25
click at [1024, 355] on div "Yodel" at bounding box center [1131, 358] width 255 height 15
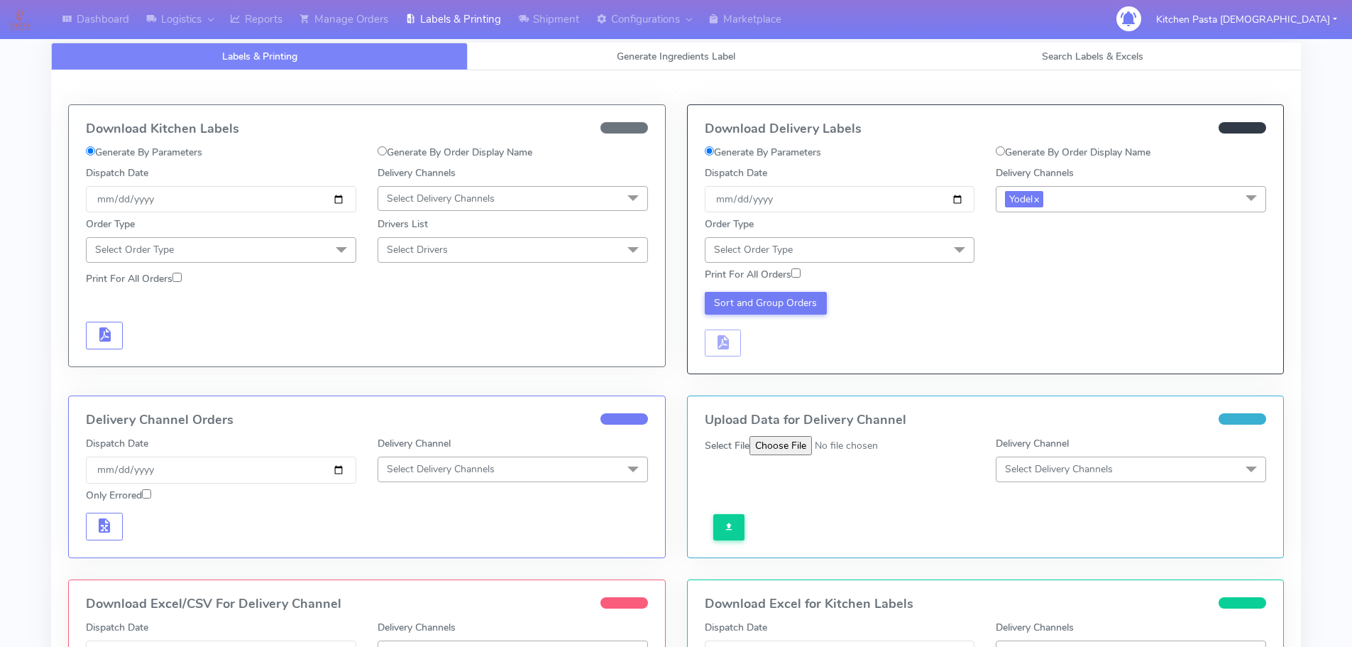
click at [945, 246] on span "Select Order Type" at bounding box center [840, 249] width 270 height 25
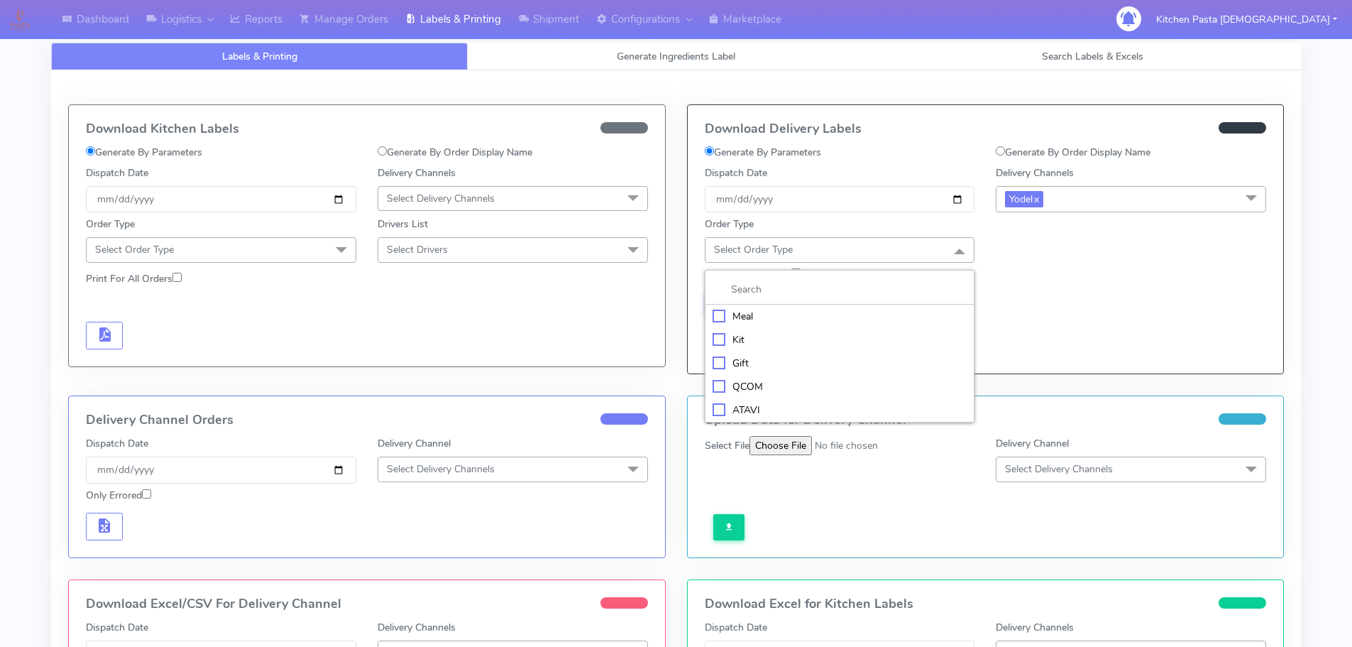
click at [799, 335] on div "Kit" at bounding box center [840, 339] width 255 height 15
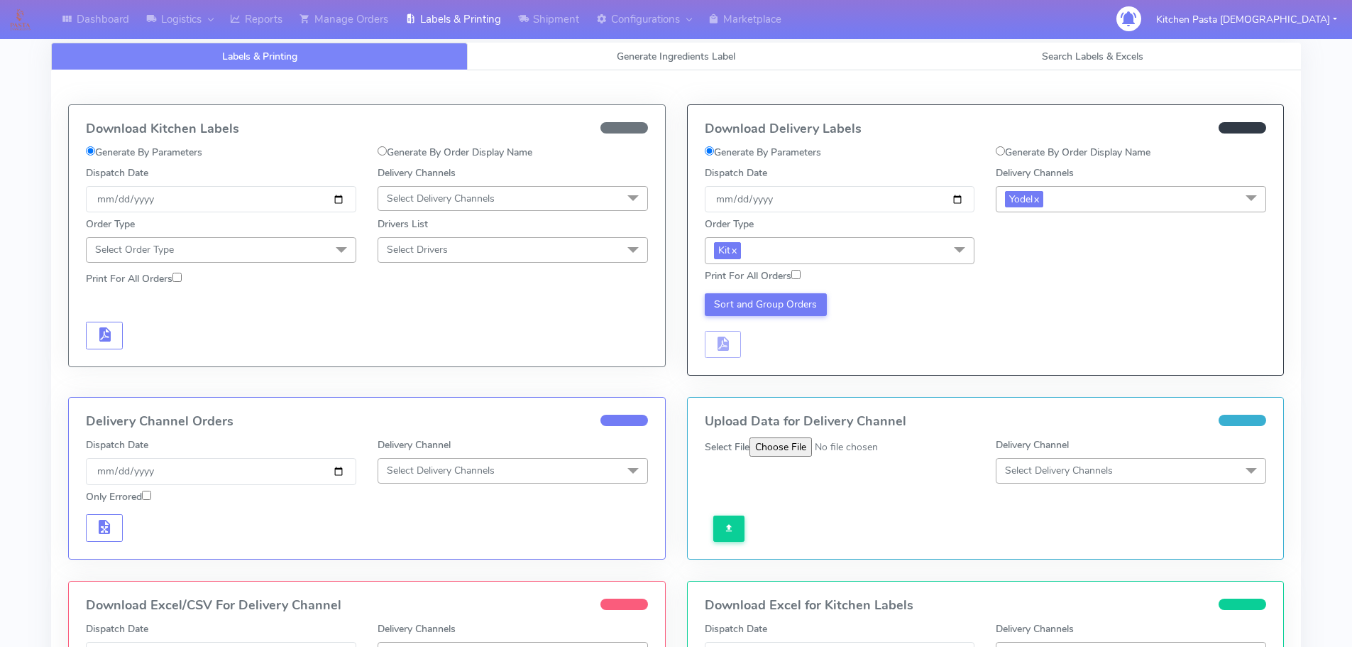
click at [784, 288] on div "Print For All Orders" at bounding box center [840, 278] width 292 height 21
click at [781, 299] on button "Sort and Group Orders" at bounding box center [766, 304] width 123 height 23
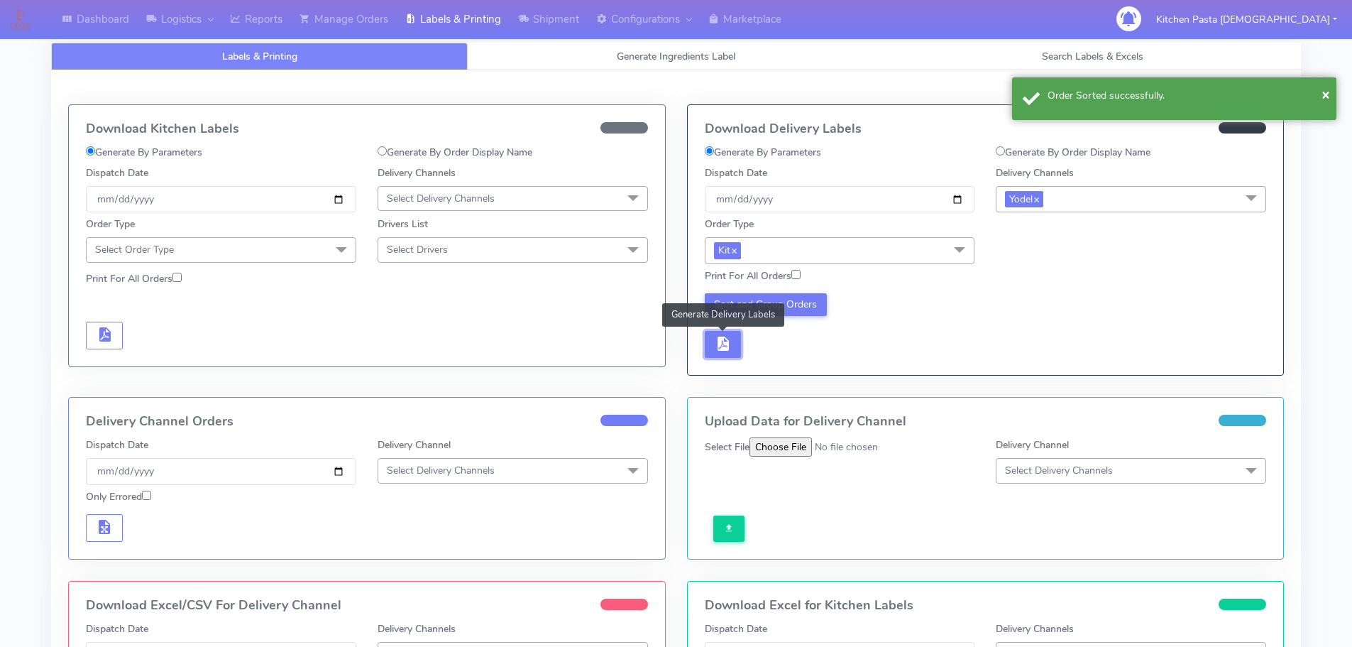
click at [734, 339] on button "button" at bounding box center [723, 345] width 37 height 28
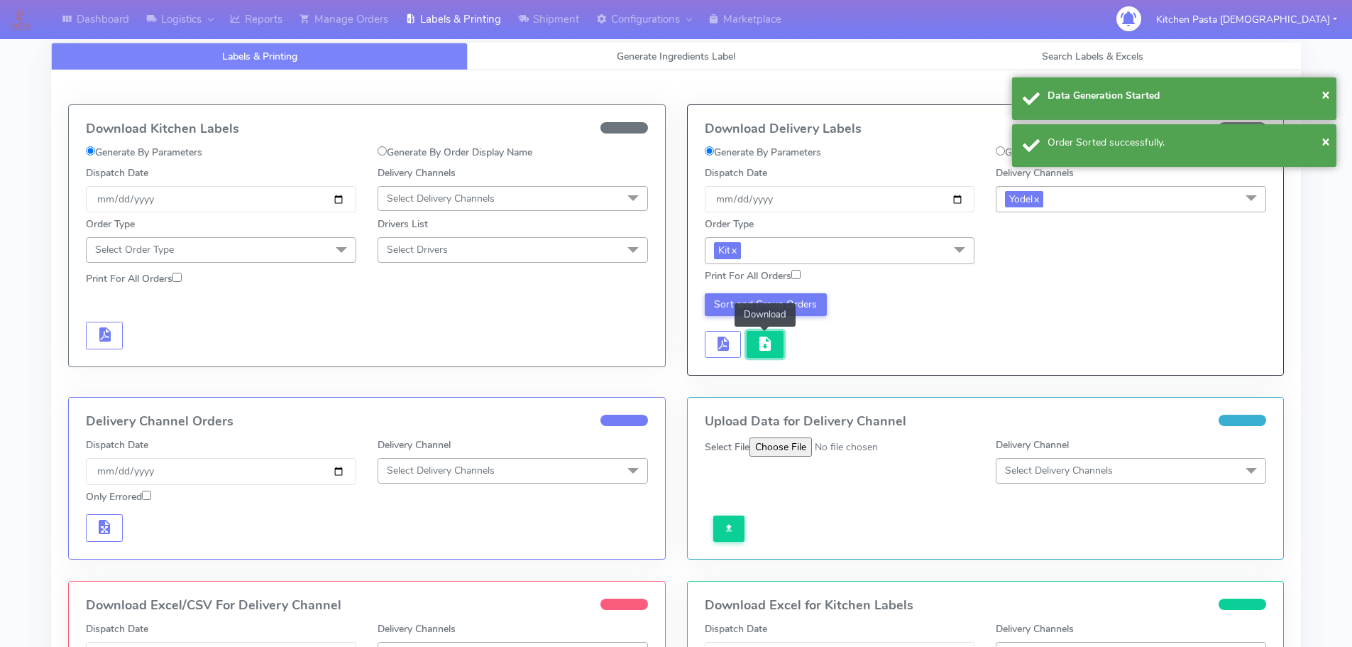
click at [760, 343] on span "button" at bounding box center [765, 346] width 17 height 13
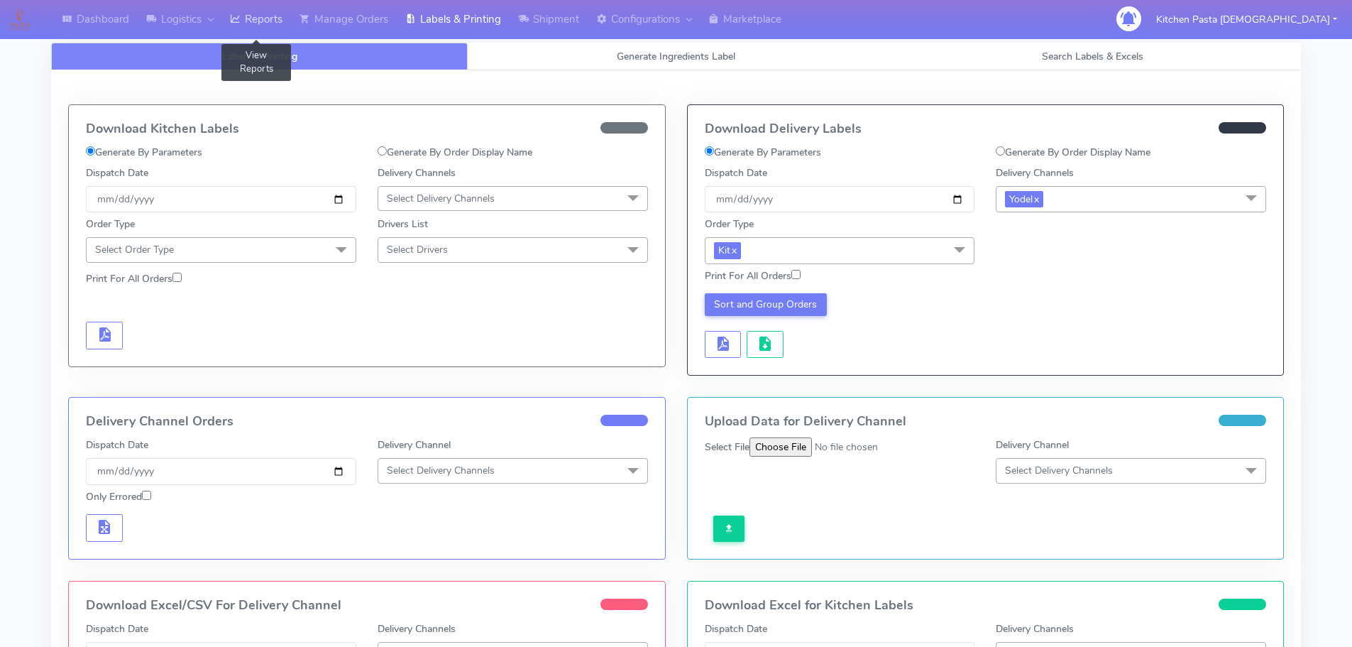
click at [239, 4] on link "Reports" at bounding box center [256, 19] width 70 height 39
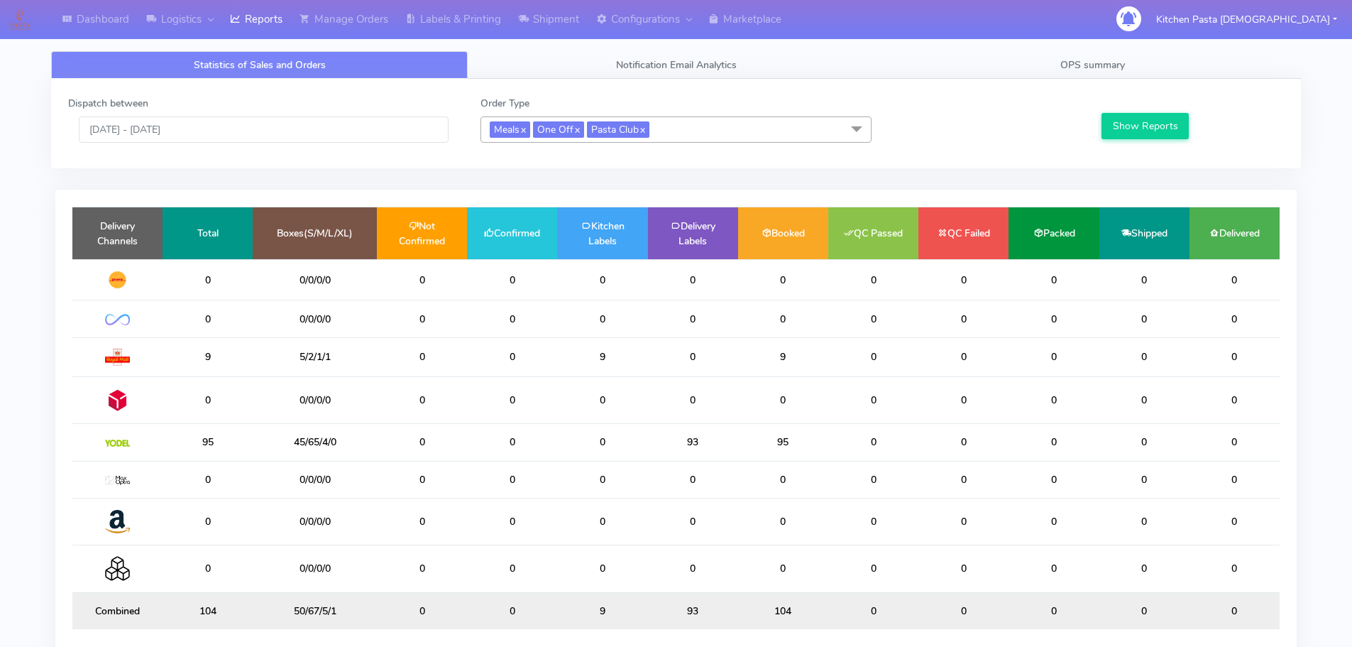
click at [727, 140] on span "Meals x One Off x Pasta Club x" at bounding box center [676, 129] width 391 height 26
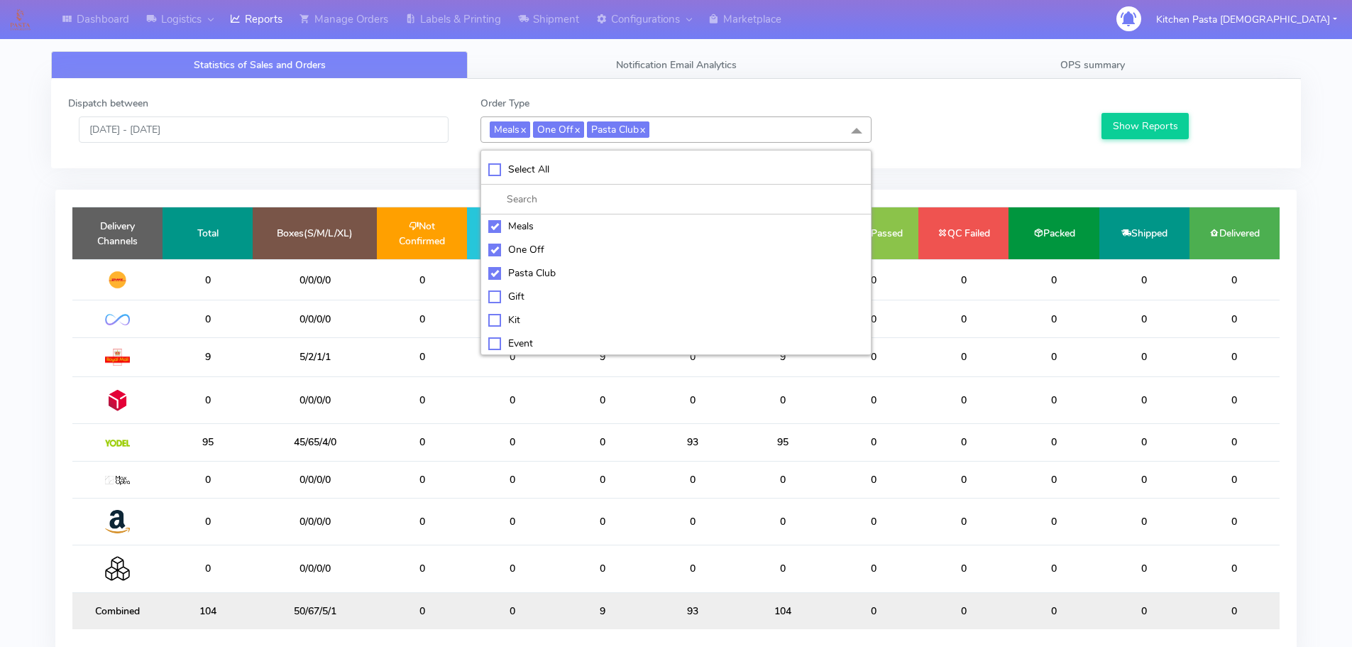
click at [562, 182] on li "Select All" at bounding box center [676, 170] width 390 height 30
checkbox input "true"
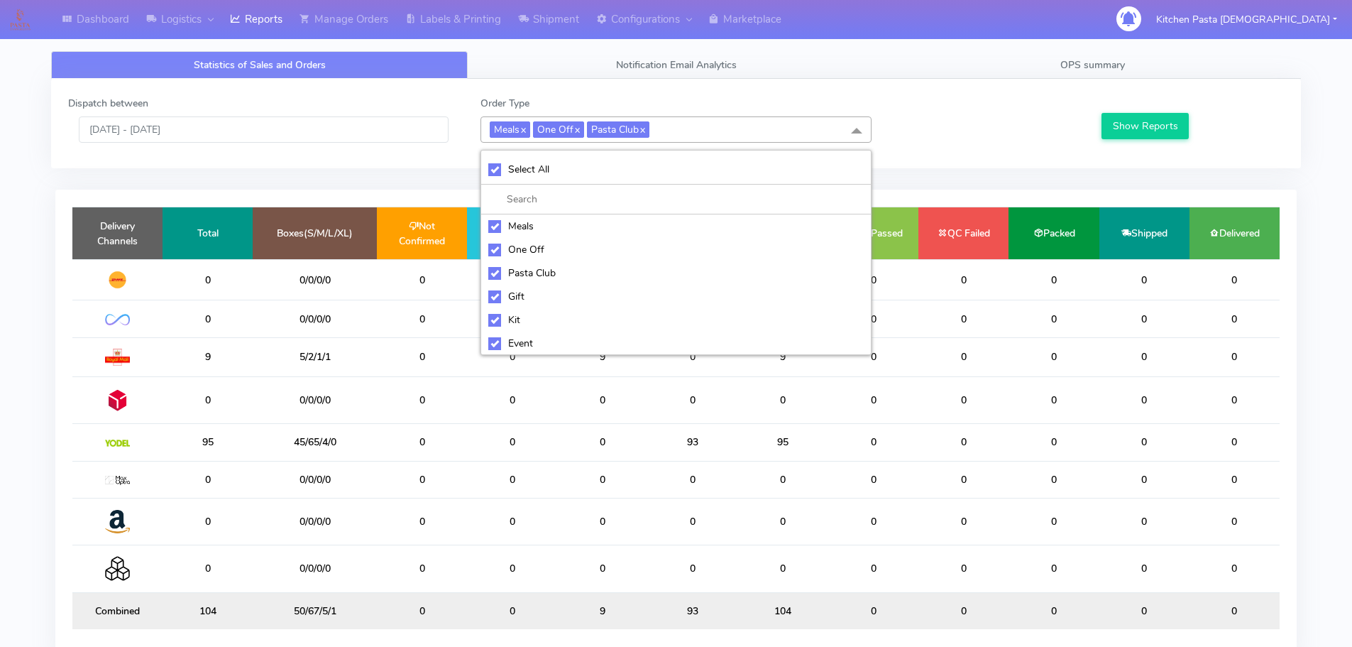
checkbox input "true"
click at [562, 182] on li "UnSelect All" at bounding box center [676, 170] width 390 height 30
checkbox input "false"
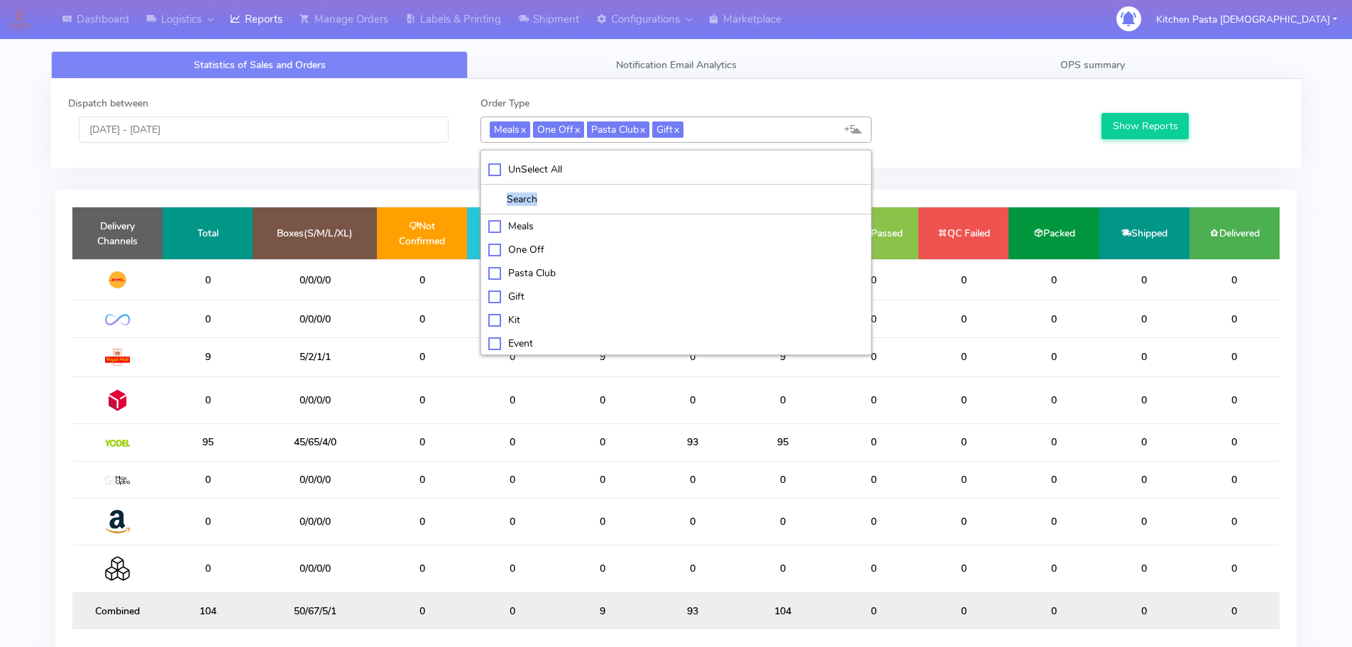
checkbox input "false"
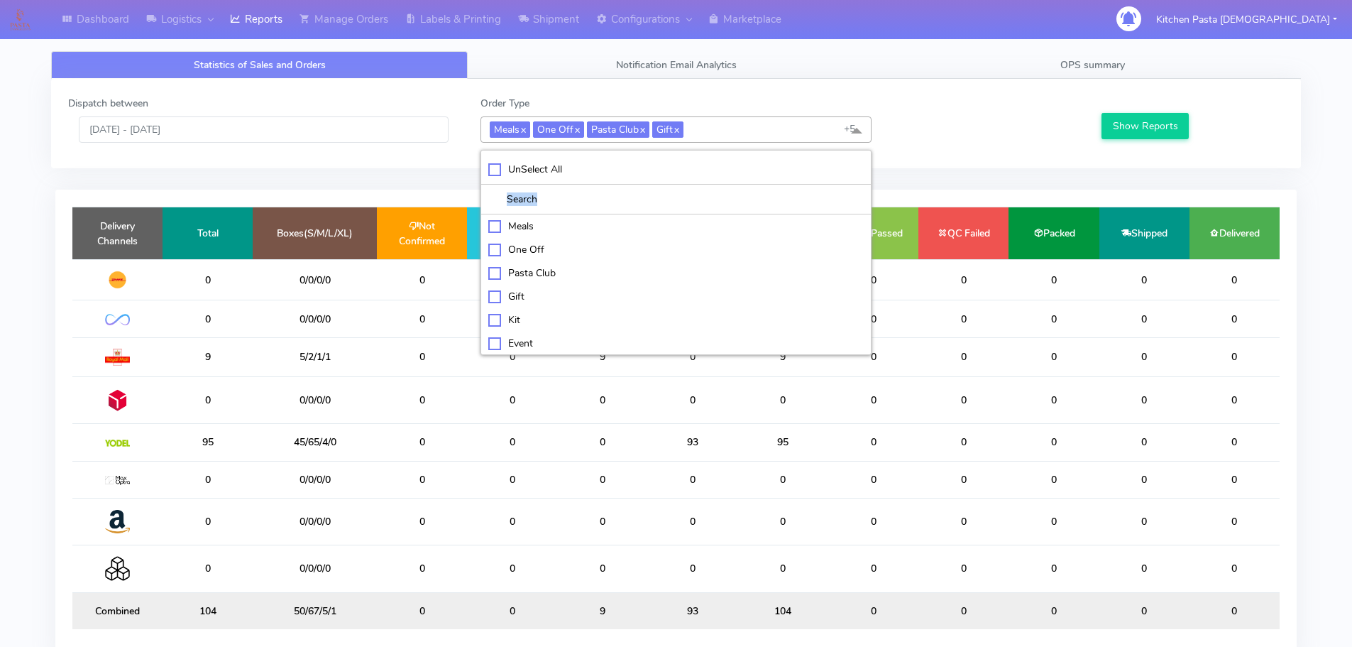
checkbox input "false"
click at [528, 311] on div "Kit" at bounding box center [676, 318] width 376 height 15
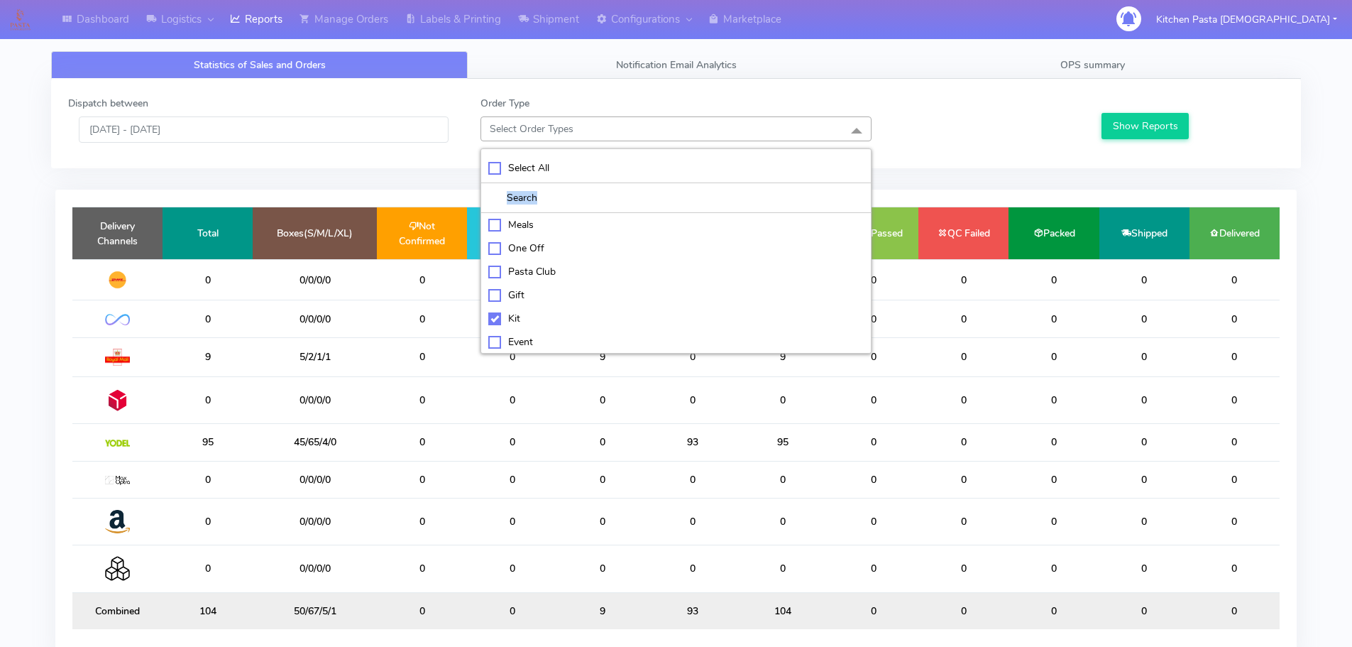
checkbox input "true"
click at [535, 341] on div "ATAVI" at bounding box center [676, 342] width 376 height 15
checkbox input "true"
click at [1150, 123] on button "Show Reports" at bounding box center [1145, 126] width 87 height 26
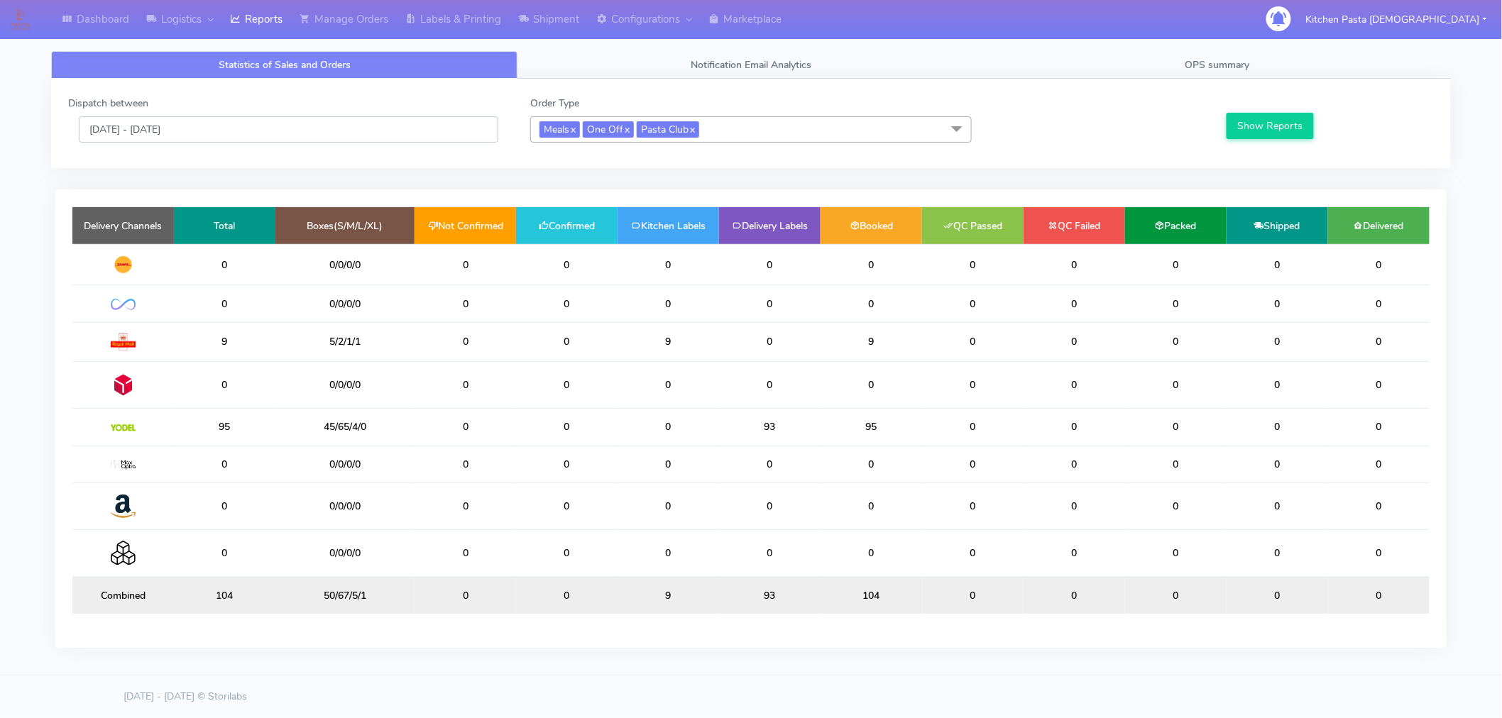
drag, startPoint x: 234, startPoint y: 122, endPoint x: 233, endPoint y: 133, distance: 10.7
click at [234, 122] on input "[DATE] - [DATE]" at bounding box center [289, 129] width 420 height 26
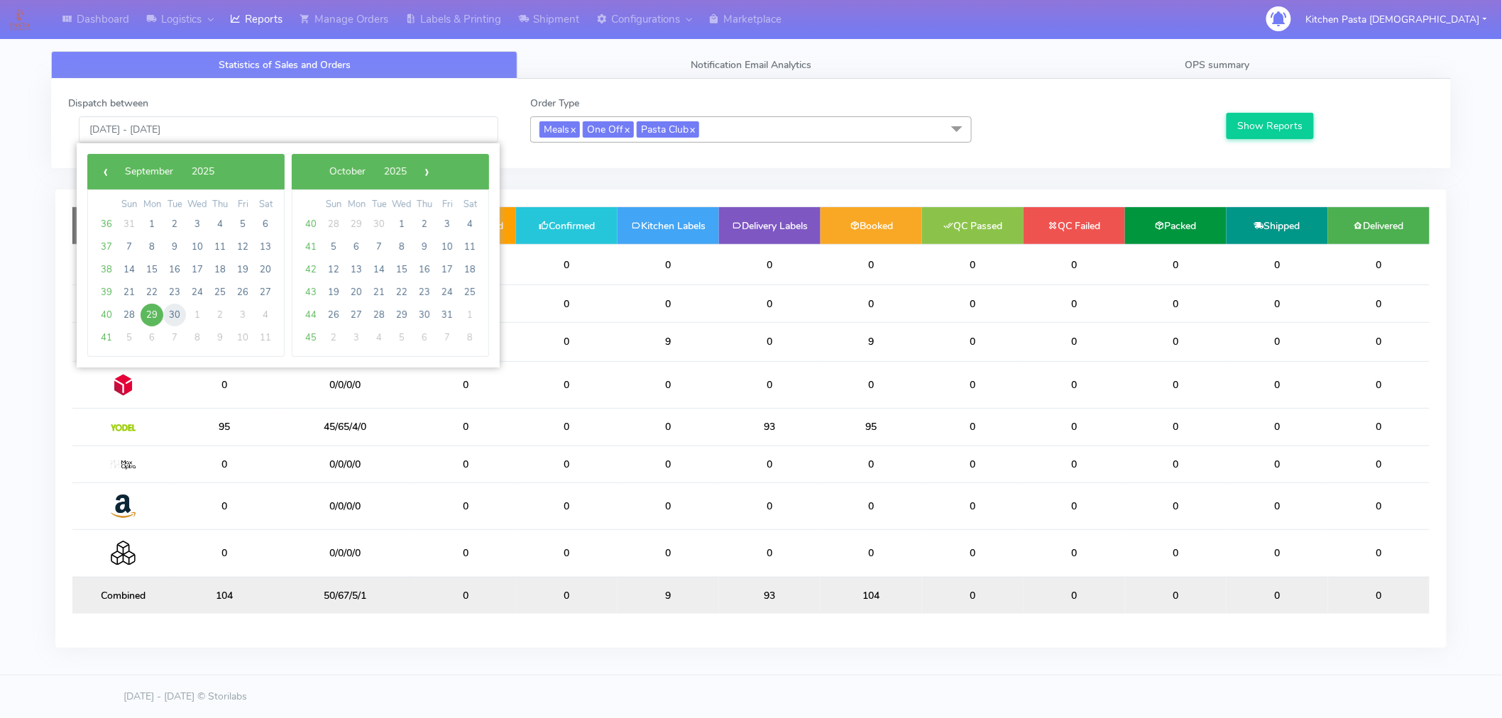
click at [166, 307] on span "30" at bounding box center [174, 315] width 23 height 23
type input "[DATE] - [DATE]"
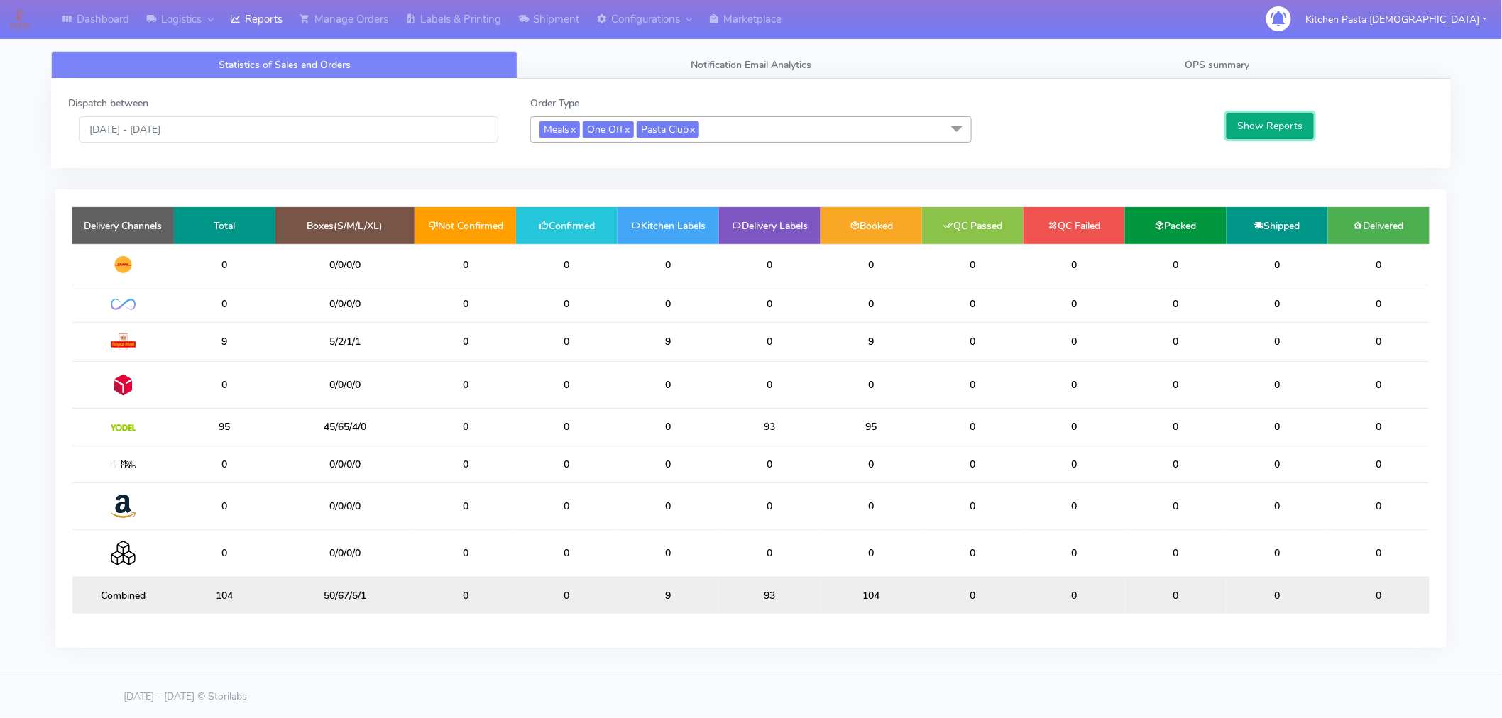
click at [1274, 124] on button "Show Reports" at bounding box center [1270, 126] width 87 height 26
drag, startPoint x: 598, startPoint y: 317, endPoint x: 534, endPoint y: 318, distance: 63.9
click at [534, 318] on td "0" at bounding box center [567, 303] width 102 height 37
click at [533, 318] on td "0" at bounding box center [567, 303] width 102 height 37
drag, startPoint x: 251, startPoint y: 324, endPoint x: 187, endPoint y: 322, distance: 63.2
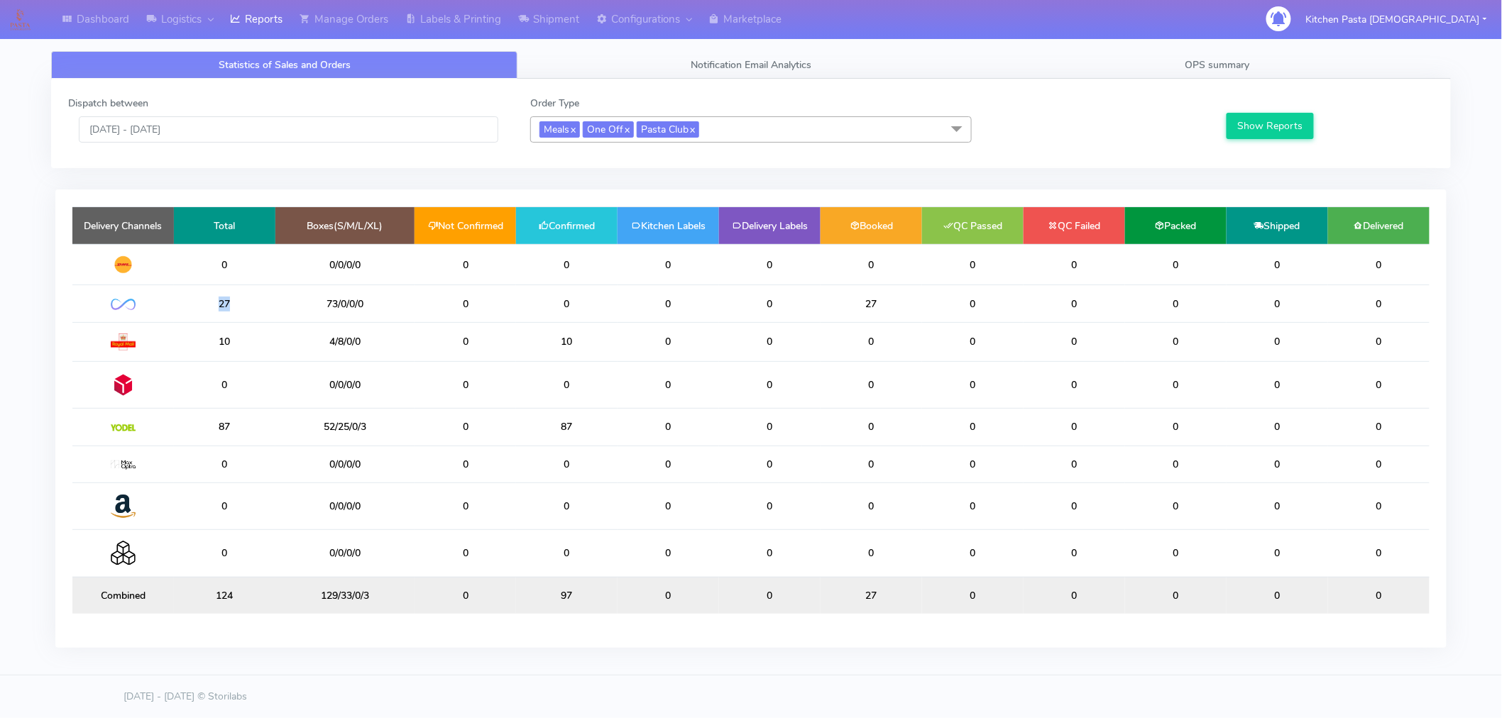
click at [187, 322] on td "27" at bounding box center [225, 303] width 102 height 37
